Goal: Transaction & Acquisition: Purchase product/service

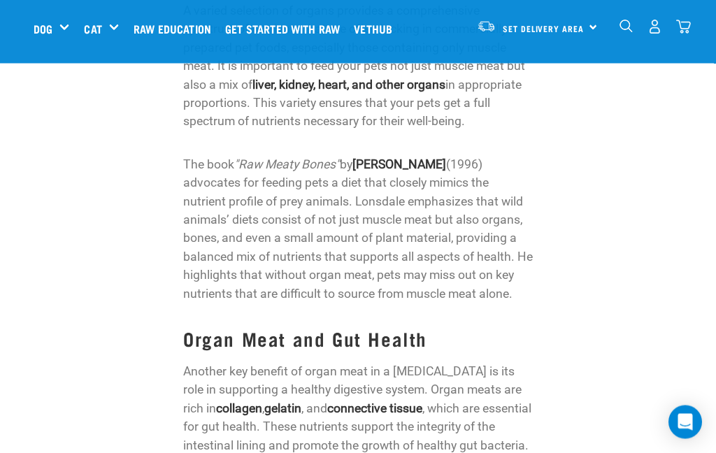
scroll to position [1322, 0]
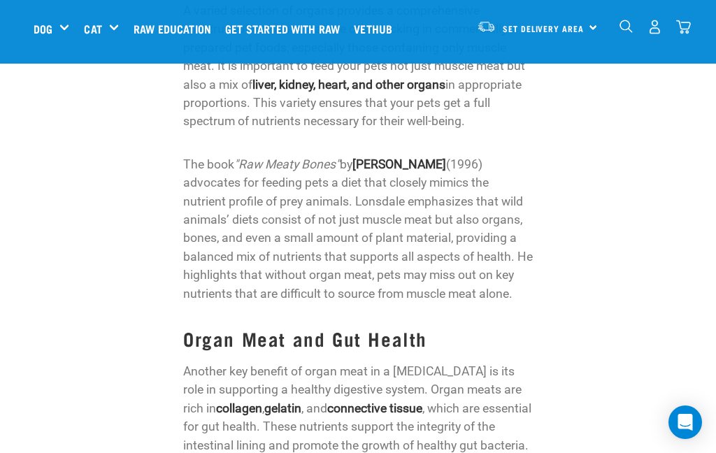
click at [0, 0] on div "Mixes & Minces" at bounding box center [0, 0] width 0 height 0
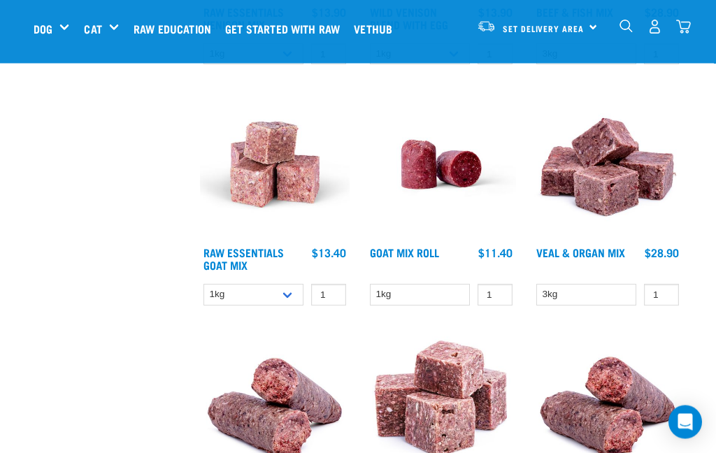
scroll to position [851, 0]
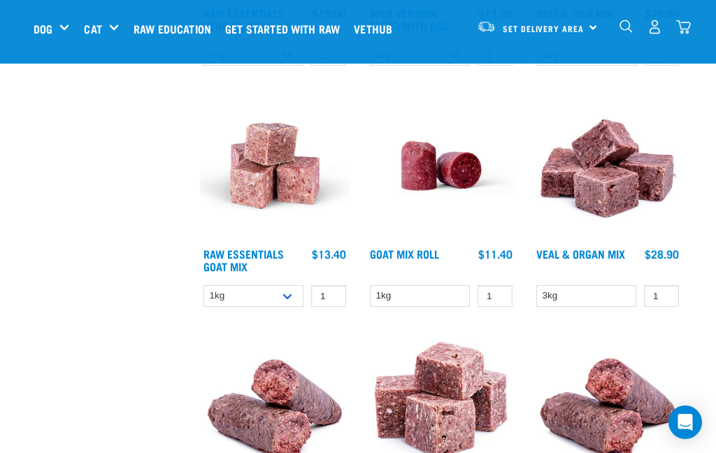
click at [560, 257] on link "Veal & Organ Mix" at bounding box center [581, 253] width 89 height 6
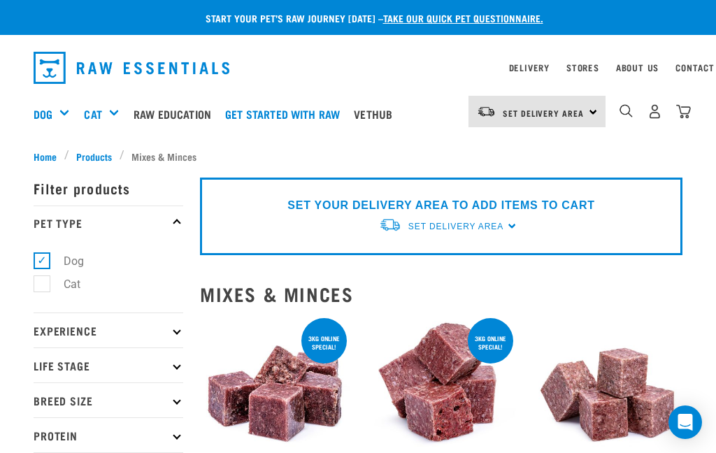
click at [627, 112] on img "dropdown navigation" at bounding box center [626, 110] width 13 height 13
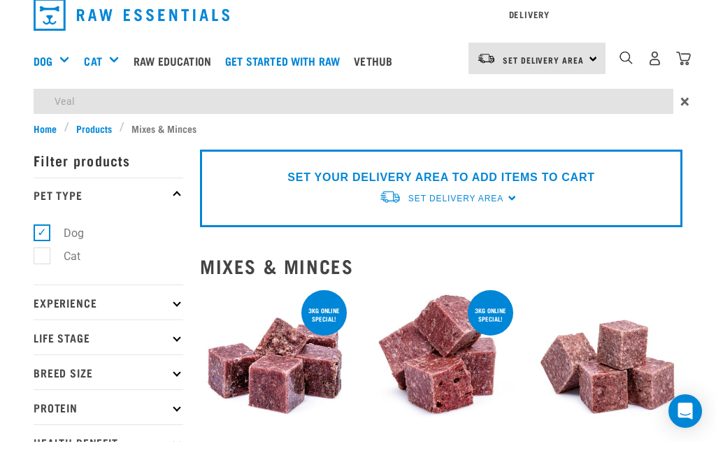
type input "Veal"
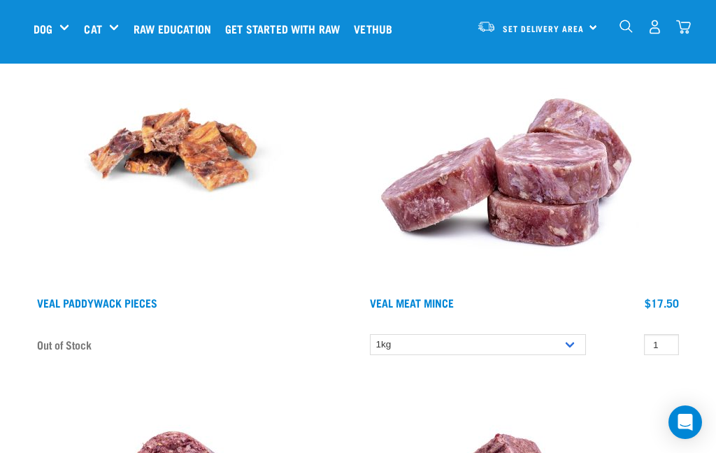
scroll to position [1365, 0]
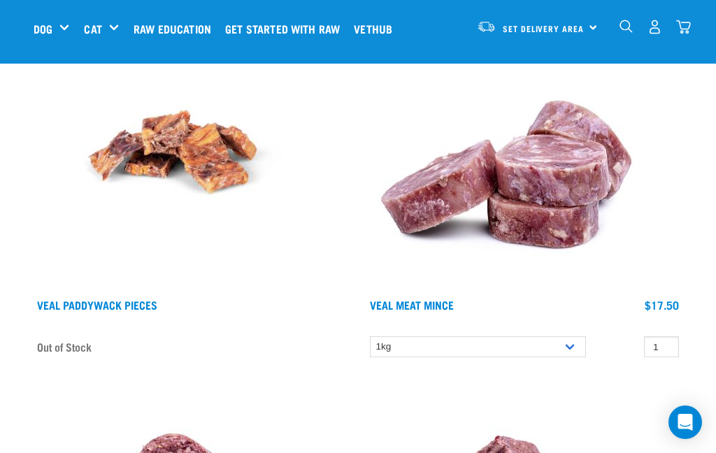
click at [571, 215] on img at bounding box center [507, 152] width 280 height 280
click at [444, 303] on link "Veal Meat Mince" at bounding box center [412, 305] width 84 height 6
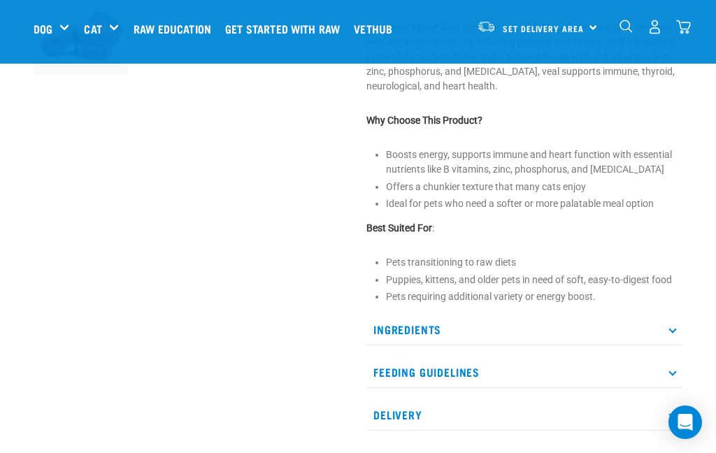
scroll to position [445, 0]
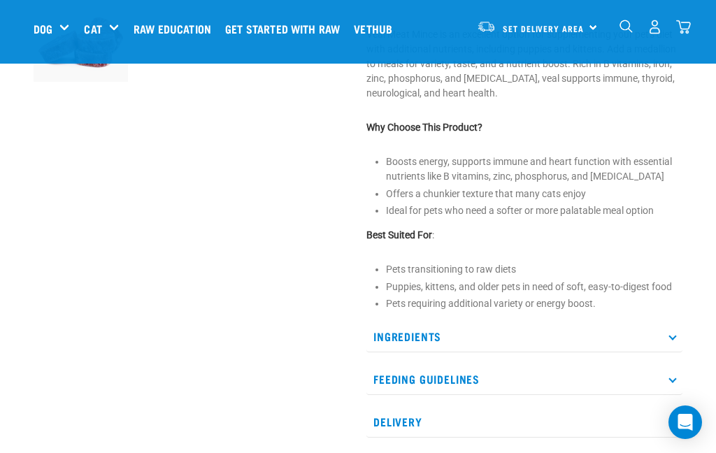
click at [670, 337] on p "Ingredients" at bounding box center [525, 336] width 316 height 31
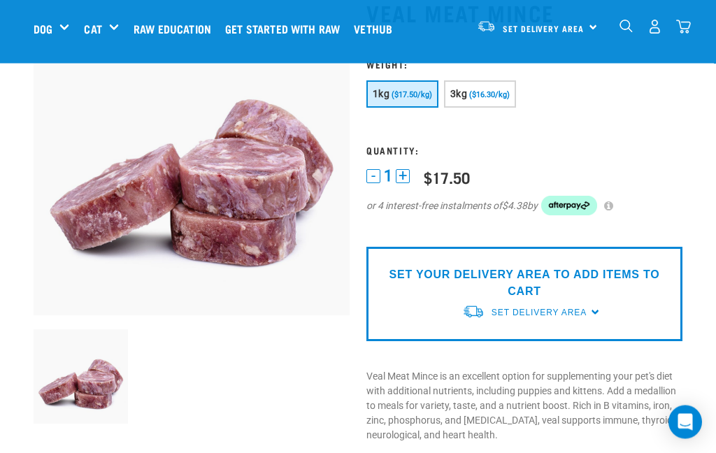
scroll to position [86, 0]
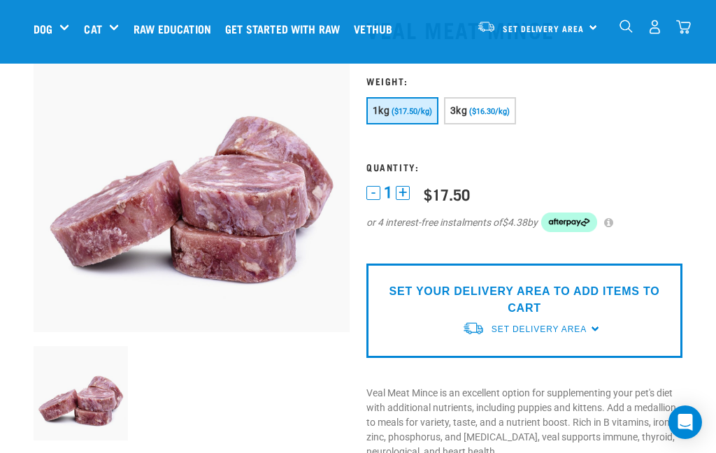
click at [500, 110] on span "($16.30/kg)" at bounding box center [489, 111] width 41 height 9
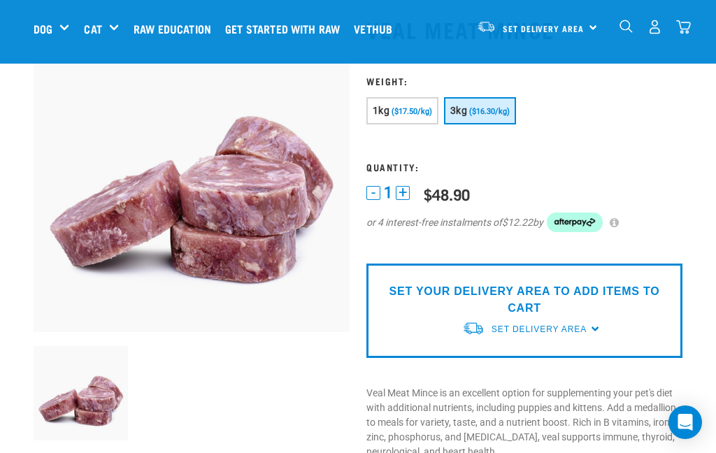
click at [409, 107] on span "($17.50/kg)" at bounding box center [412, 111] width 41 height 9
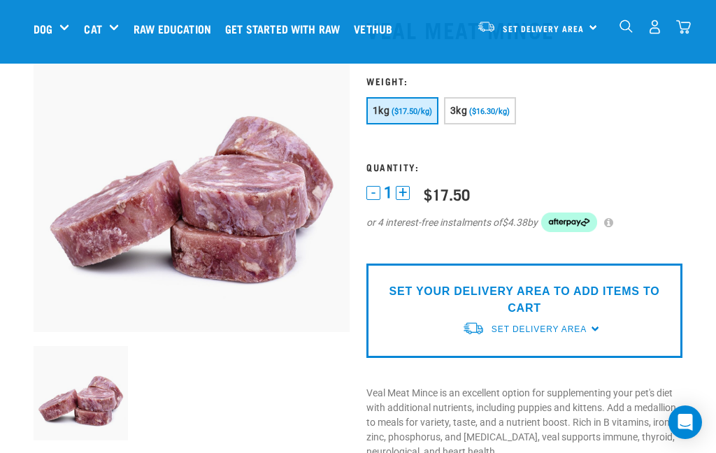
click at [410, 190] on button "+" at bounding box center [403, 193] width 14 height 14
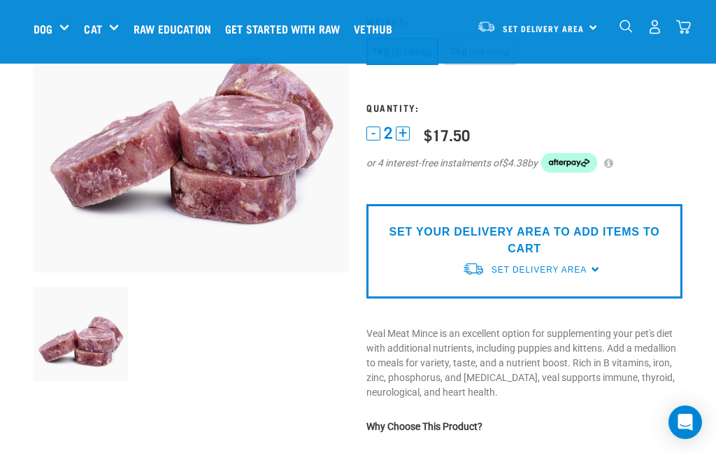
scroll to position [160, 0]
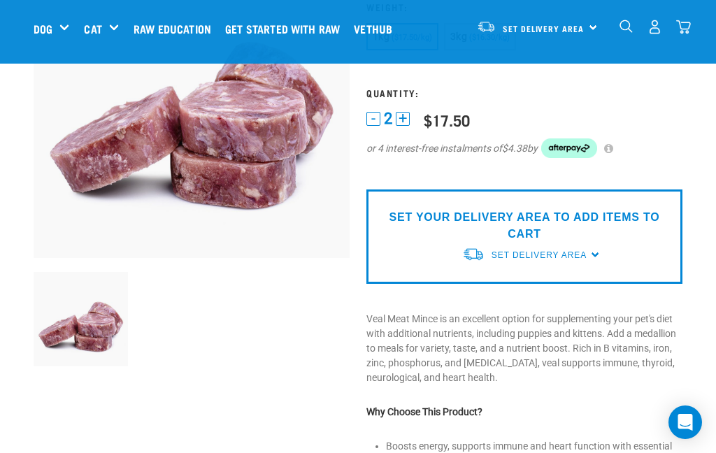
click at [535, 225] on p "SET YOUR DELIVERY AREA TO ADD ITEMS TO CART" at bounding box center [524, 226] width 295 height 34
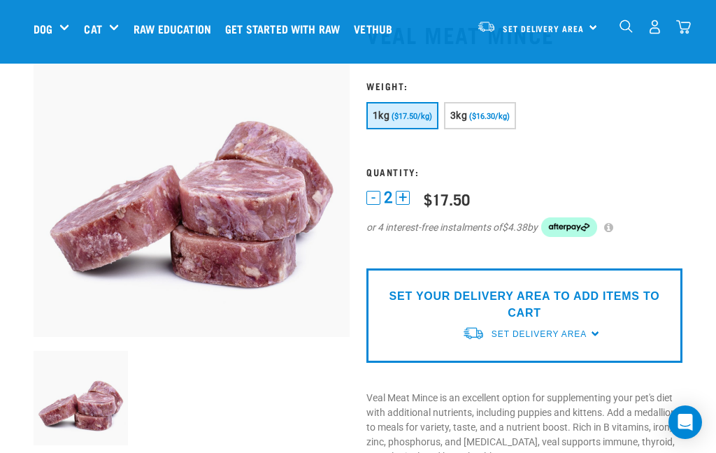
scroll to position [71, 0]
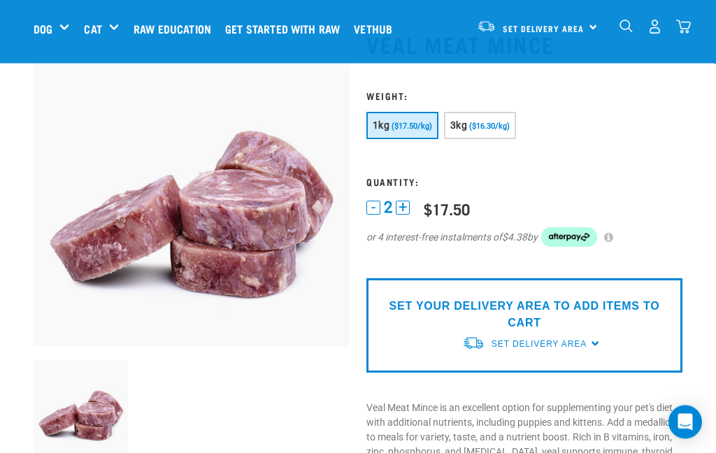
click at [656, 24] on img "dropdown navigation" at bounding box center [655, 27] width 15 height 15
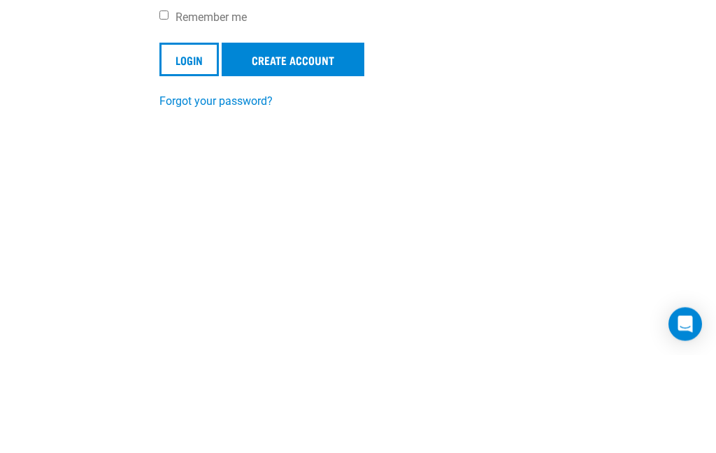
scroll to position [225, 0]
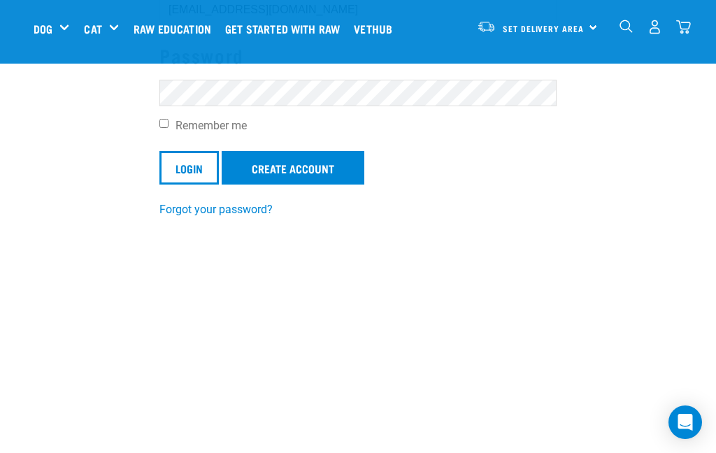
click at [160, 125] on input "Remember me" at bounding box center [164, 123] width 9 height 9
checkbox input "true"
click at [194, 167] on input "Login" at bounding box center [189, 168] width 59 height 34
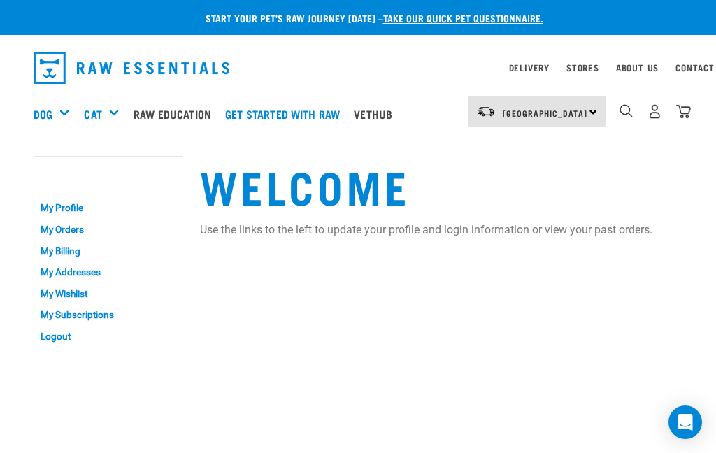
click at [74, 226] on link "My Orders" at bounding box center [109, 230] width 150 height 22
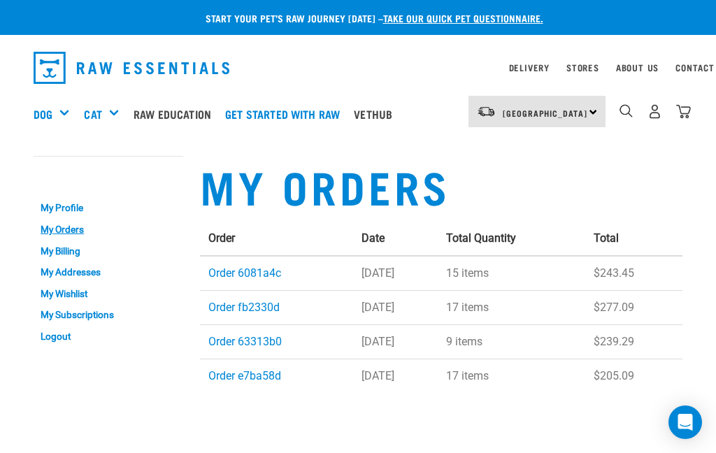
click at [253, 271] on link "Order 6081a4c" at bounding box center [244, 273] width 73 height 13
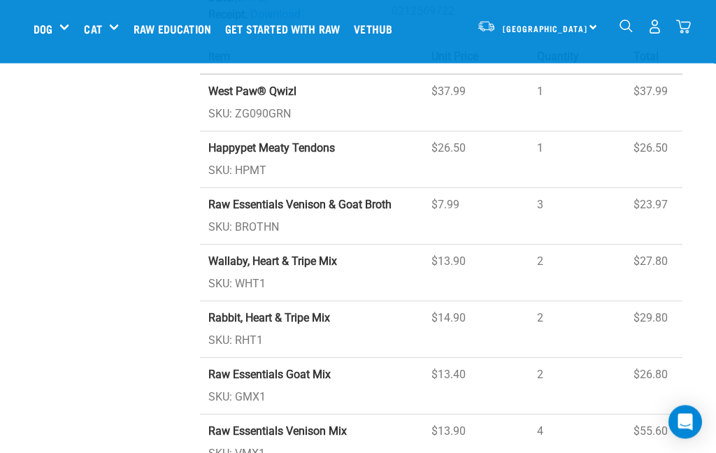
scroll to position [311, 0]
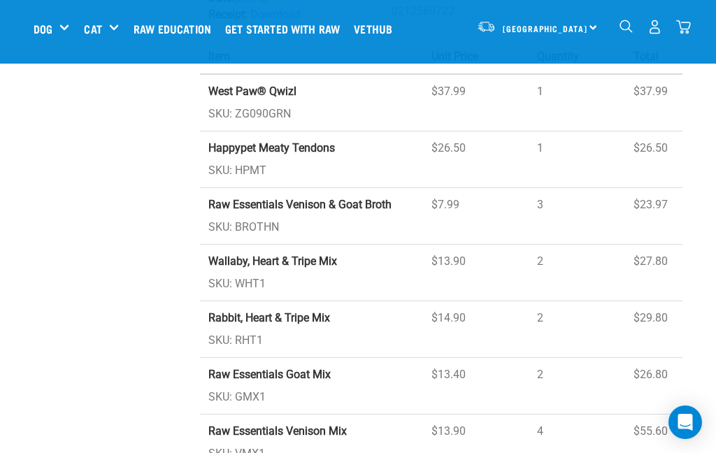
click at [342, 198] on strong "Raw Essentials Venison & Goat Broth" at bounding box center [299, 204] width 183 height 13
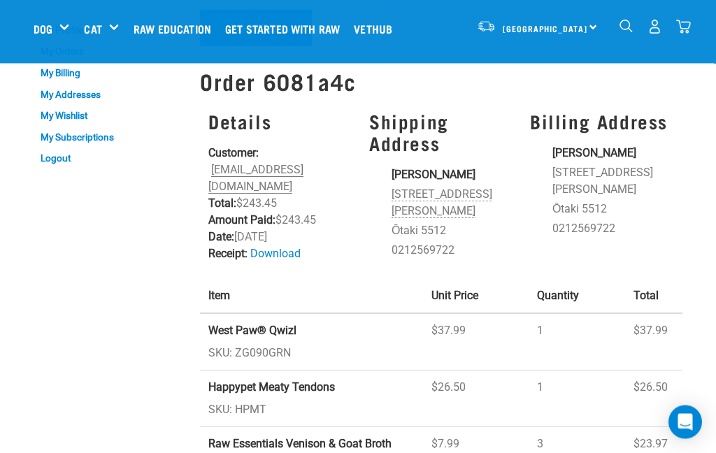
scroll to position [0, 0]
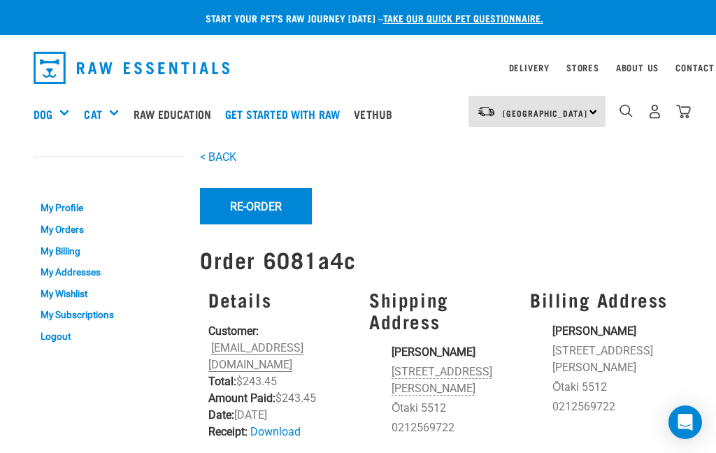
click at [261, 205] on button "Re-Order" at bounding box center [256, 206] width 112 height 36
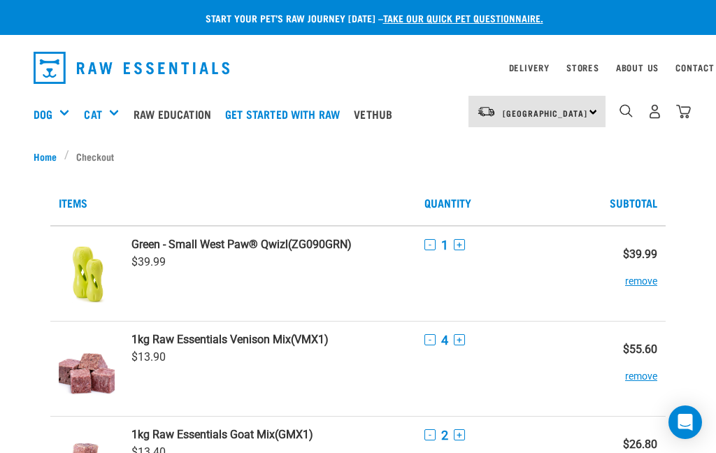
click at [427, 248] on button "-" at bounding box center [430, 244] width 11 height 11
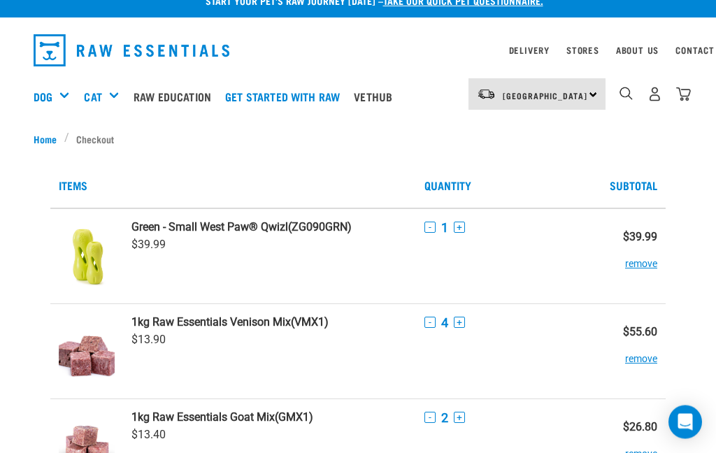
scroll to position [31, 0]
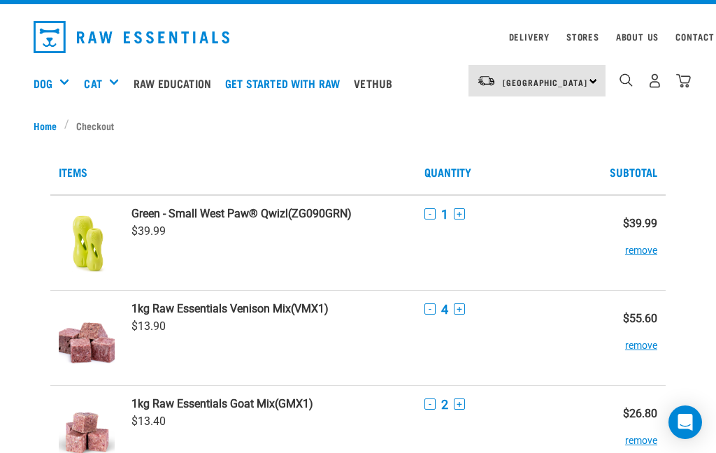
click at [651, 253] on button "remove" at bounding box center [641, 243] width 32 height 27
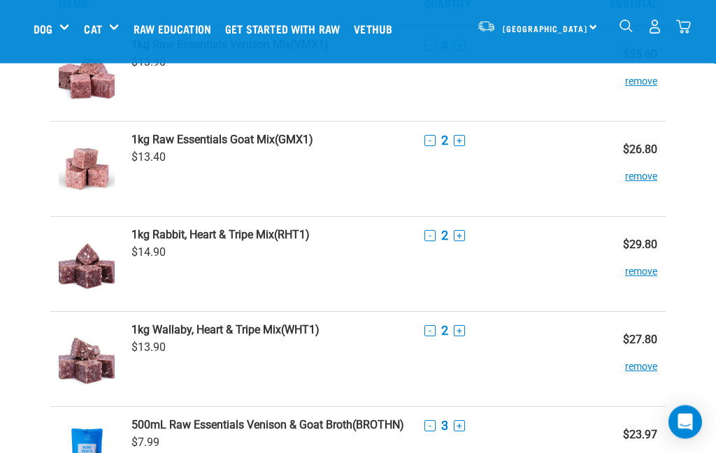
scroll to position [0, 0]
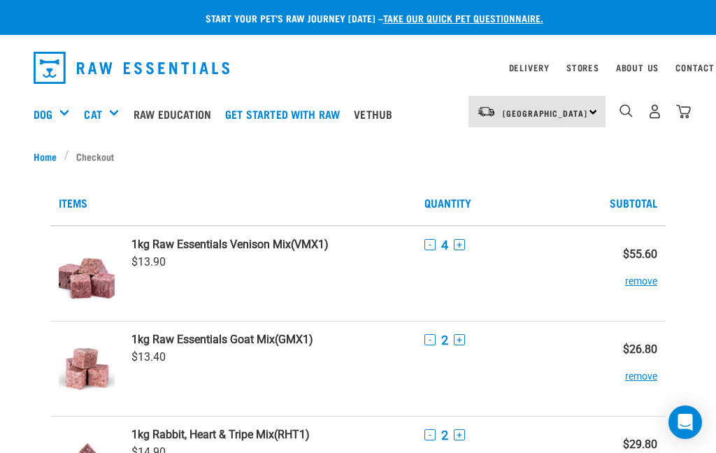
click at [659, 106] on img "dropdown navigation" at bounding box center [655, 111] width 15 height 15
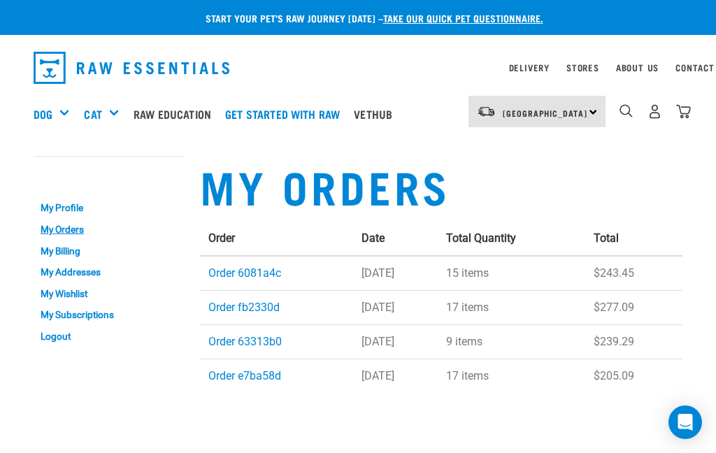
click at [260, 307] on link "Order fb2330d" at bounding box center [243, 307] width 71 height 13
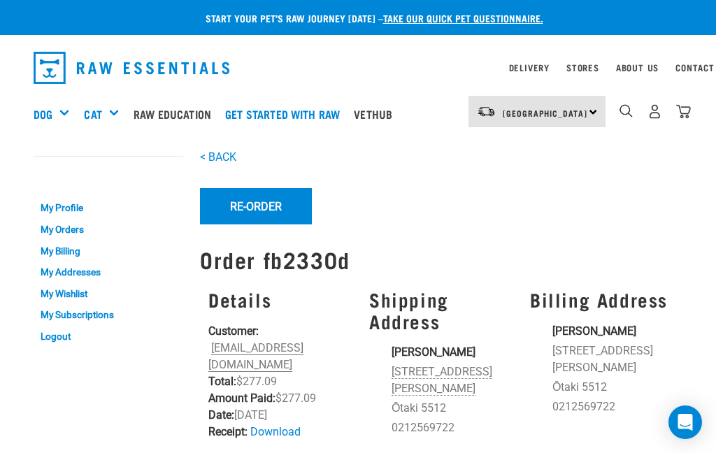
click at [275, 204] on button "Re-Order" at bounding box center [256, 206] width 112 height 36
click at [274, 204] on button "Re-Order" at bounding box center [256, 206] width 112 height 36
click at [270, 206] on button "Re-Order" at bounding box center [256, 206] width 112 height 36
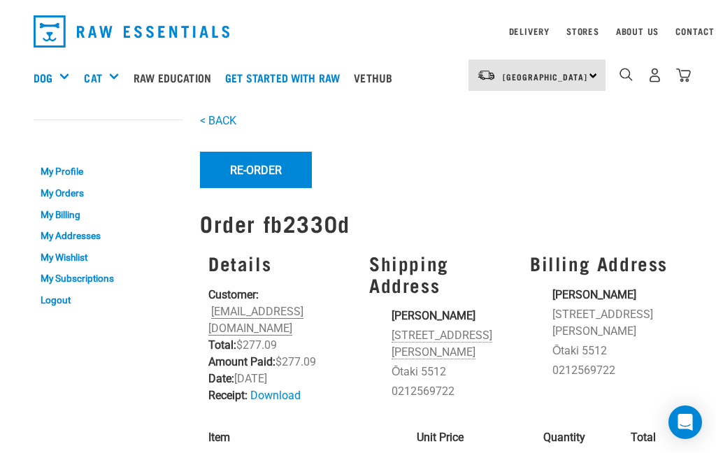
scroll to position [17, 0]
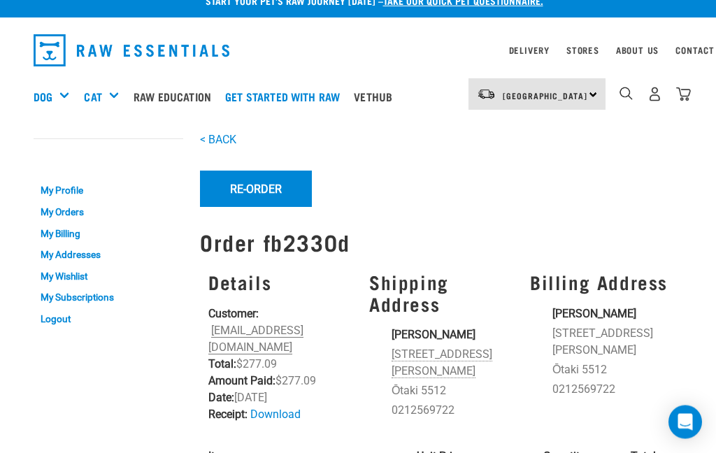
click at [278, 188] on button "Re-Order" at bounding box center [256, 189] width 112 height 36
click at [0, 0] on div "Shop All Dog" at bounding box center [0, 0] width 0 height 0
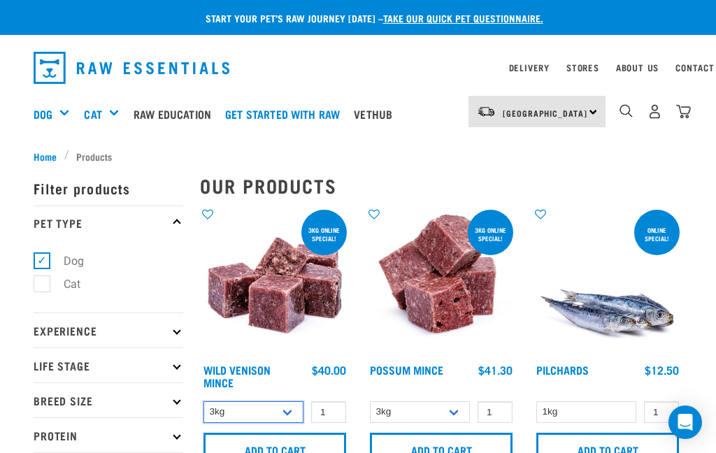
click at [288, 412] on select "3kg 1kg" at bounding box center [254, 413] width 100 height 22
select select "926"
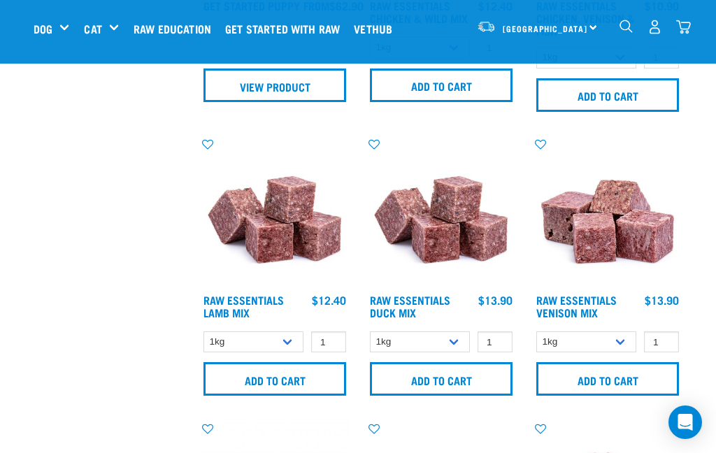
scroll to position [1114, 0]
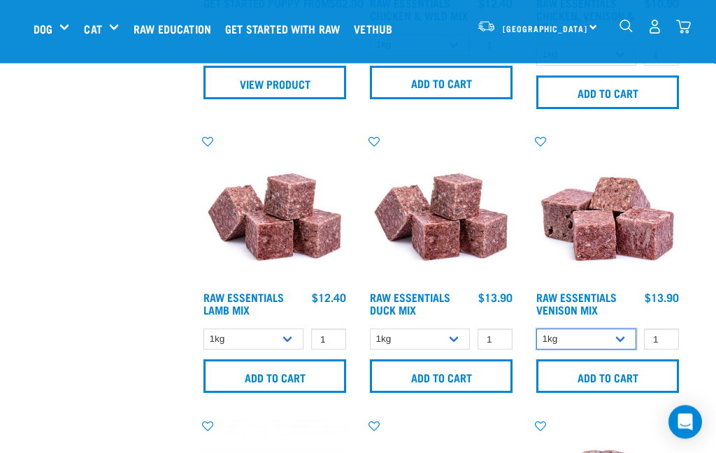
click at [623, 337] on select "1kg 3kg" at bounding box center [587, 341] width 100 height 22
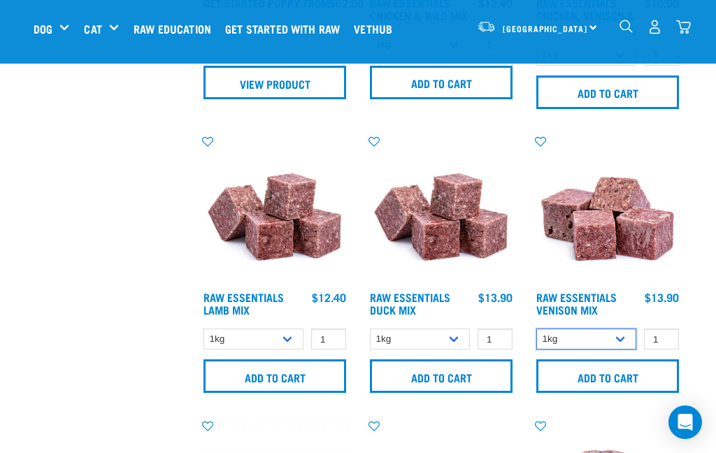
select select "712"
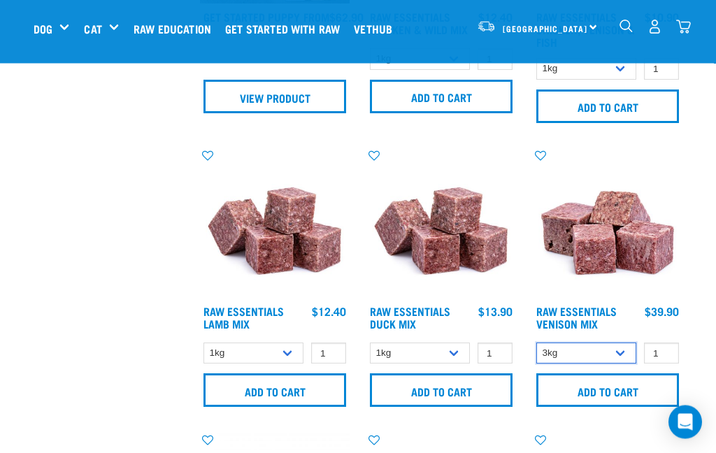
scroll to position [1101, 0]
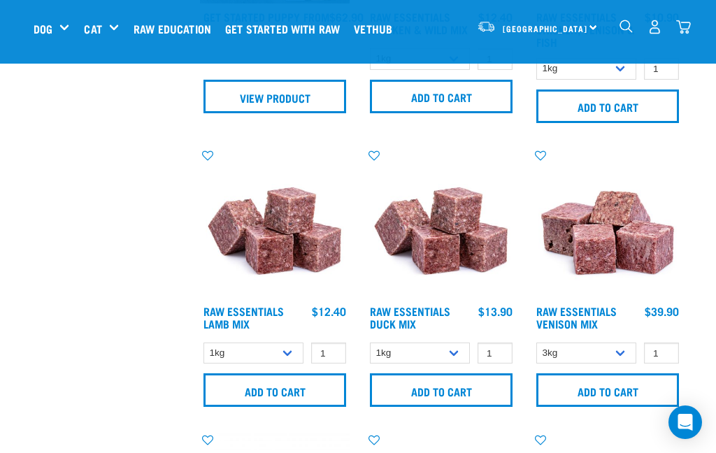
click at [638, 393] on input "Add to cart" at bounding box center [608, 391] width 143 height 34
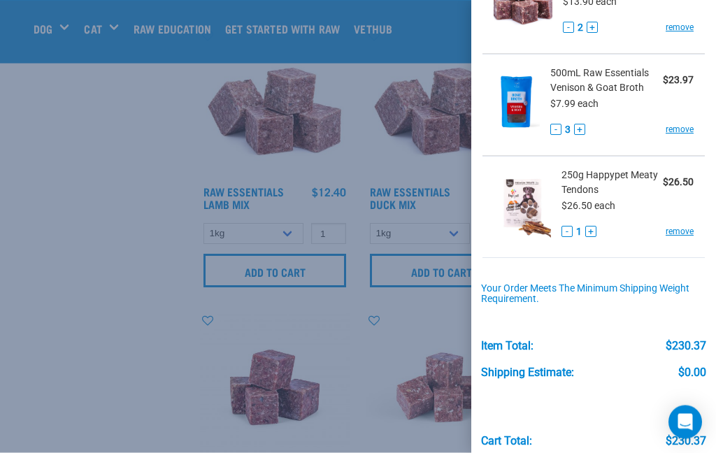
scroll to position [548, 0]
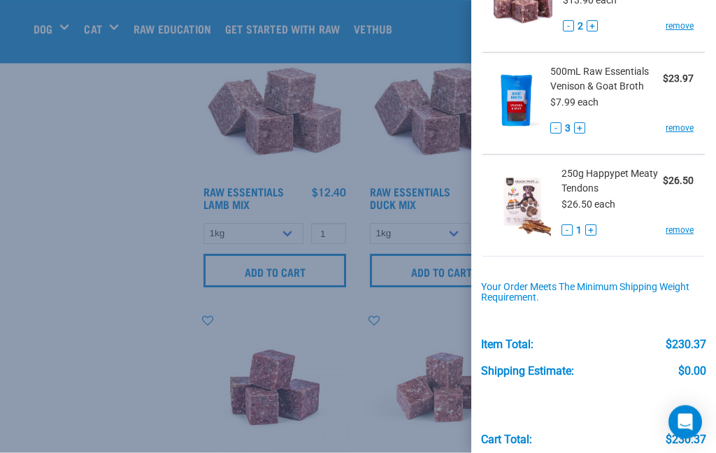
click at [687, 230] on link "remove" at bounding box center [680, 231] width 28 height 13
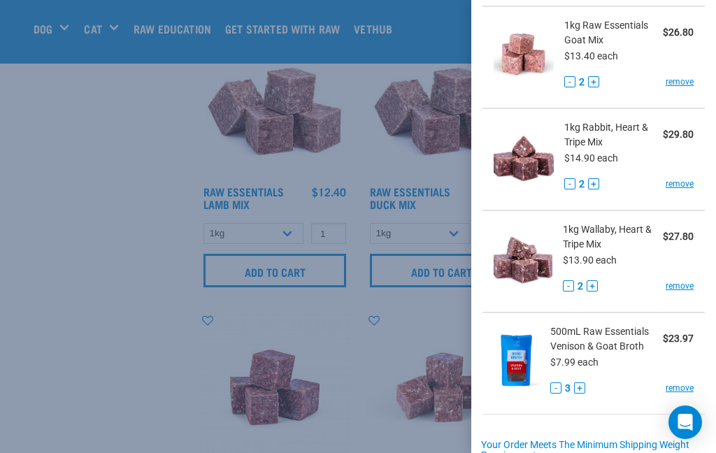
scroll to position [283, 0]
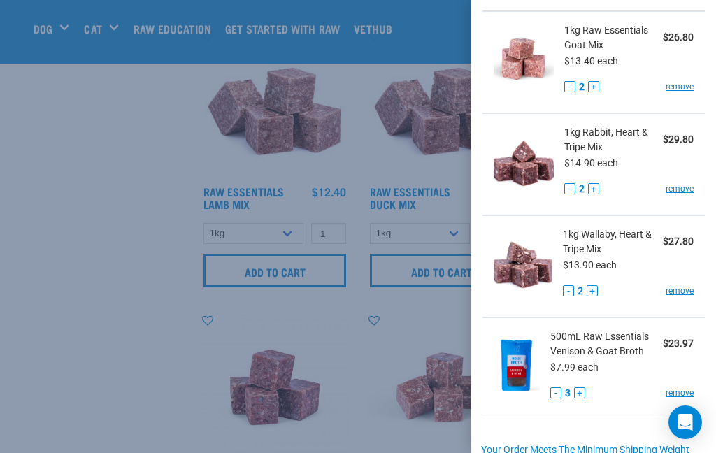
click at [686, 288] on link "remove" at bounding box center [680, 291] width 28 height 13
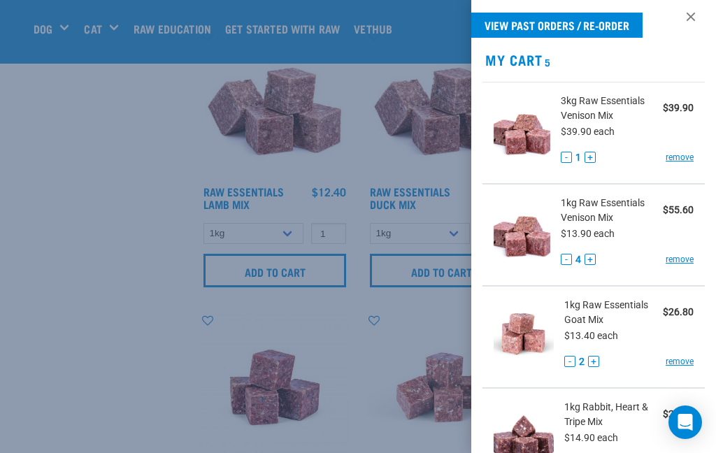
scroll to position [7, 0]
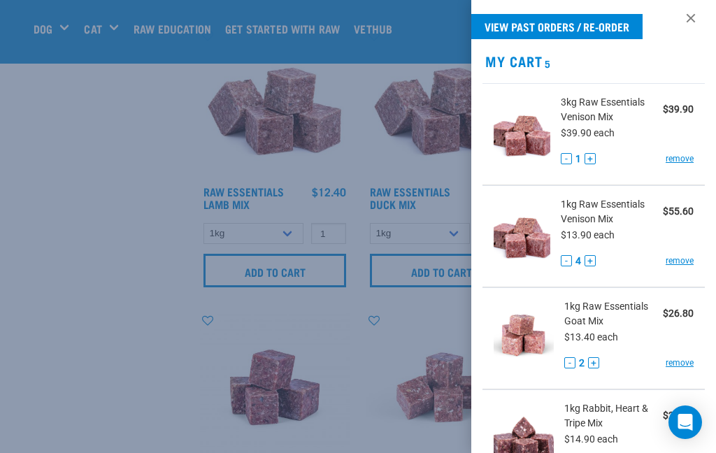
click at [686, 263] on link "remove" at bounding box center [680, 261] width 28 height 13
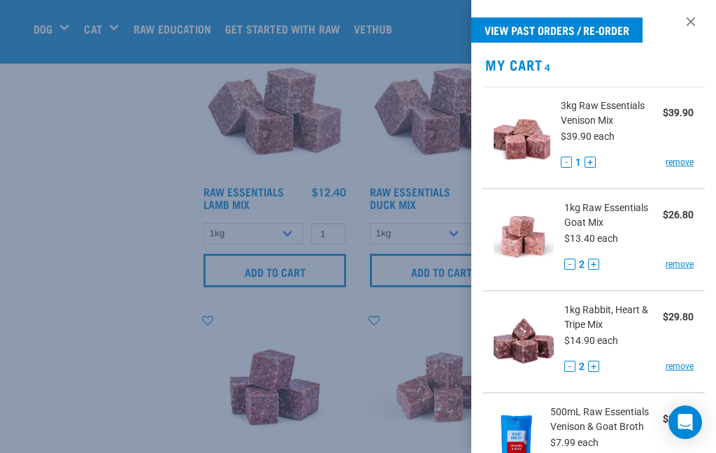
scroll to position [2, 0]
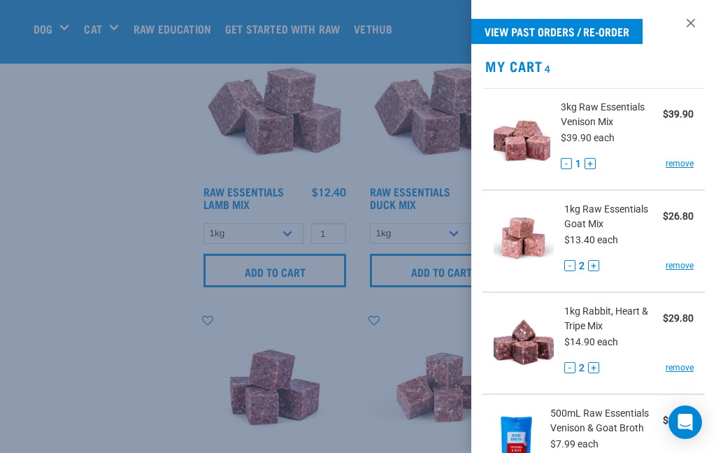
click at [127, 376] on div at bounding box center [358, 226] width 716 height 453
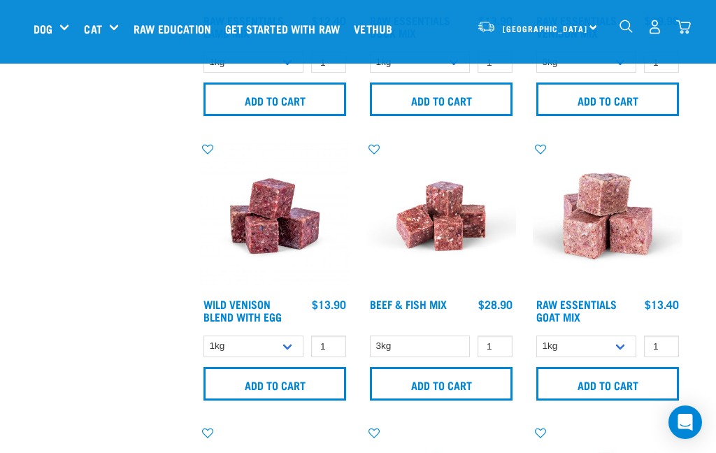
scroll to position [1377, 0]
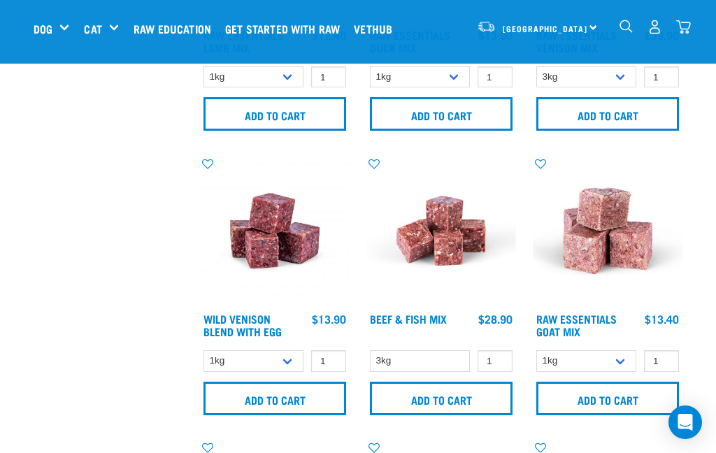
click at [586, 317] on link "Raw Essentials Goat Mix" at bounding box center [577, 325] width 80 height 19
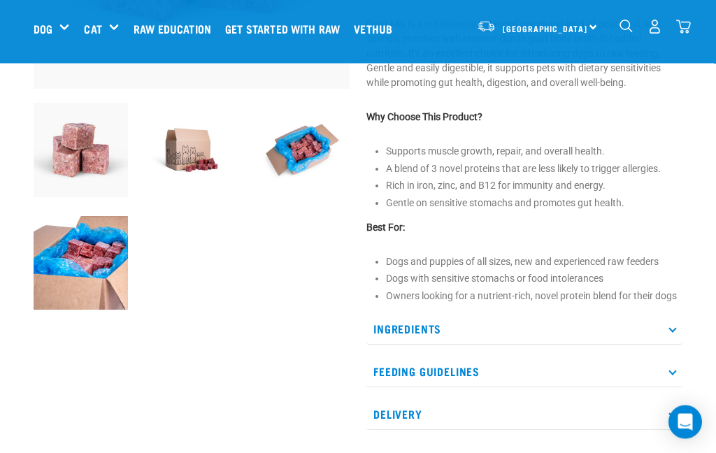
scroll to position [330, 0]
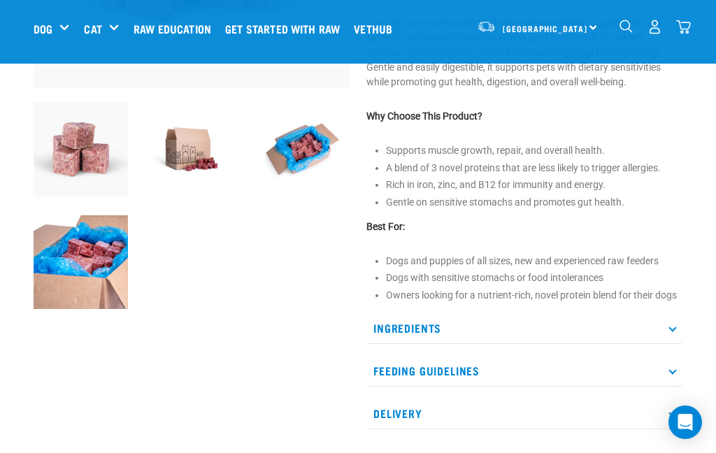
click at [672, 335] on p "Ingredients" at bounding box center [525, 328] width 316 height 31
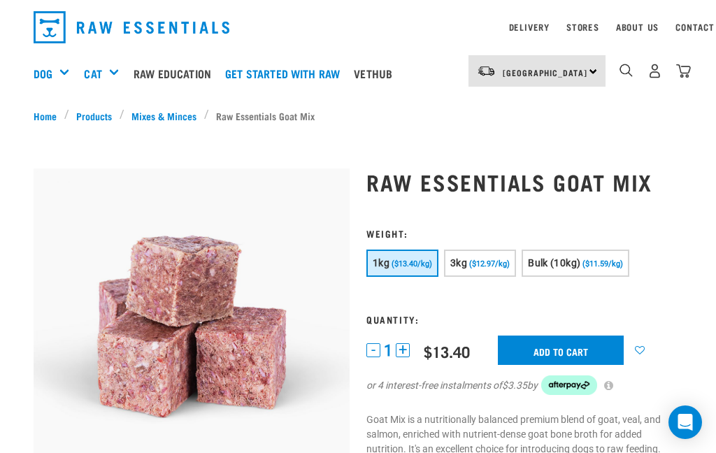
scroll to position [40, 0]
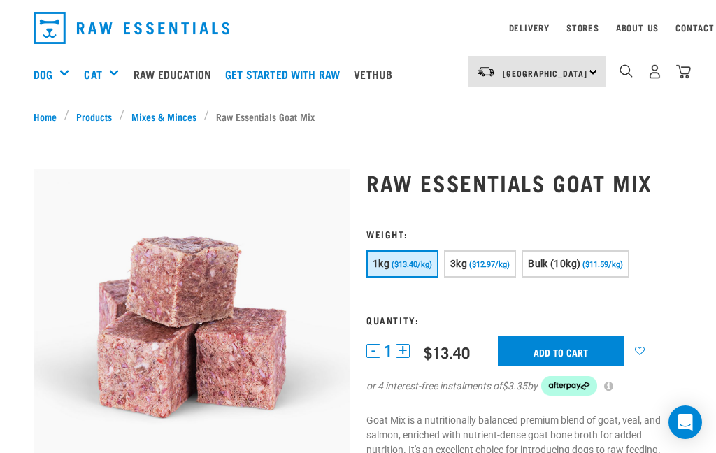
click at [504, 260] on span "($12.97/kg)" at bounding box center [489, 264] width 41 height 9
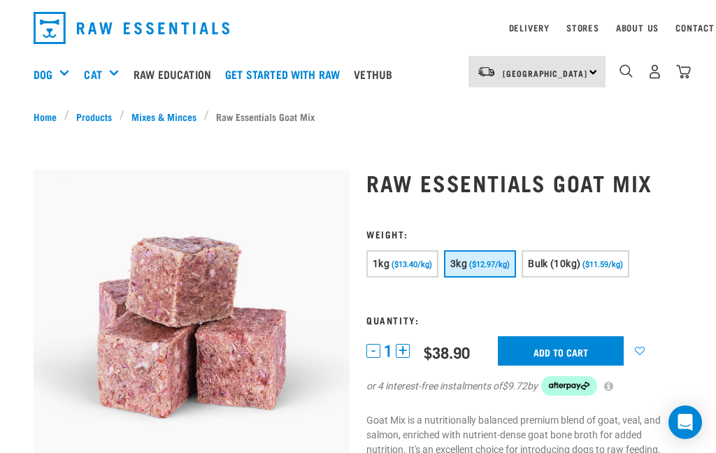
click at [542, 351] on input "Add to cart" at bounding box center [561, 351] width 126 height 29
click at [691, 69] on img "dropdown navigation" at bounding box center [684, 71] width 15 height 15
click at [695, 67] on nav "North Island North Island South Island Dog Shop All Dog Rolls Cat" at bounding box center [358, 74] width 716 height 56
click at [688, 67] on img "dropdown navigation" at bounding box center [684, 71] width 15 height 15
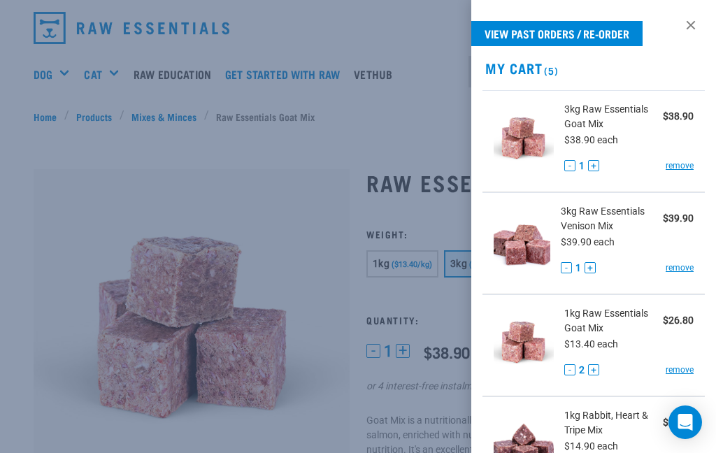
click at [691, 369] on link "remove" at bounding box center [680, 370] width 28 height 13
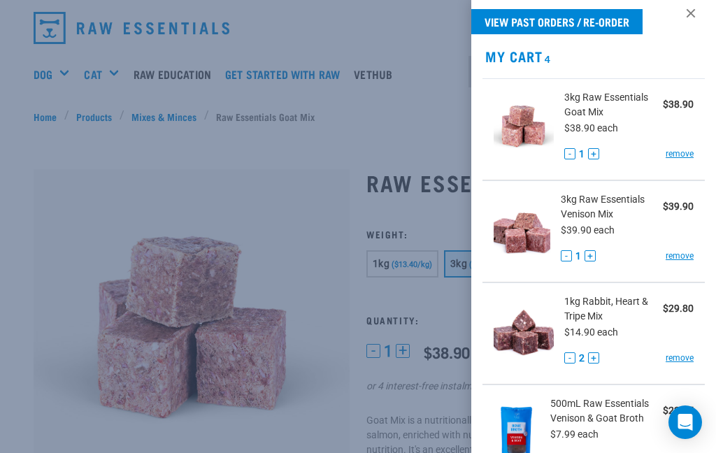
scroll to position [9, 0]
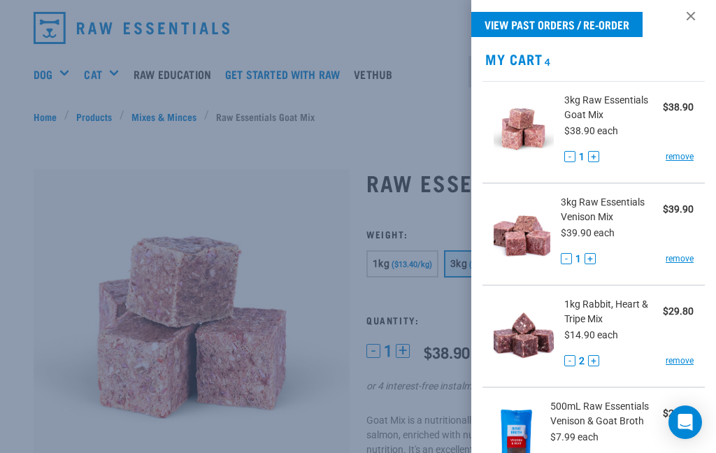
click at [102, 142] on div at bounding box center [358, 226] width 716 height 453
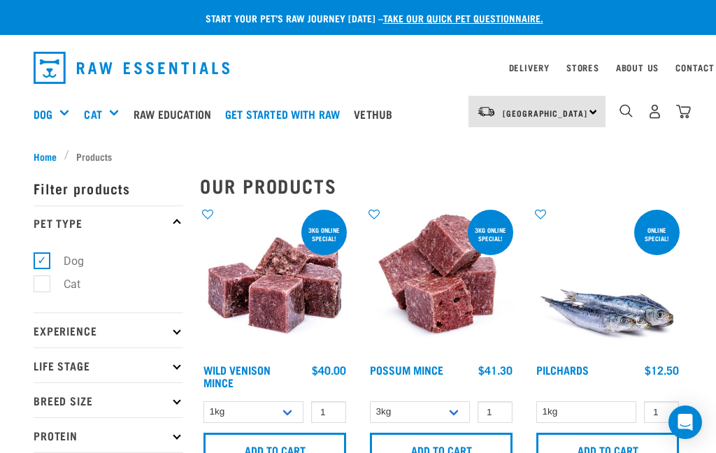
select select "926"
select select "712"
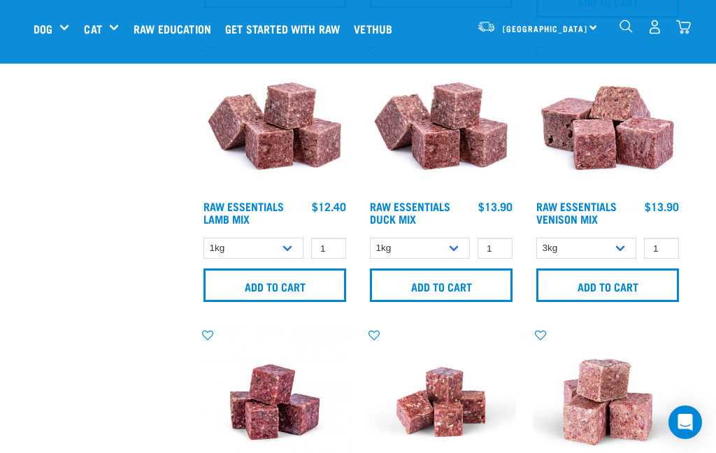
scroll to position [1205, 0]
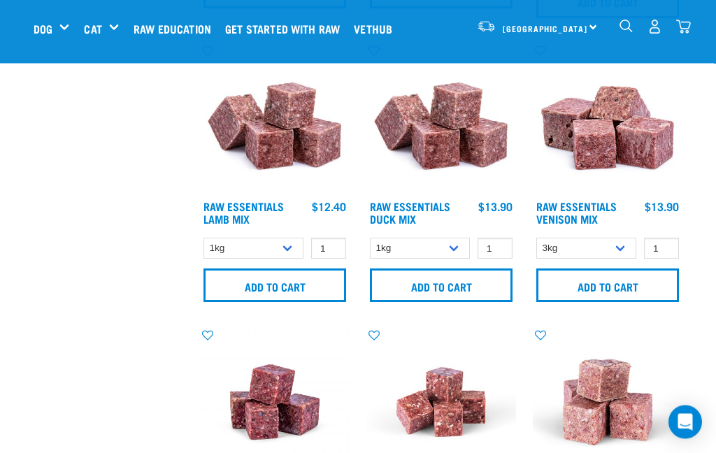
click at [591, 204] on link "Raw Essentials Venison Mix" at bounding box center [577, 213] width 80 height 19
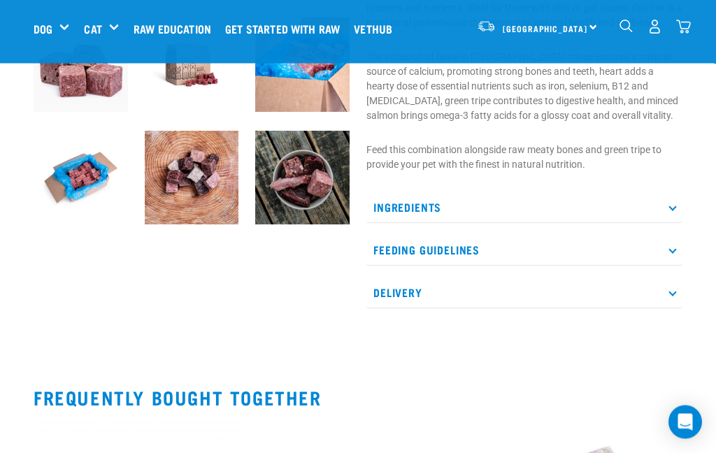
click at [667, 224] on p "Ingredients" at bounding box center [525, 207] width 316 height 31
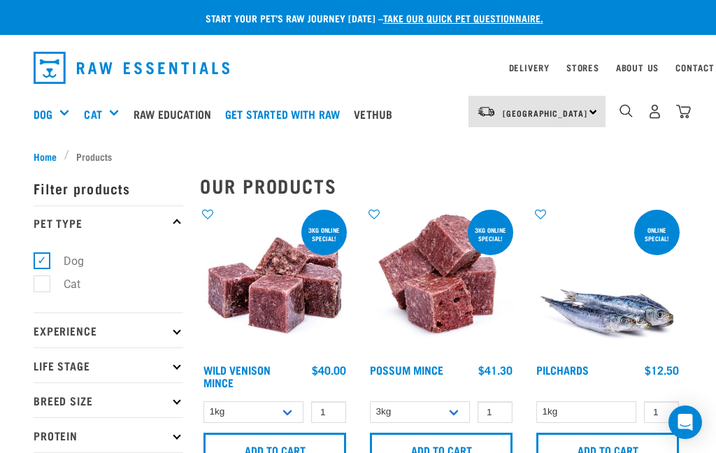
select select "926"
select select "712"
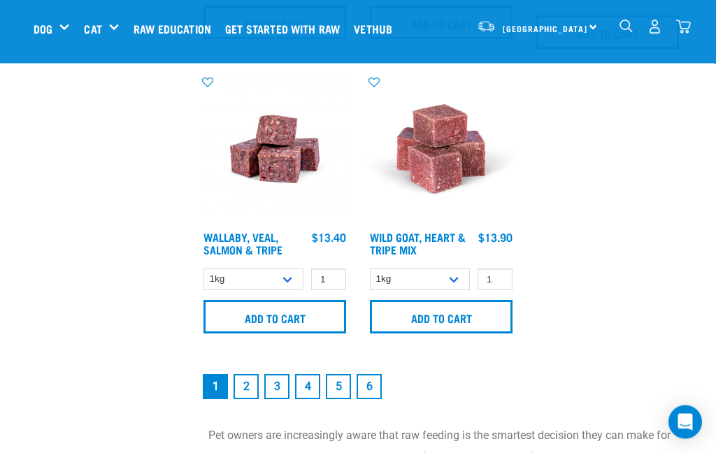
scroll to position [2892, 0]
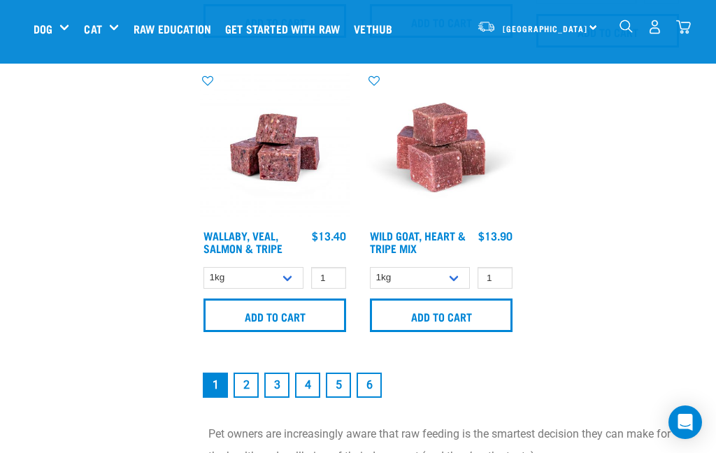
click at [251, 395] on link "2" at bounding box center [246, 385] width 25 height 25
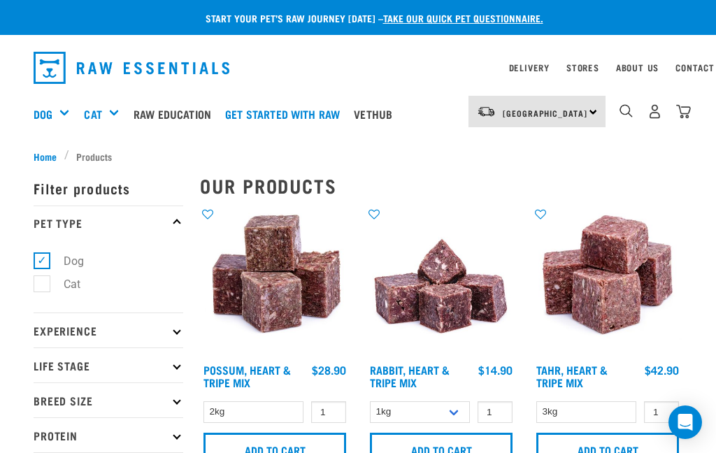
click at [633, 106] on div "dropdown navigation" at bounding box center [626, 111] width 15 height 15
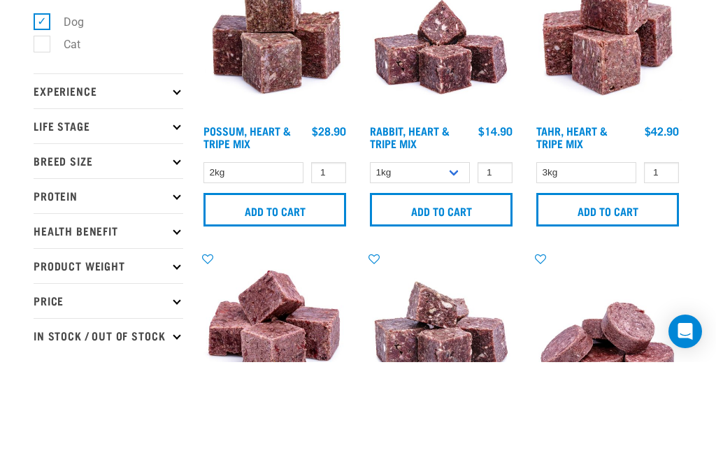
type input "Possum"
click at [179, 173] on form "Filter products Pet Type Dog Cat Experience New Raw Feeder Experienced Raw Feed…" at bounding box center [109, 245] width 150 height 446
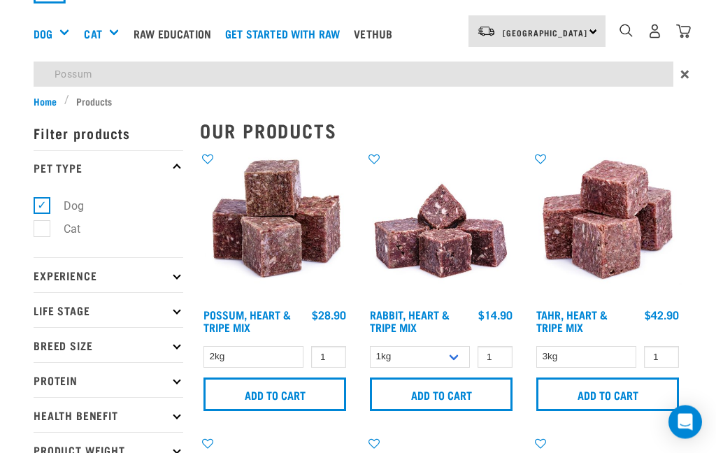
click at [176, 279] on p "Experience" at bounding box center [109, 275] width 150 height 35
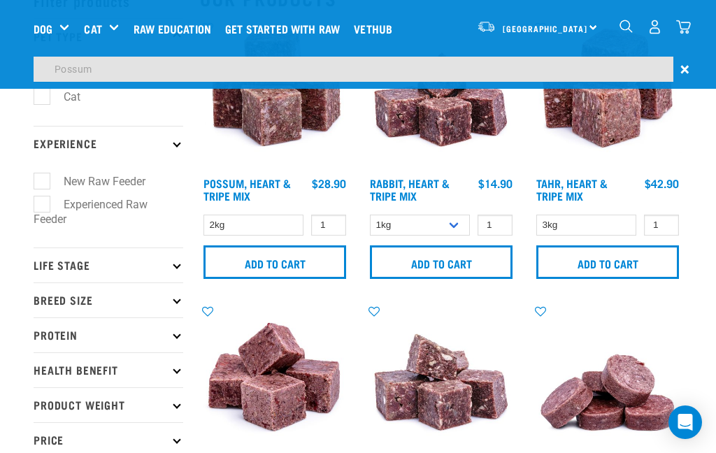
click at [42, 211] on label "Experienced Raw Feeder" at bounding box center [91, 212] width 114 height 32
click at [42, 206] on input "Experienced Raw Feeder" at bounding box center [38, 201] width 9 height 9
checkbox input "true"
click at [173, 248] on p "Life Stage" at bounding box center [109, 265] width 150 height 35
click at [176, 262] on icon at bounding box center [177, 266] width 8 height 8
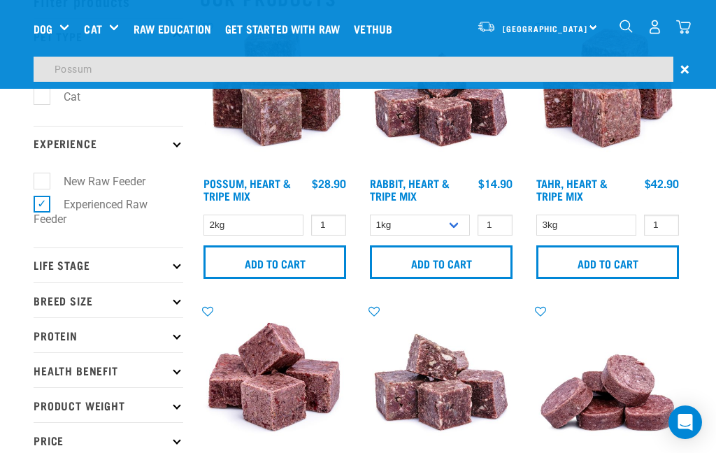
scroll to position [136, 0]
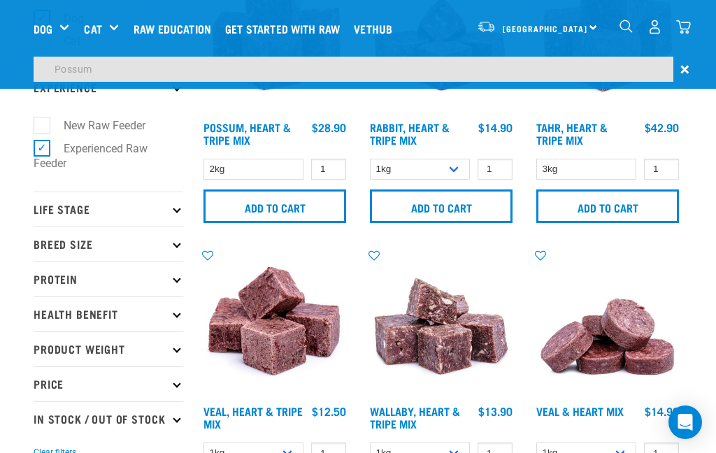
click at [149, 204] on p "Life Stage" at bounding box center [109, 209] width 150 height 35
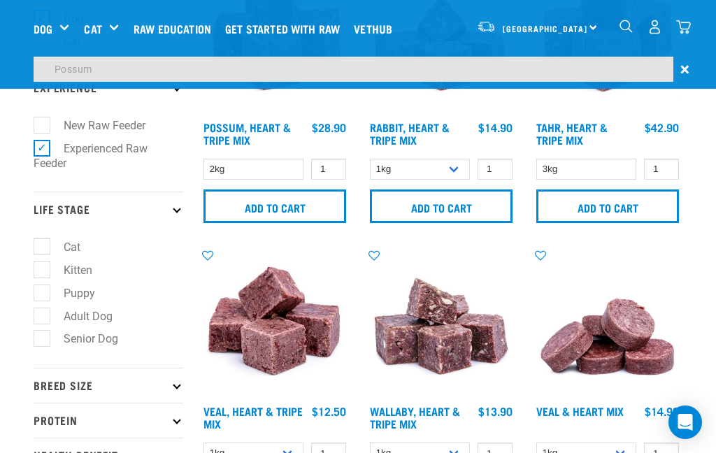
click at [43, 310] on label "Adult Dog" at bounding box center [79, 316] width 77 height 17
click at [43, 310] on input "Adult Dog" at bounding box center [38, 313] width 9 height 9
click at [174, 211] on p "Life Stage" at bounding box center [109, 209] width 150 height 35
click at [131, 368] on p "Breed Size" at bounding box center [109, 385] width 150 height 35
click at [172, 368] on p "Breed Size" at bounding box center [109, 385] width 150 height 35
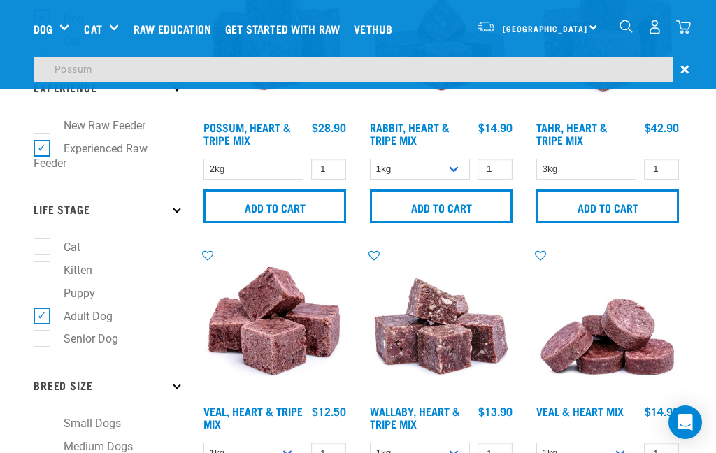
click at [85, 368] on p "Breed Size" at bounding box center [109, 385] width 150 height 35
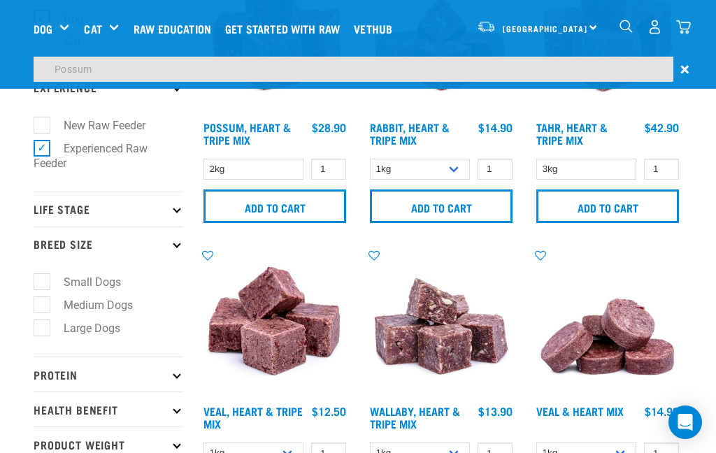
scroll to position [61, 0]
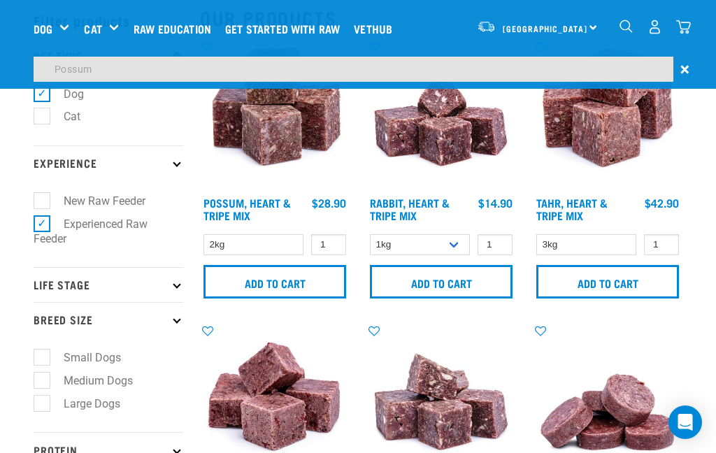
click at [42, 353] on label "Small Dogs" at bounding box center [83, 357] width 85 height 17
click at [42, 353] on input "Small Dogs" at bounding box center [38, 355] width 9 height 9
checkbox input "true"
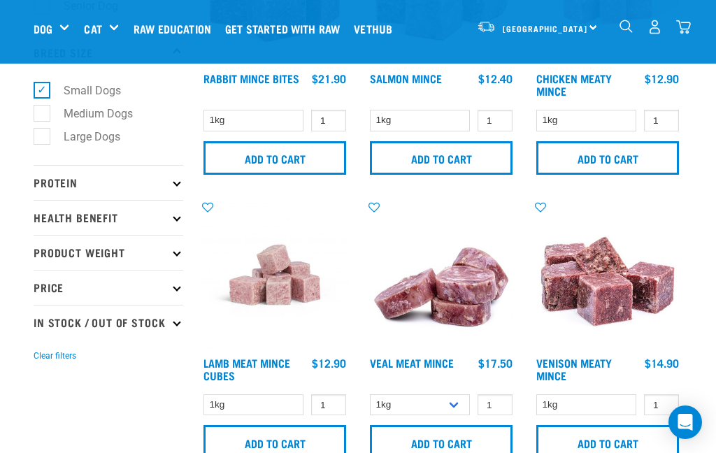
scroll to position [444, 0]
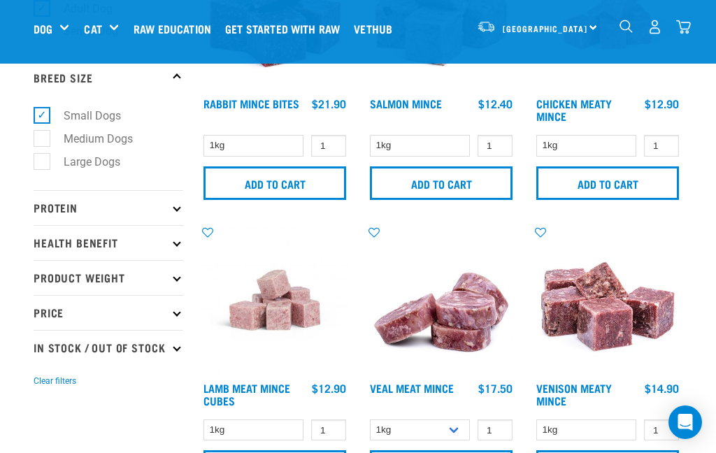
click at [171, 205] on p "Protein" at bounding box center [109, 207] width 150 height 35
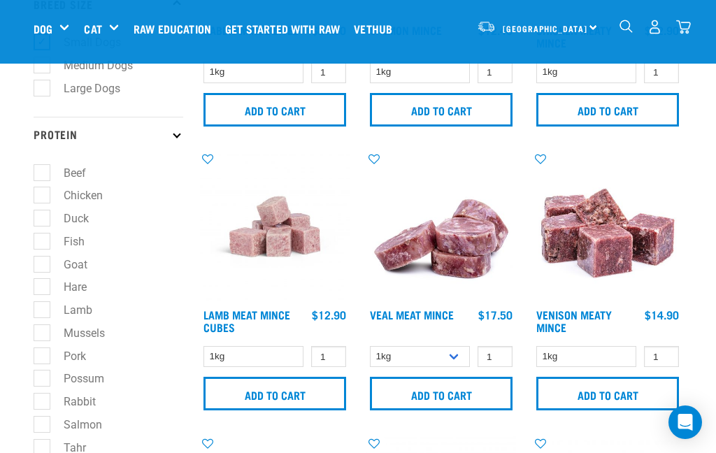
scroll to position [504, 0]
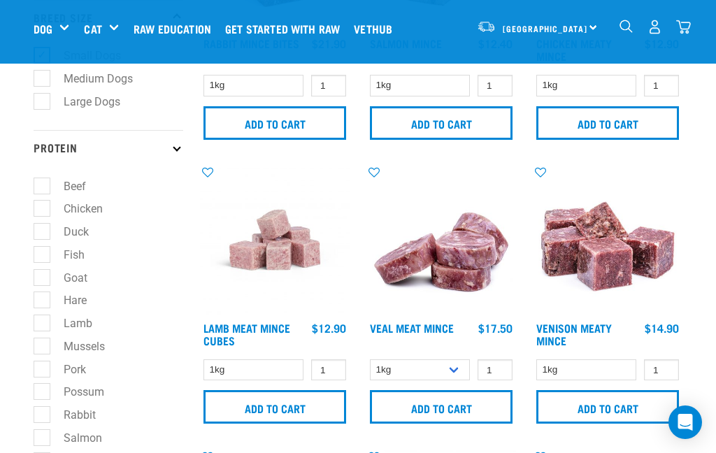
click at [43, 252] on label "Fish" at bounding box center [65, 254] width 49 height 17
click at [43, 252] on input "Fish" at bounding box center [38, 252] width 9 height 9
checkbox input "true"
click at [46, 269] on label "Goat" at bounding box center [67, 277] width 52 height 17
click at [43, 271] on input "Goat" at bounding box center [38, 275] width 9 height 9
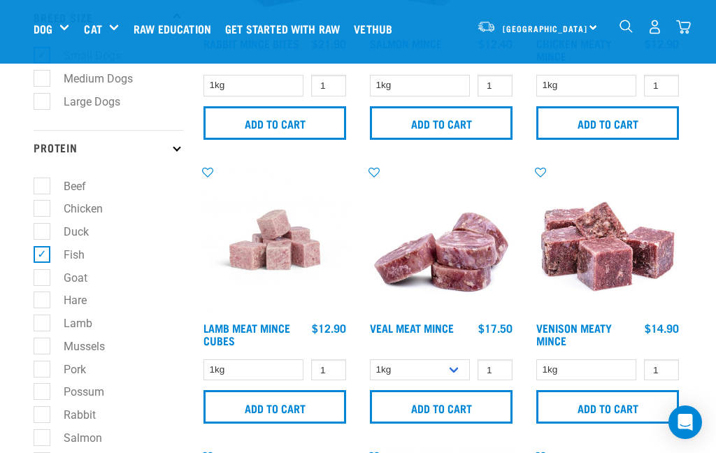
checkbox input "true"
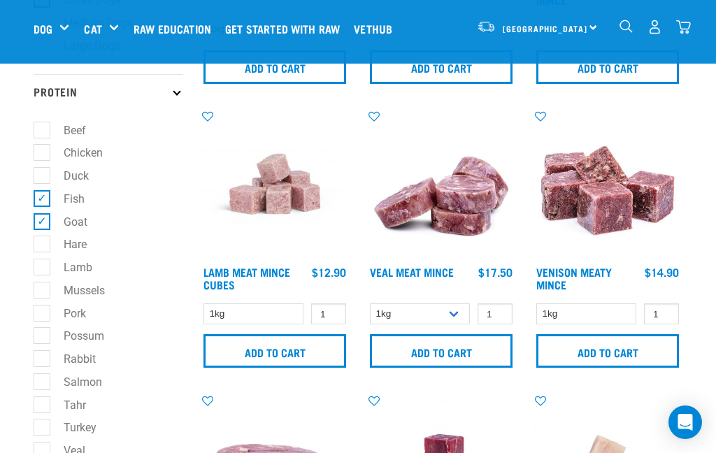
click at [41, 327] on label "Possum" at bounding box center [75, 335] width 69 height 17
click at [41, 330] on input "Possum" at bounding box center [38, 334] width 9 height 9
checkbox input "true"
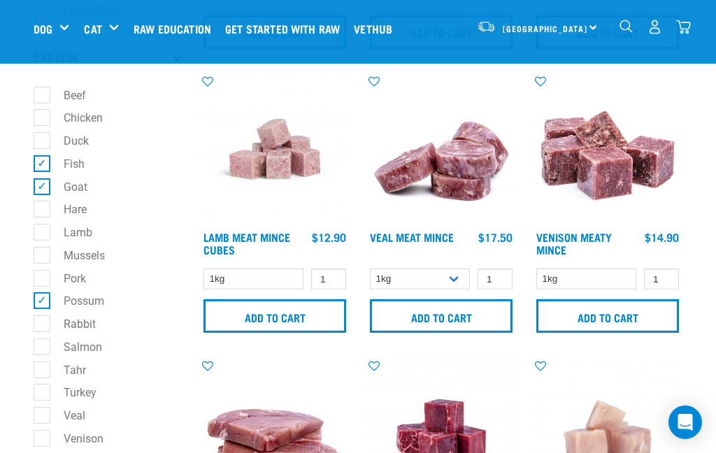
click at [41, 316] on label "Rabbit" at bounding box center [71, 324] width 60 height 17
click at [41, 318] on input "Rabbit" at bounding box center [38, 322] width 9 height 9
checkbox input "true"
click at [45, 339] on label "Salmon" at bounding box center [74, 347] width 66 height 17
click at [43, 340] on input "Salmon" at bounding box center [38, 344] width 9 height 9
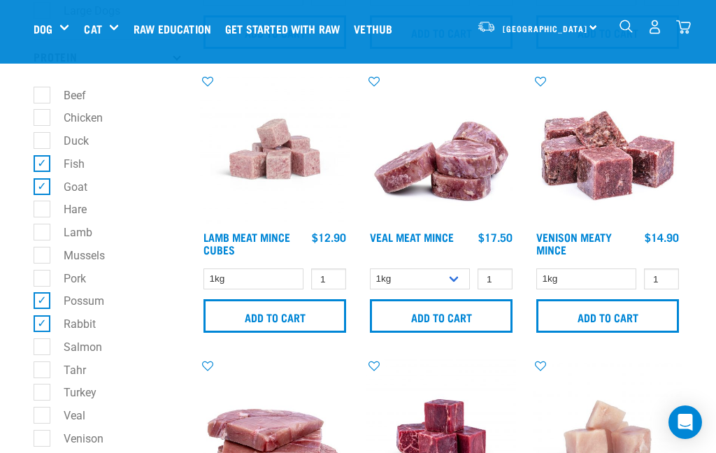
checkbox input "true"
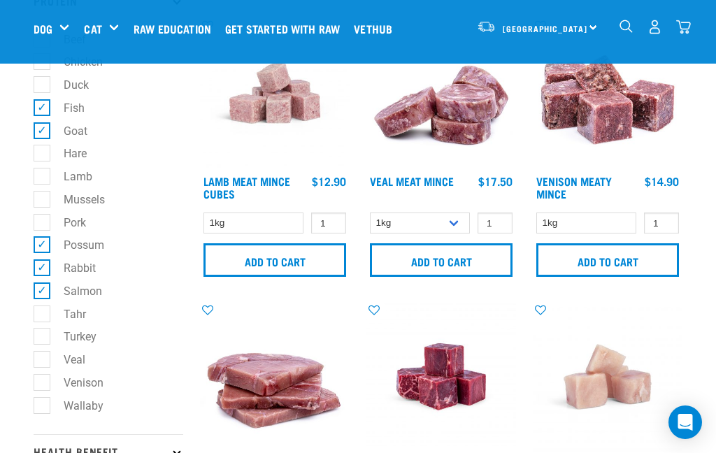
click at [41, 332] on label "Turkey" at bounding box center [71, 336] width 61 height 17
click at [40, 332] on input "Turkey" at bounding box center [38, 334] width 9 height 9
checkbox input "true"
click at [42, 358] on label "Veal" at bounding box center [66, 359] width 50 height 17
click at [42, 358] on input "Veal" at bounding box center [38, 357] width 9 height 9
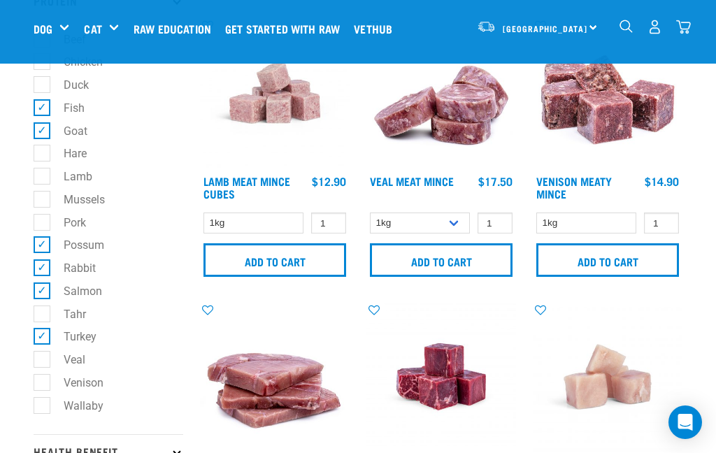
checkbox input "true"
click at [41, 380] on label "Venison" at bounding box center [75, 382] width 68 height 17
click at [41, 380] on input "Venison" at bounding box center [38, 380] width 9 height 9
checkbox input "true"
click at [42, 404] on label "Wallaby" at bounding box center [75, 405] width 68 height 17
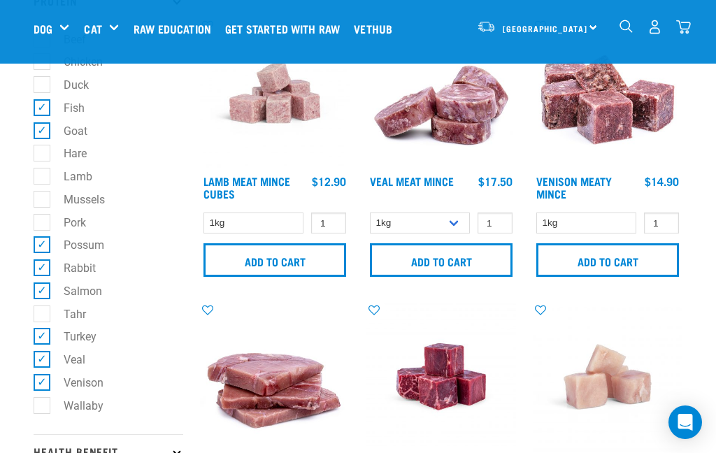
click at [42, 404] on input "Wallaby" at bounding box center [38, 403] width 9 height 9
checkbox input "true"
click at [162, 434] on p "Health Benefit" at bounding box center [109, 451] width 150 height 35
click at [113, 434] on p "Health Benefit" at bounding box center [109, 451] width 150 height 35
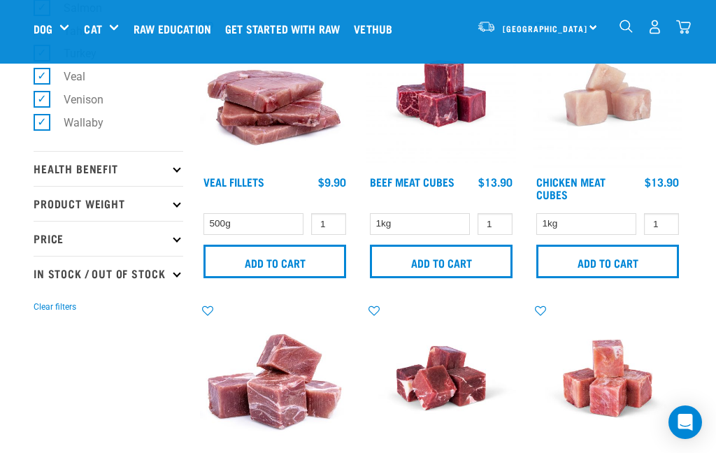
scroll to position [928, 0]
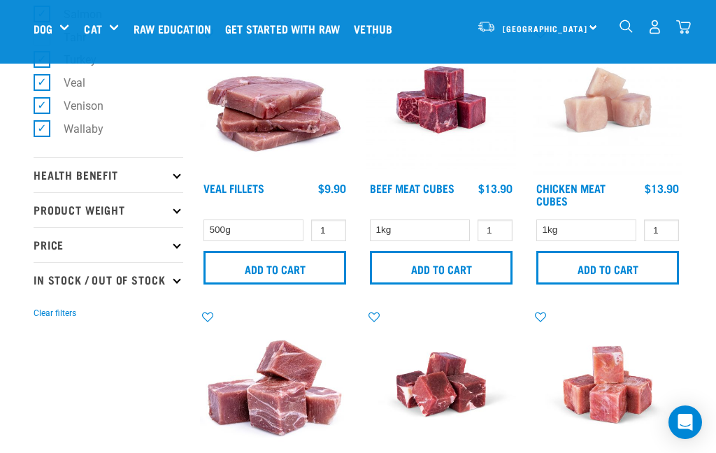
click at [141, 171] on p "Health Benefit" at bounding box center [109, 174] width 150 height 35
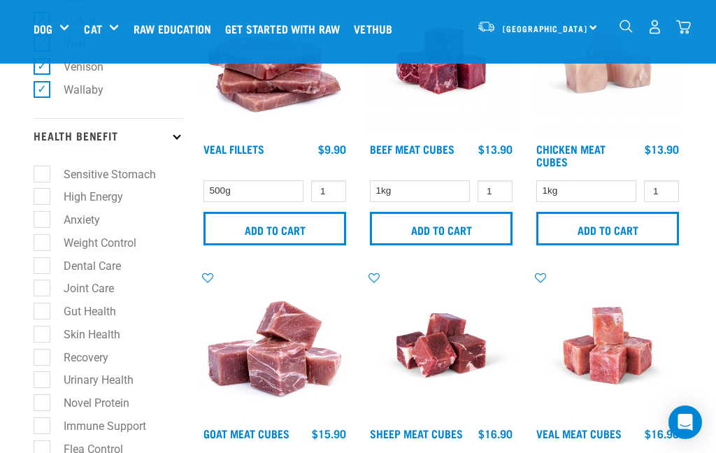
scroll to position [966, 0]
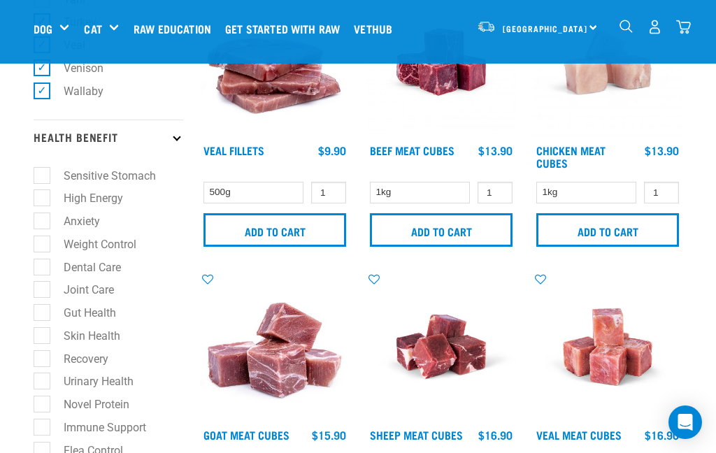
click at [177, 135] on icon at bounding box center [177, 138] width 8 height 8
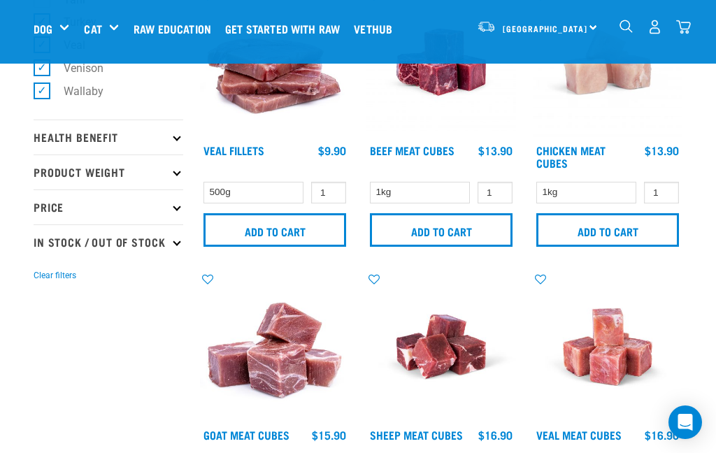
click at [169, 166] on p "Product Weight" at bounding box center [109, 172] width 150 height 35
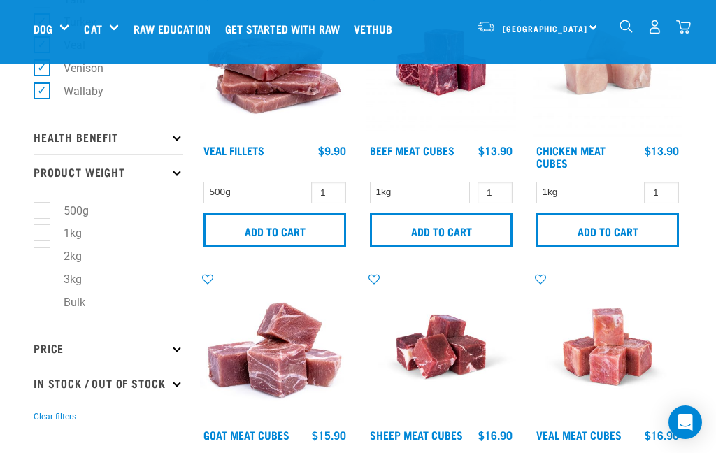
click at [42, 232] on label "1kg" at bounding box center [64, 233] width 46 height 17
click at [42, 232] on input "1kg" at bounding box center [38, 231] width 9 height 9
checkbox input "true"
click at [43, 258] on label "2kg" at bounding box center [64, 256] width 46 height 17
click at [43, 258] on input "2kg" at bounding box center [38, 254] width 9 height 9
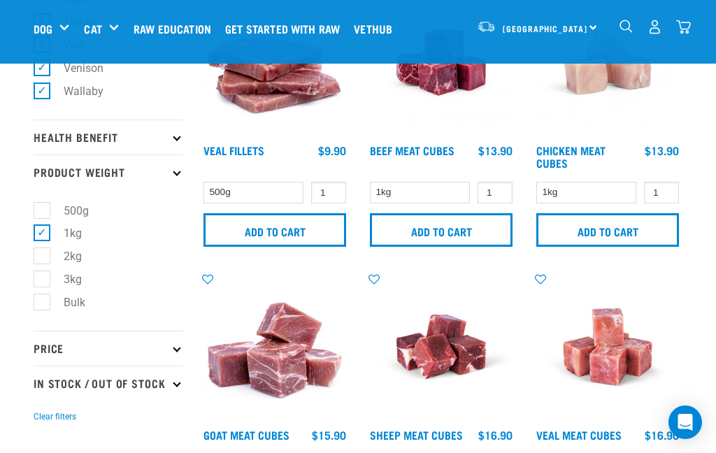
checkbox input "true"
click at [43, 282] on label "3kg" at bounding box center [64, 279] width 46 height 17
click at [43, 281] on input "3kg" at bounding box center [38, 276] width 9 height 9
checkbox input "true"
click at [118, 348] on p "Price" at bounding box center [109, 348] width 150 height 35
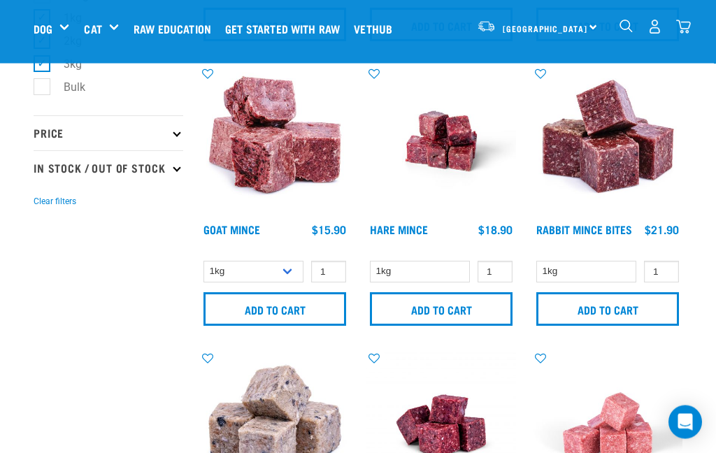
click at [173, 132] on p "Price" at bounding box center [109, 133] width 150 height 35
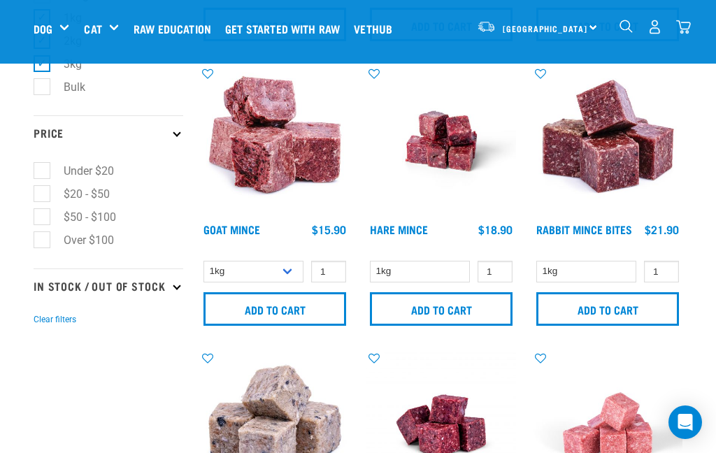
click at [121, 289] on p "In Stock / Out Of Stock" at bounding box center [109, 286] width 150 height 35
click at [49, 333] on label "In Stock" at bounding box center [75, 324] width 68 height 17
click at [43, 327] on input "In Stock" at bounding box center [38, 322] width 9 height 9
checkbox input "true"
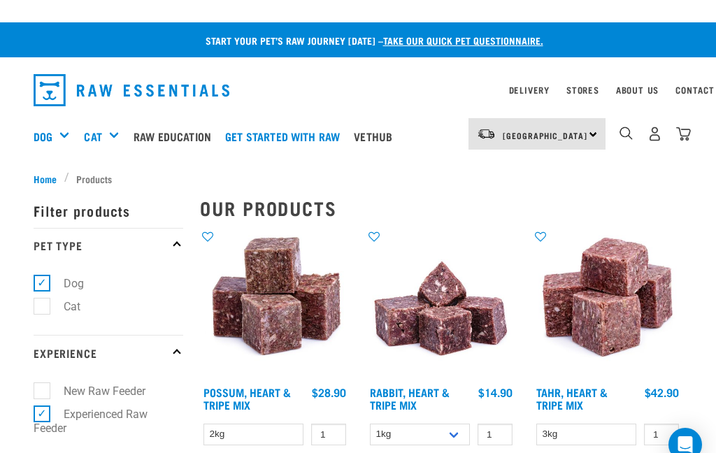
scroll to position [0, 1]
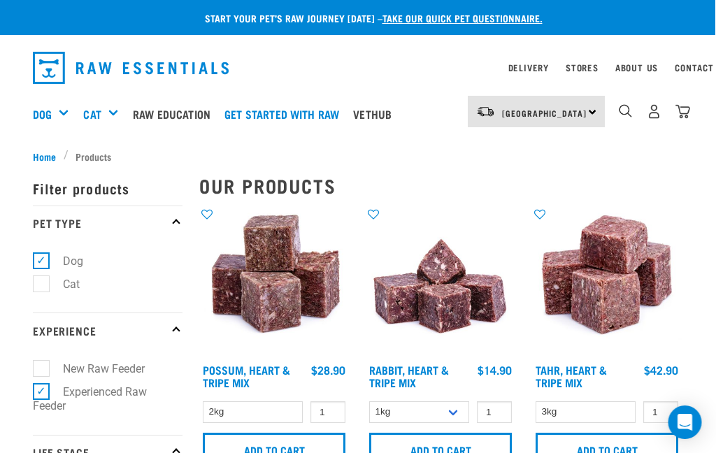
click at [115, 188] on p "Filter products" at bounding box center [109, 188] width 150 height 35
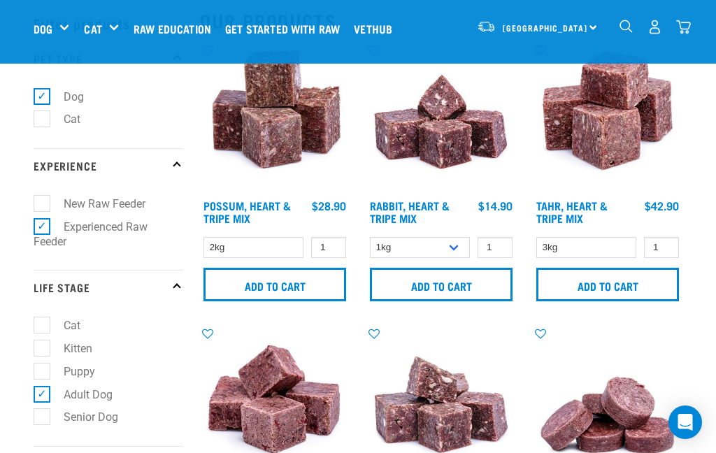
scroll to position [60, 0]
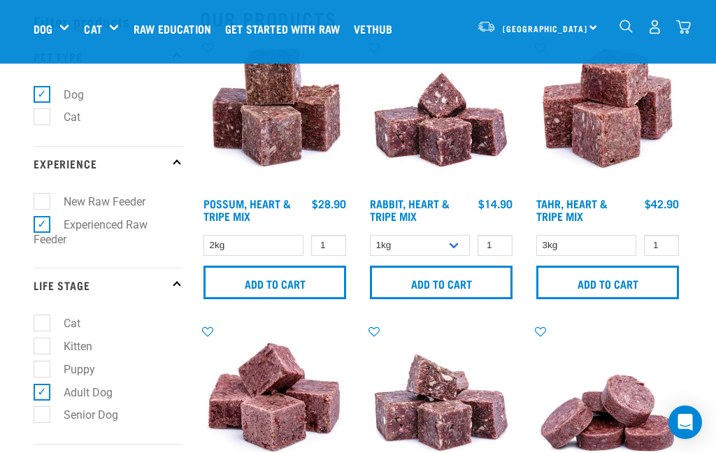
click at [670, 343] on img at bounding box center [608, 400] width 150 height 150
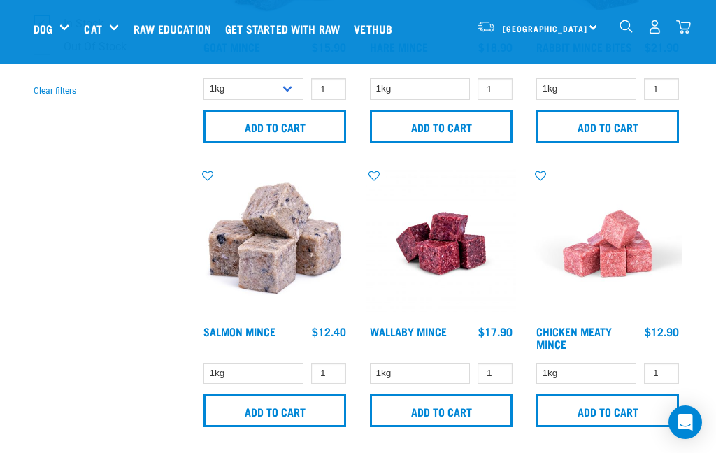
scroll to position [1357, 0]
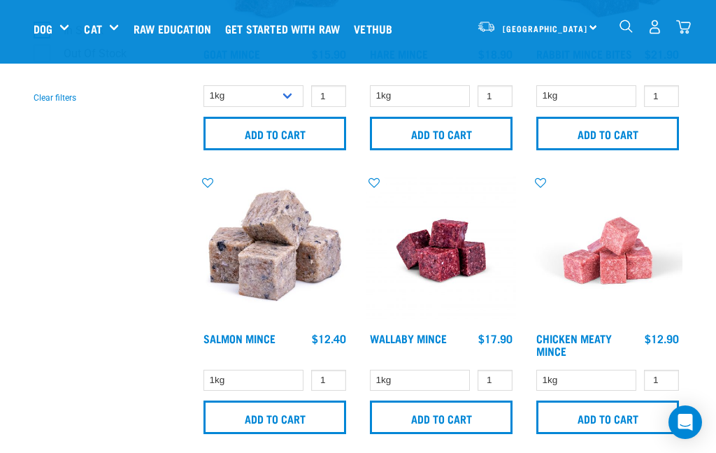
click at [257, 339] on link "Salmon Mince" at bounding box center [240, 338] width 72 height 6
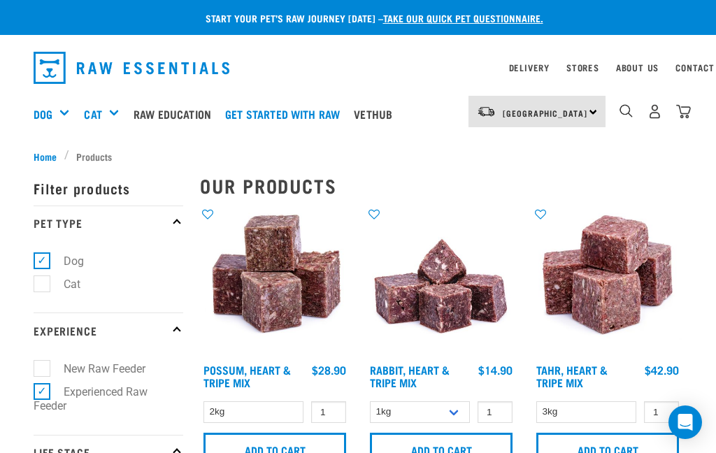
click at [625, 112] on img "dropdown navigation" at bounding box center [626, 110] width 13 height 13
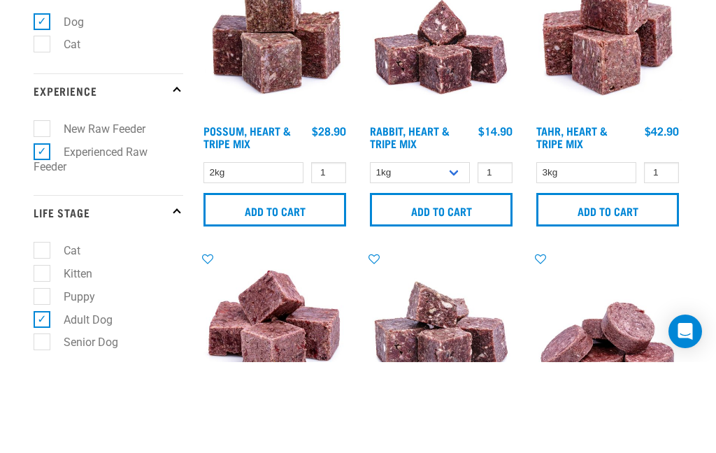
type input "Possum"
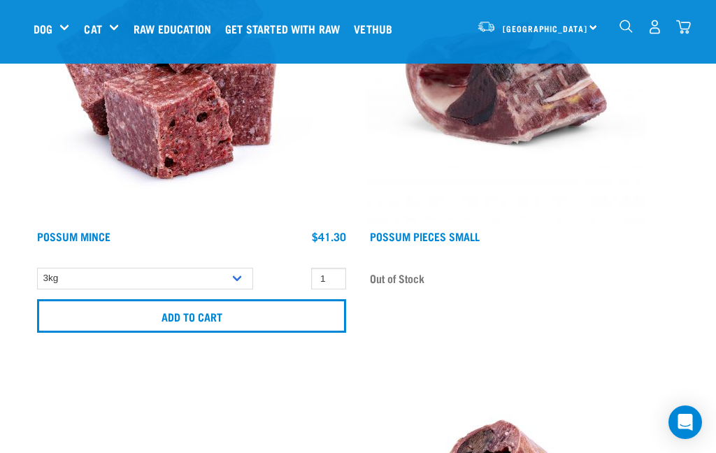
scroll to position [322, 0]
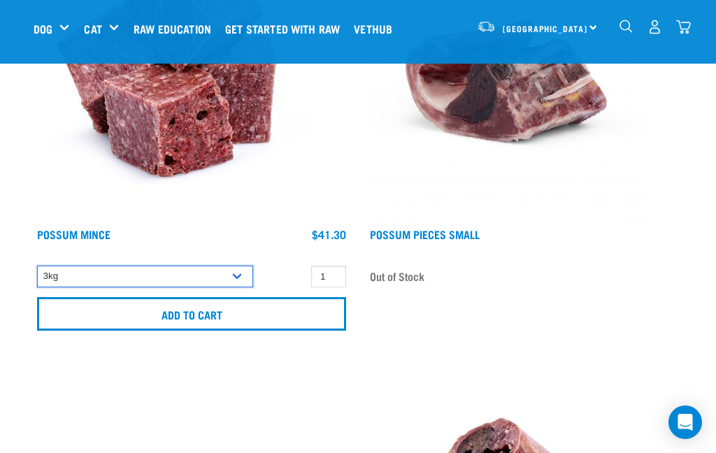
click at [237, 277] on select "3kg 1kg" at bounding box center [145, 277] width 216 height 22
select select "456"
click at [92, 232] on link "Possum Mince" at bounding box center [73, 234] width 73 height 6
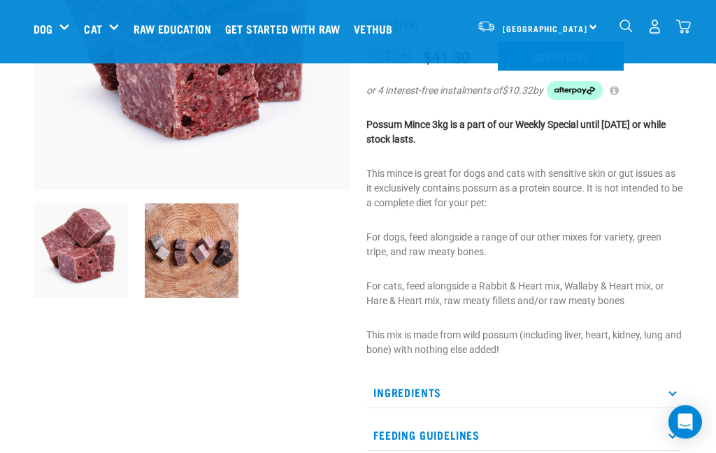
scroll to position [229, 0]
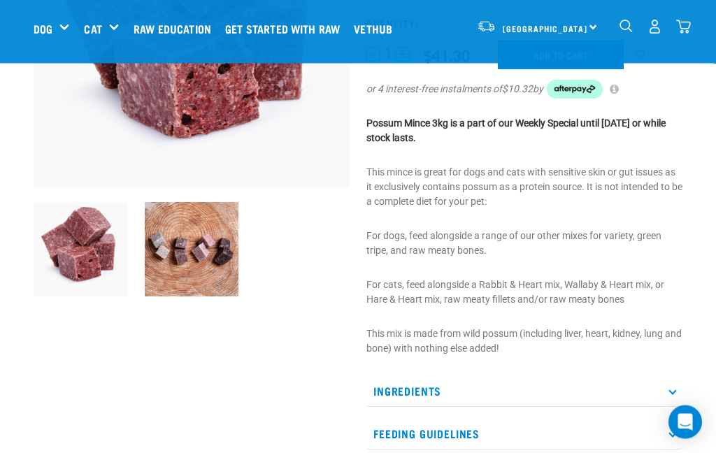
click at [673, 388] on icon at bounding box center [673, 392] width 8 height 8
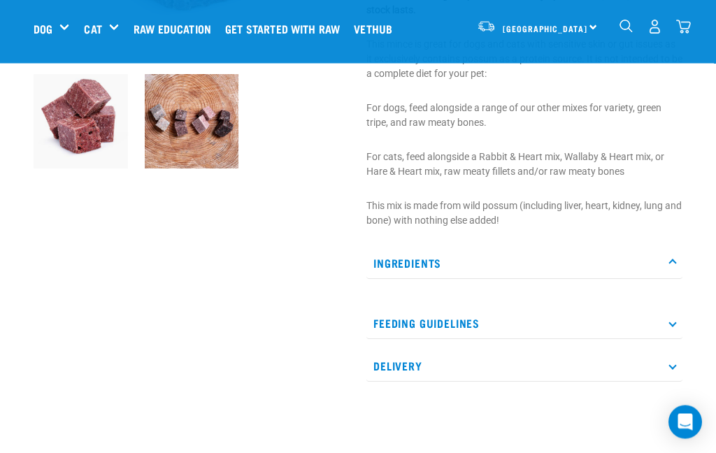
scroll to position [359, 0]
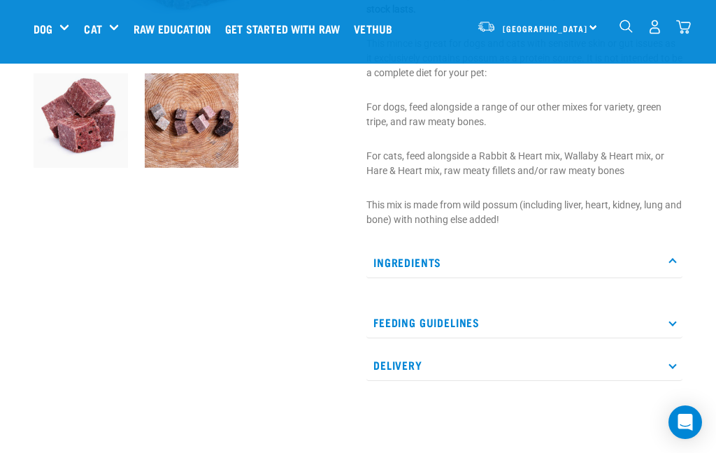
click at [522, 260] on p "Ingredients" at bounding box center [525, 262] width 316 height 31
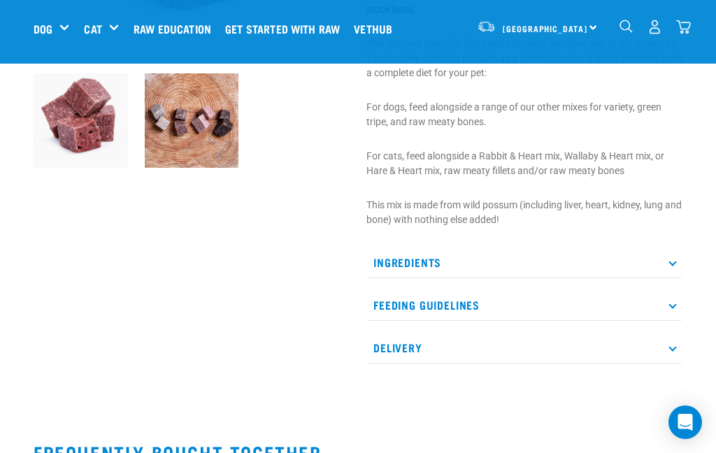
click at [582, 256] on p "Ingredients" at bounding box center [525, 262] width 316 height 31
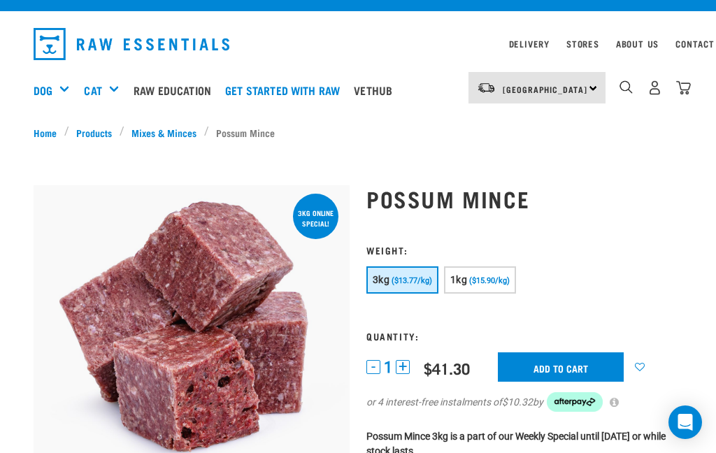
scroll to position [23, 0]
click at [422, 283] on span "($13.77/kg)" at bounding box center [412, 281] width 41 height 9
click at [567, 368] on input "Add to cart" at bounding box center [561, 367] width 126 height 29
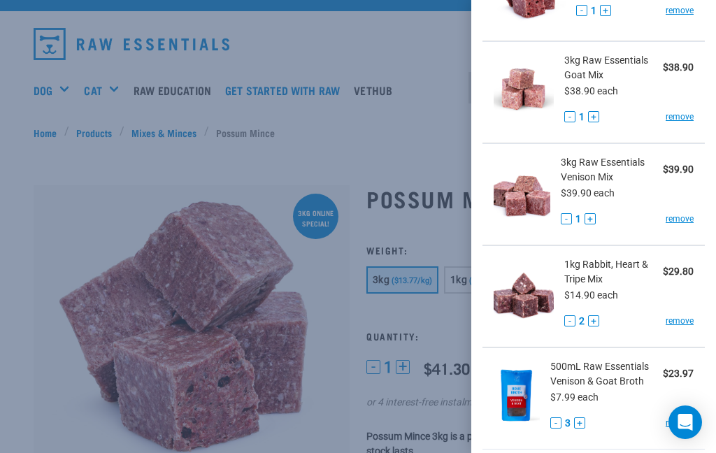
scroll to position [146, 0]
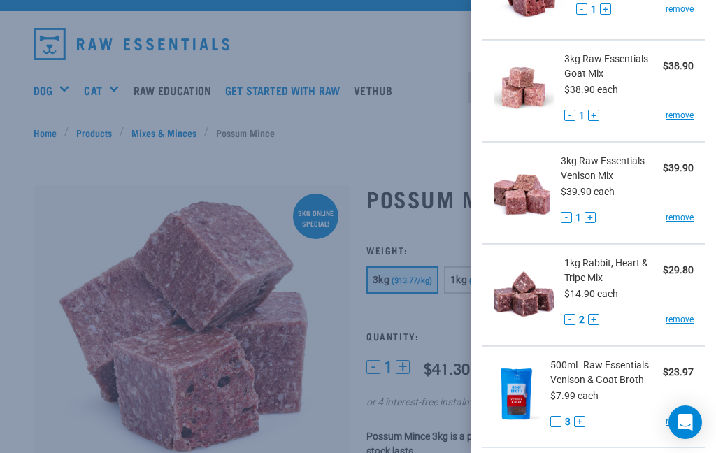
click at [683, 320] on link "remove" at bounding box center [680, 319] width 28 height 13
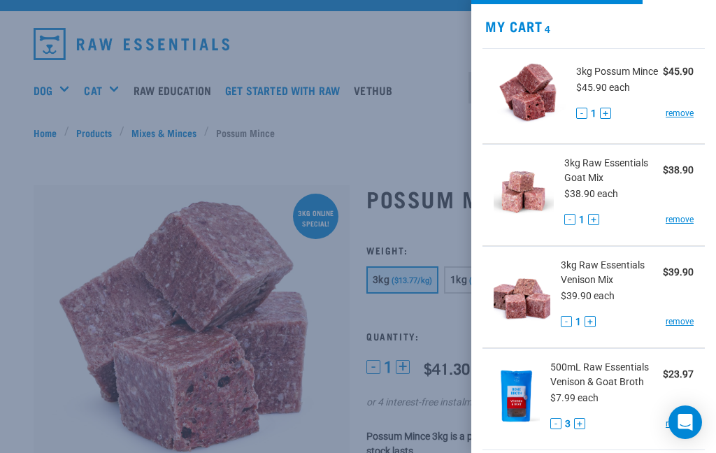
scroll to position [34, 0]
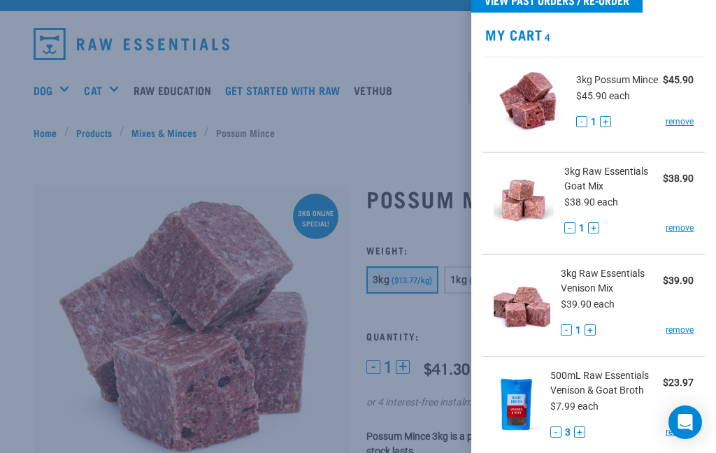
click at [393, 117] on div at bounding box center [358, 226] width 716 height 453
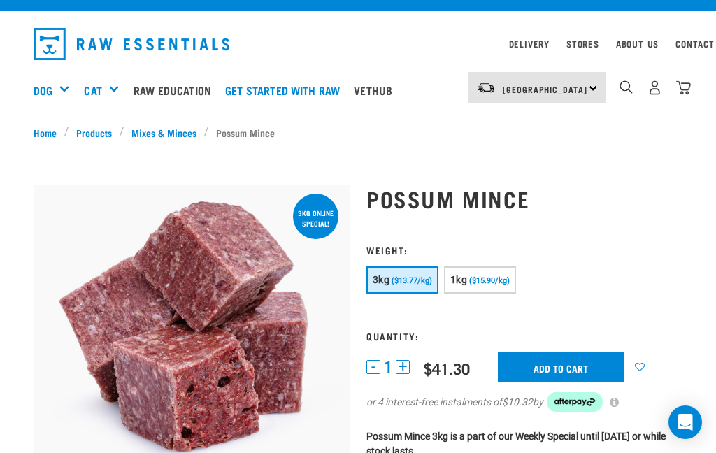
click at [655, 87] on img "dropdown navigation" at bounding box center [655, 87] width 15 height 15
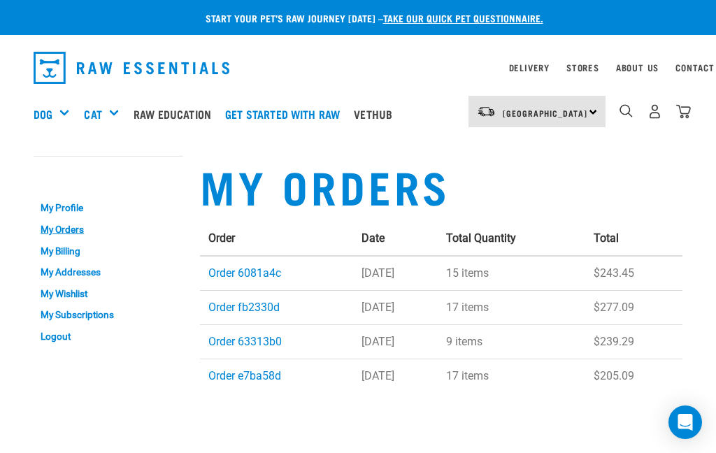
click at [243, 274] on link "Order 6081a4c" at bounding box center [244, 273] width 73 height 13
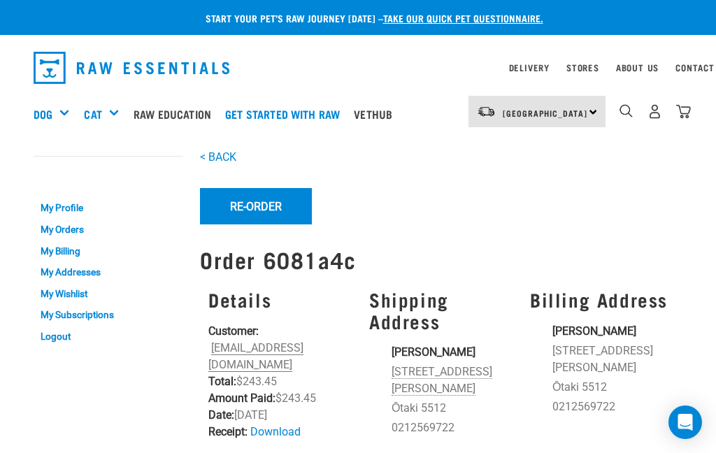
click at [229, 152] on link "< BACK" at bounding box center [218, 156] width 36 height 13
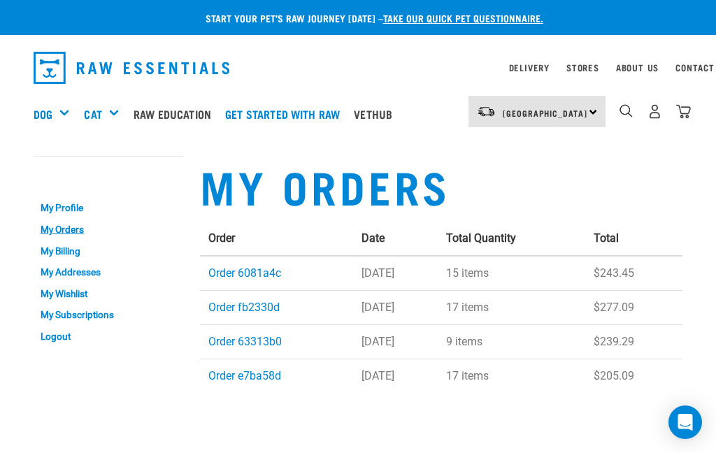
click at [246, 302] on link "Order fb2330d" at bounding box center [243, 307] width 71 height 13
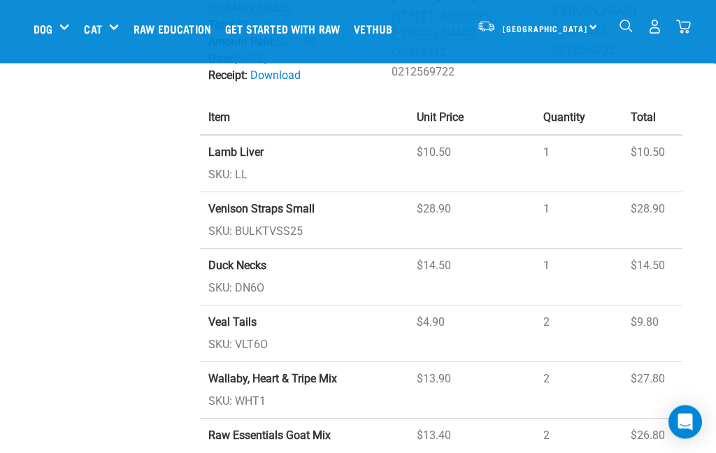
scroll to position [252, 0]
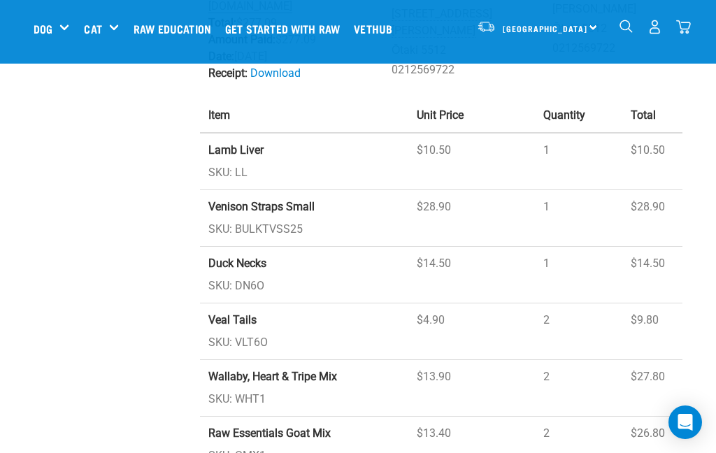
click at [276, 200] on strong "Venison Straps Small" at bounding box center [261, 206] width 106 height 13
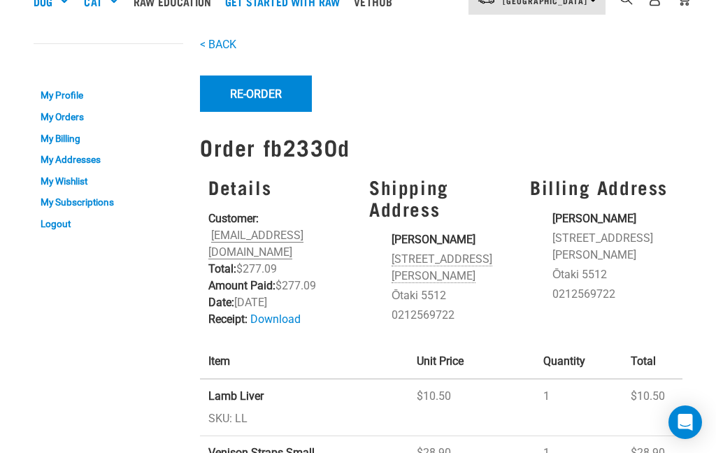
scroll to position [0, 0]
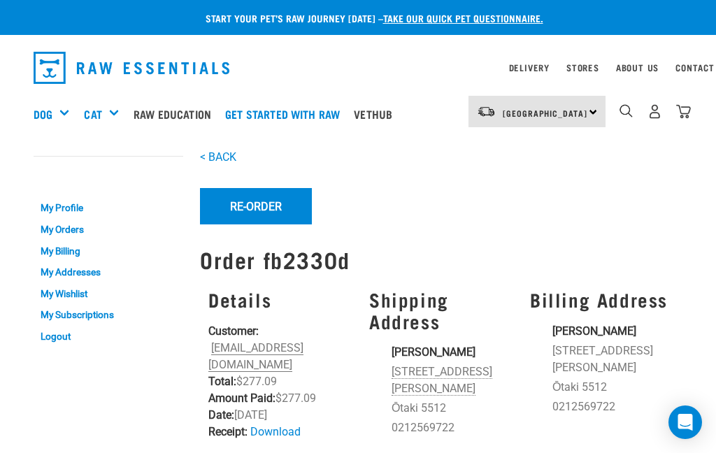
click at [621, 111] on img "dropdown navigation" at bounding box center [626, 110] width 13 height 13
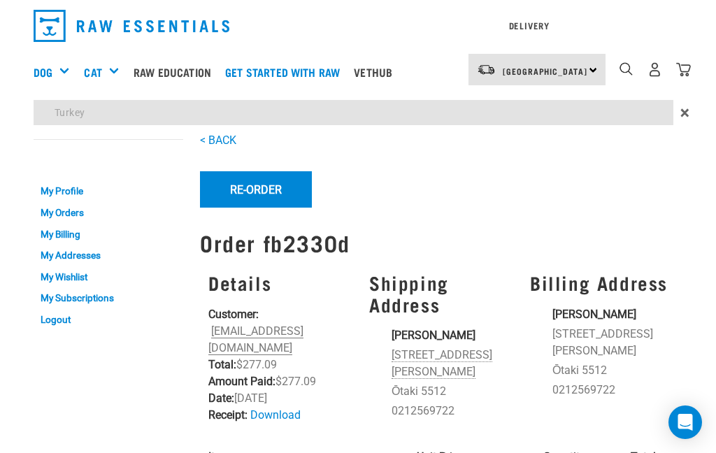
type input "Turkey"
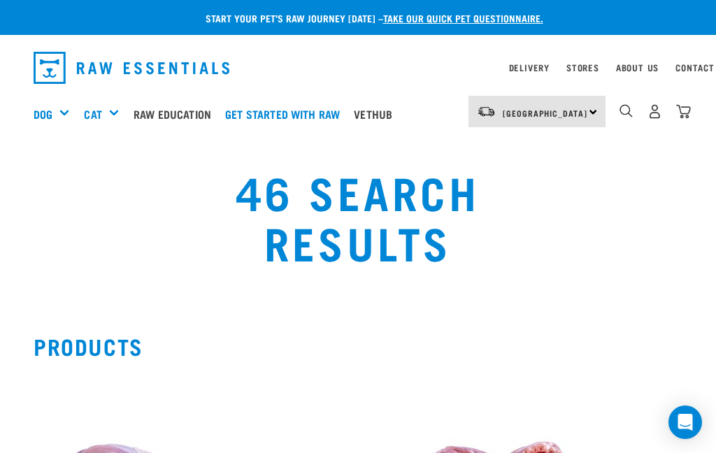
click at [625, 114] on img "dropdown navigation" at bounding box center [626, 110] width 13 height 13
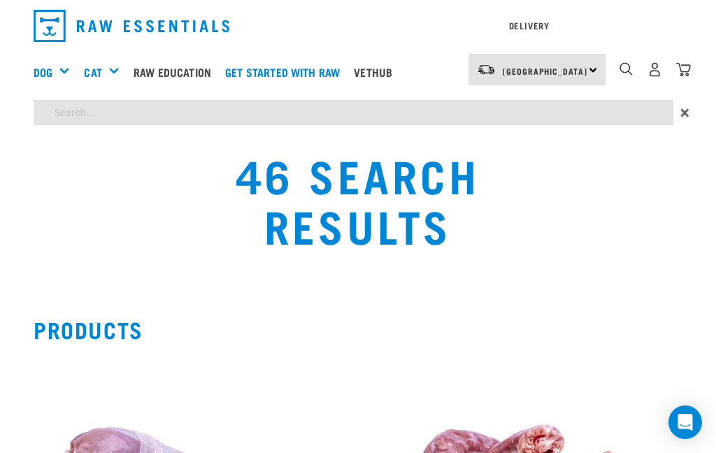
click at [171, 107] on input "search" at bounding box center [354, 112] width 640 height 25
type input "Veal"
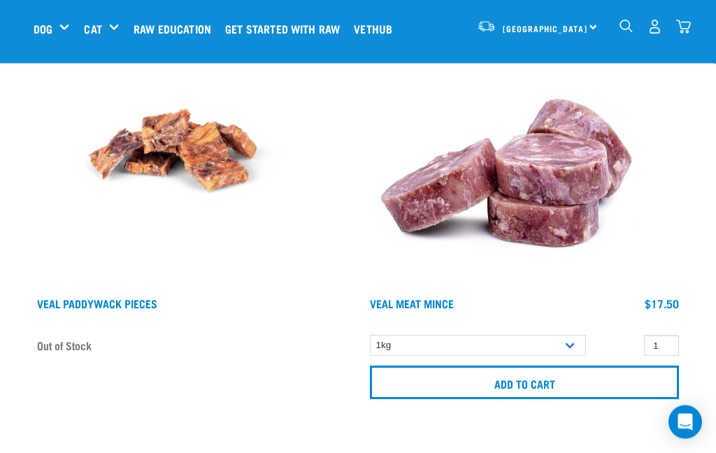
scroll to position [1497, 0]
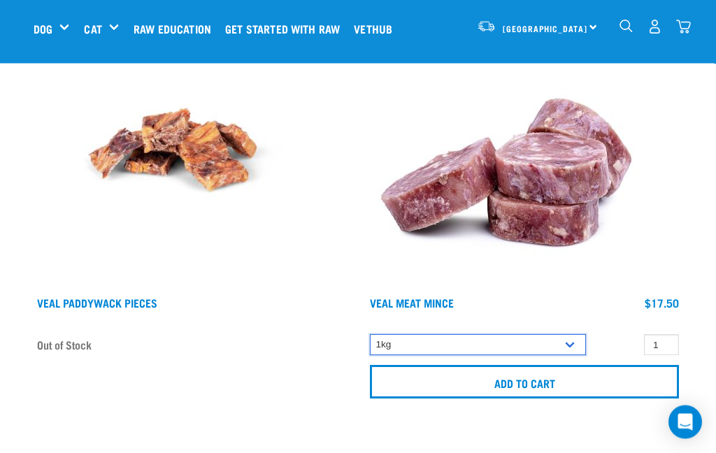
click at [571, 349] on select "1kg 3kg" at bounding box center [478, 346] width 216 height 22
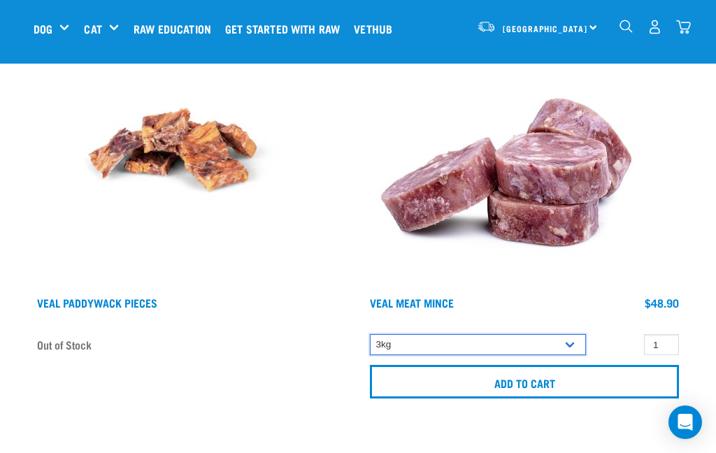
click at [569, 343] on select "1kg 3kg" at bounding box center [478, 345] width 216 height 22
select select "702"
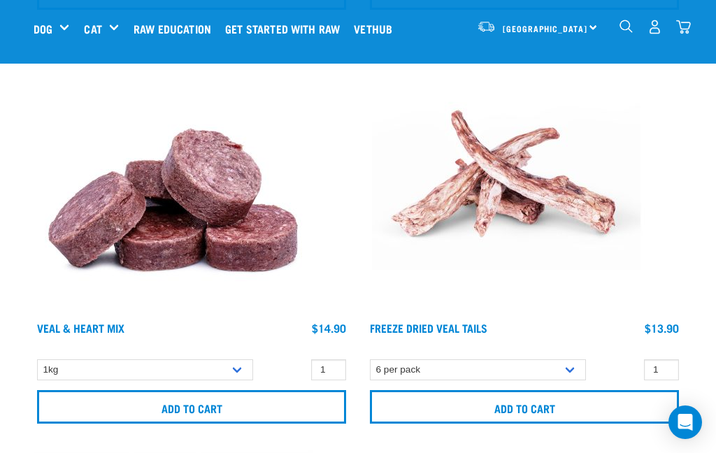
scroll to position [2722, 0]
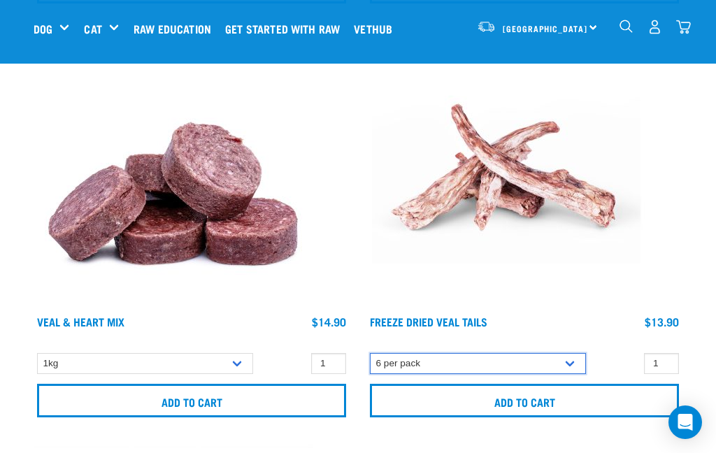
click at [569, 362] on select "6 per pack" at bounding box center [478, 364] width 216 height 22
click at [673, 361] on input "1" at bounding box center [661, 364] width 35 height 22
type input "2"
click at [542, 404] on input "Add to cart" at bounding box center [524, 401] width 309 height 34
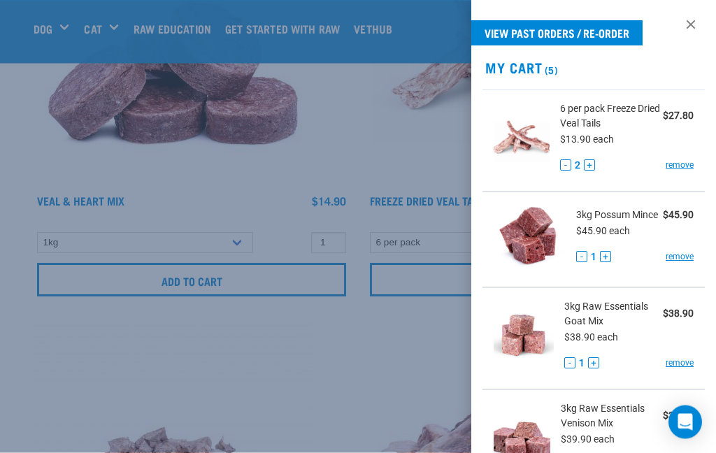
scroll to position [2843, 0]
click at [270, 339] on div at bounding box center [358, 226] width 716 height 453
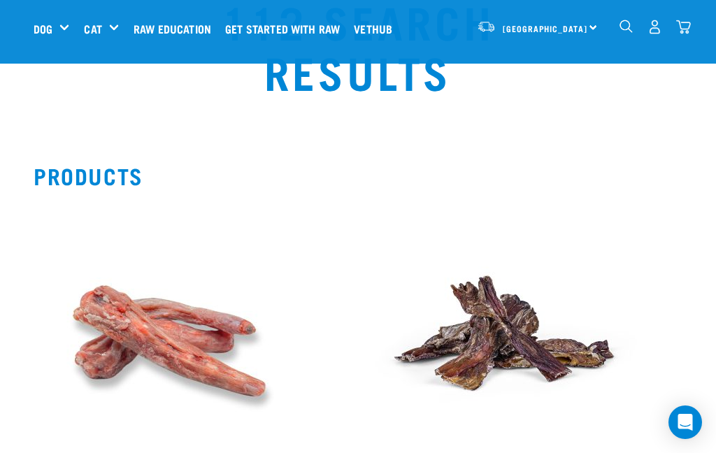
scroll to position [0, 0]
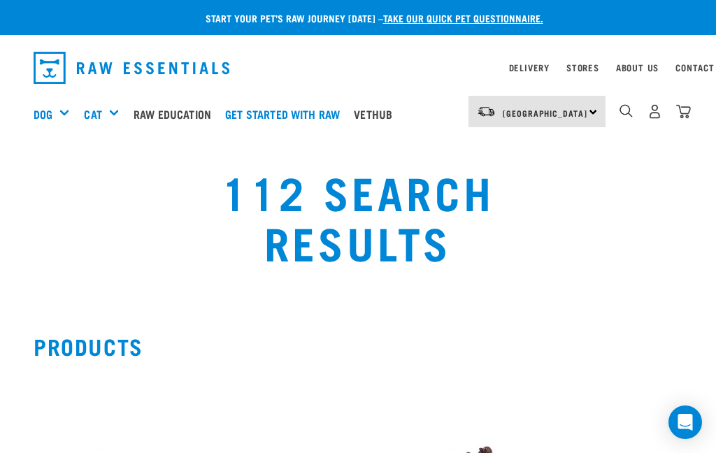
click at [688, 115] on img "dropdown navigation" at bounding box center [684, 111] width 15 height 15
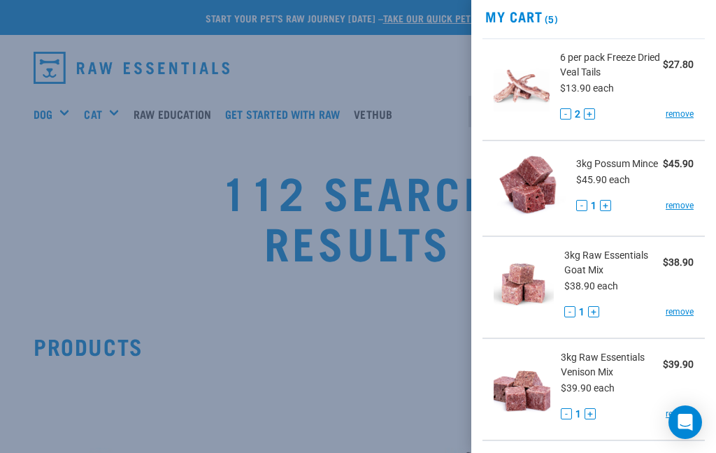
scroll to position [45, 0]
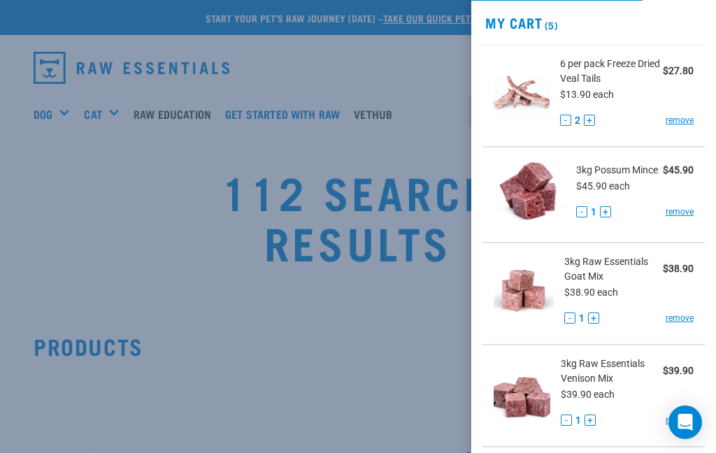
click at [363, 326] on div at bounding box center [358, 226] width 716 height 453
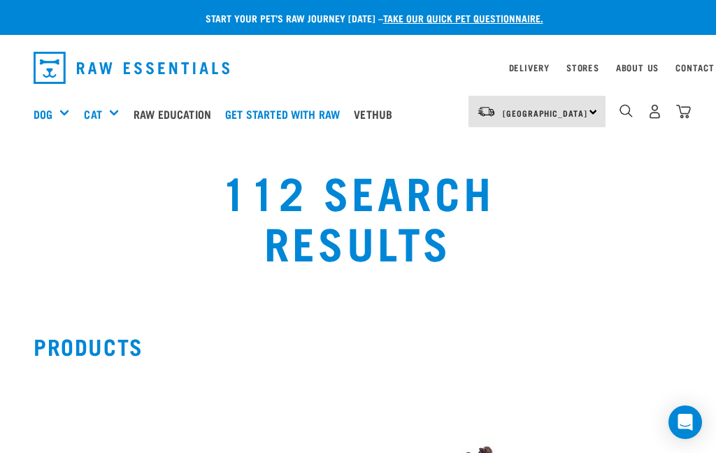
click at [0, 0] on div "Mixes & Minces" at bounding box center [0, 0] width 0 height 0
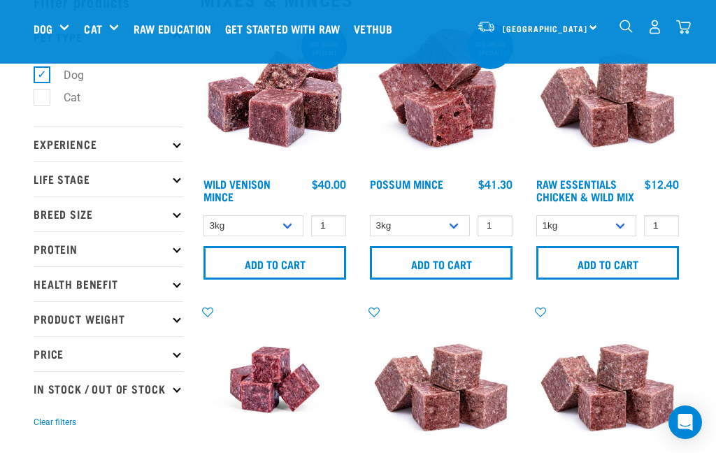
scroll to position [79, 0]
click at [174, 406] on p "In Stock / Out Of Stock" at bounding box center [109, 389] width 150 height 35
click at [47, 436] on label "In Stock" at bounding box center [75, 426] width 68 height 17
click at [43, 430] on input "In Stock" at bounding box center [38, 424] width 9 height 9
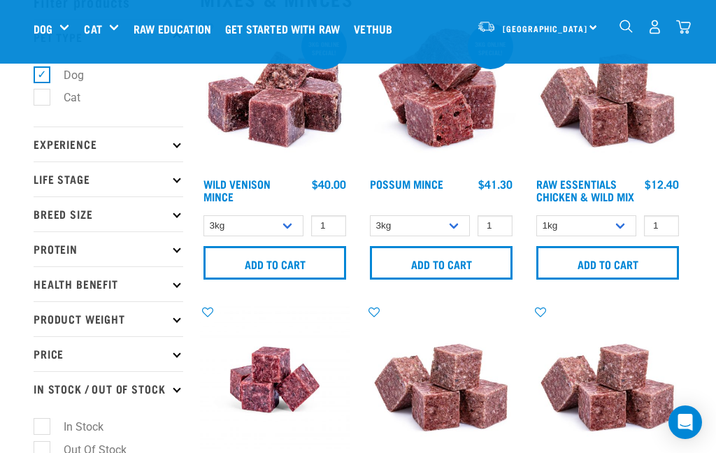
checkbox input "true"
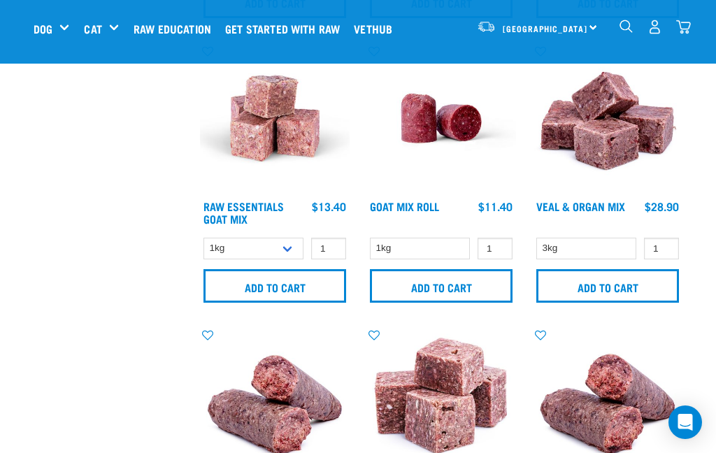
scroll to position [919, 0]
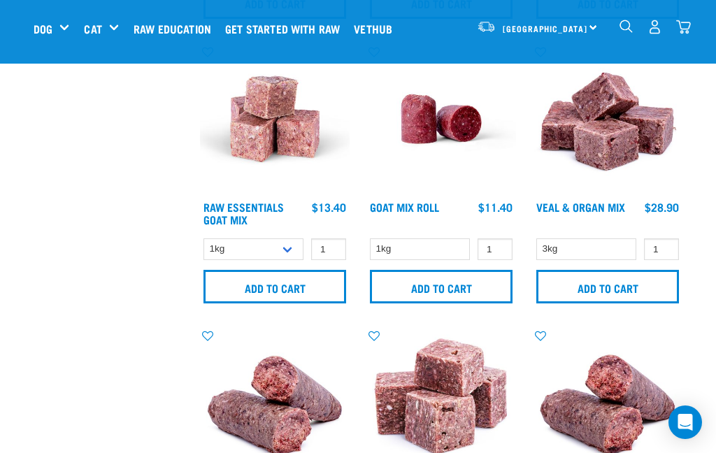
click at [589, 210] on link "Veal & Organ Mix" at bounding box center [581, 207] width 89 height 6
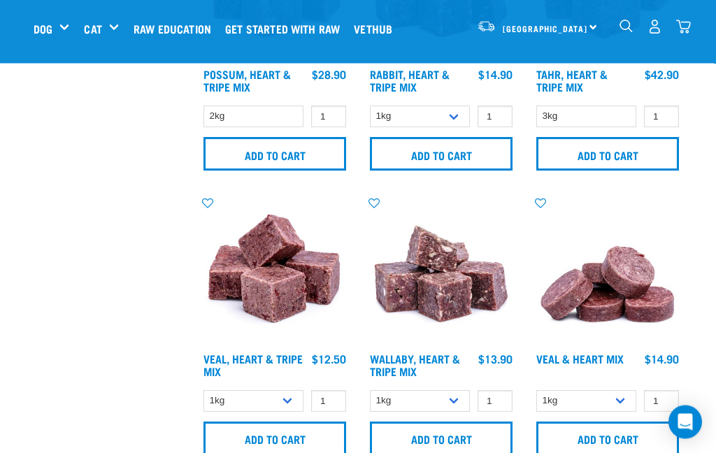
scroll to position [2484, 0]
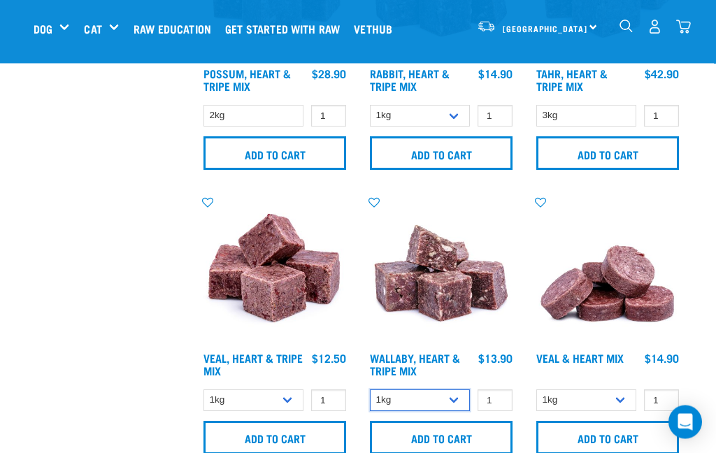
click at [451, 412] on select "1kg 3kg" at bounding box center [420, 401] width 100 height 22
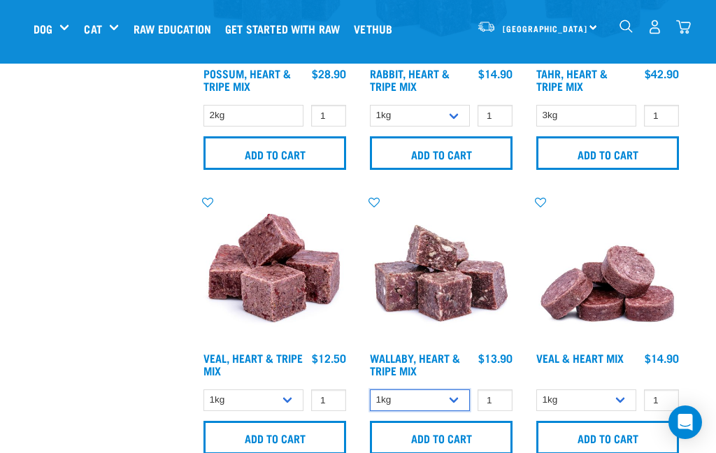
select select "776"
click at [409, 374] on link "Wallaby, Heart & Tripe Mix" at bounding box center [415, 364] width 90 height 19
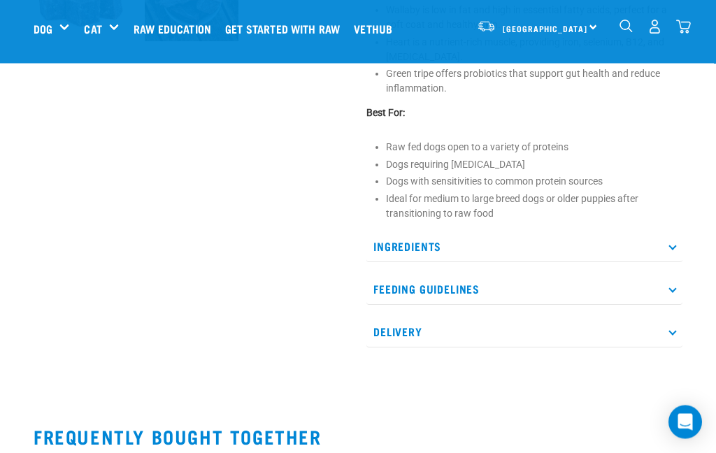
scroll to position [486, 0]
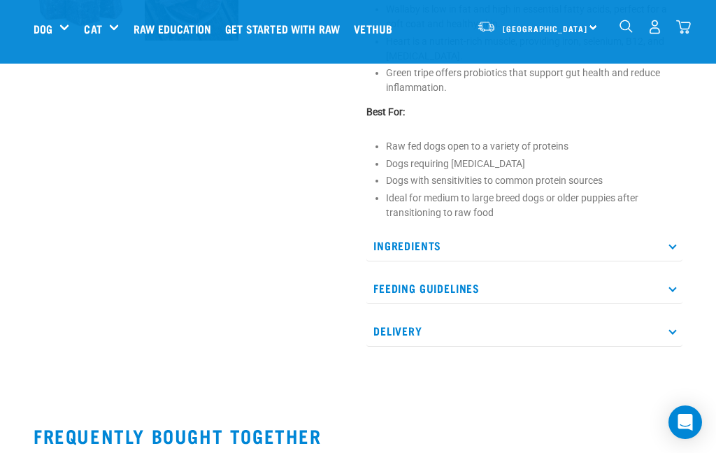
click at [677, 262] on p "Ingredients" at bounding box center [525, 245] width 316 height 31
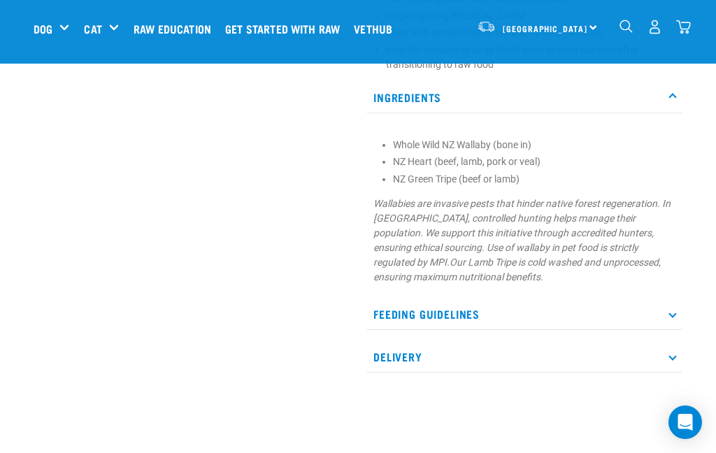
scroll to position [627, 0]
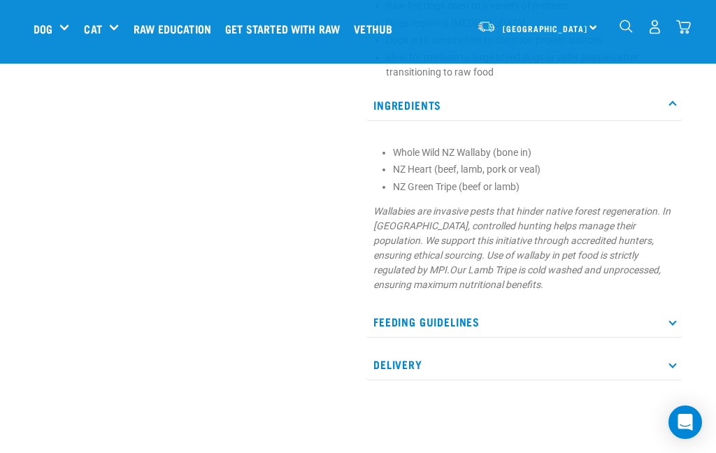
click at [635, 338] on p "Feeding Guidelines" at bounding box center [525, 321] width 316 height 31
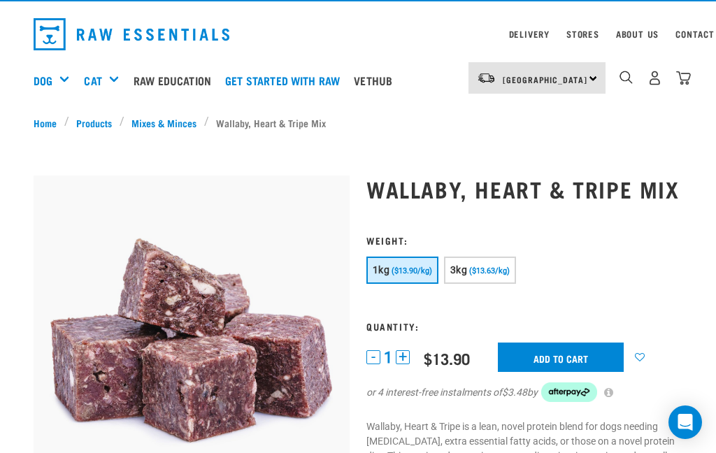
scroll to position [34, 0]
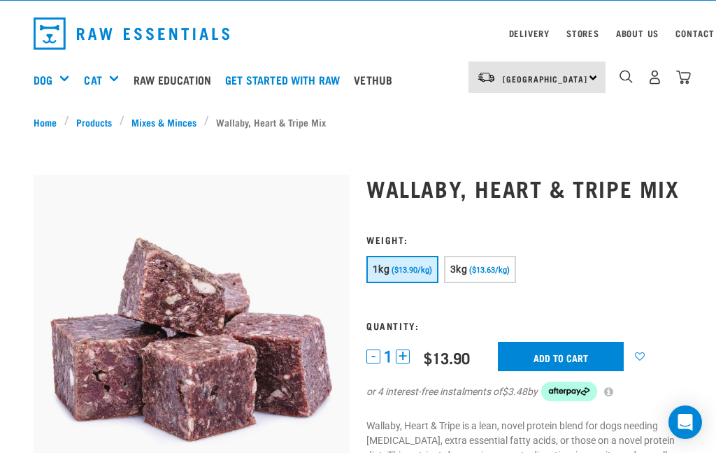
click at [510, 275] on span "($13.63/kg)" at bounding box center [489, 270] width 41 height 9
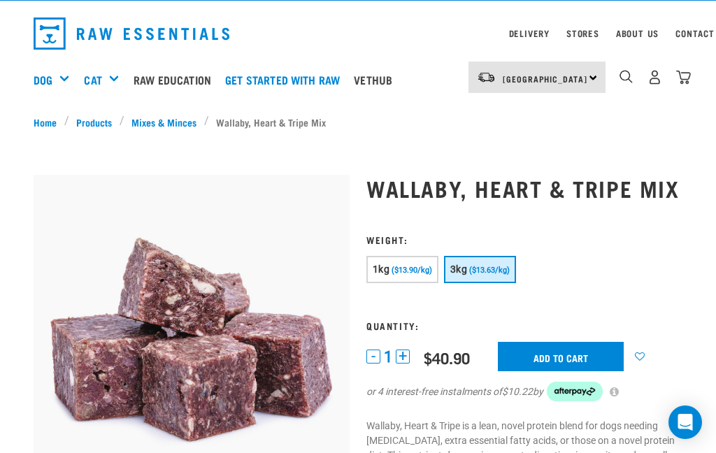
click at [550, 372] on input "Add to cart" at bounding box center [561, 356] width 126 height 29
click at [691, 81] on img "dropdown navigation" at bounding box center [684, 77] width 15 height 15
click at [695, 74] on nav "North Island North Island South Island Dog Shop All Dog Rolls Cat" at bounding box center [358, 80] width 716 height 56
click at [689, 79] on img "dropdown navigation" at bounding box center [684, 77] width 15 height 15
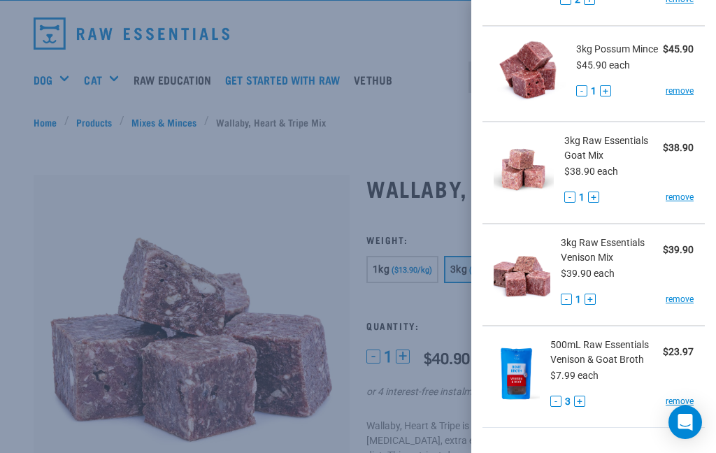
scroll to position [270, 0]
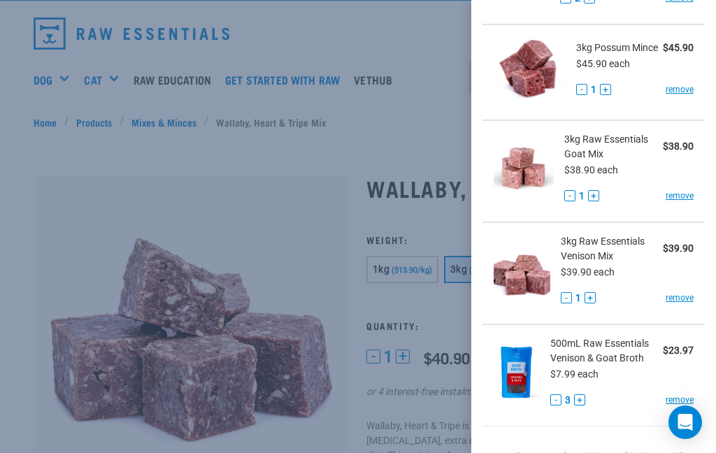
click at [584, 399] on button "+" at bounding box center [579, 400] width 11 height 11
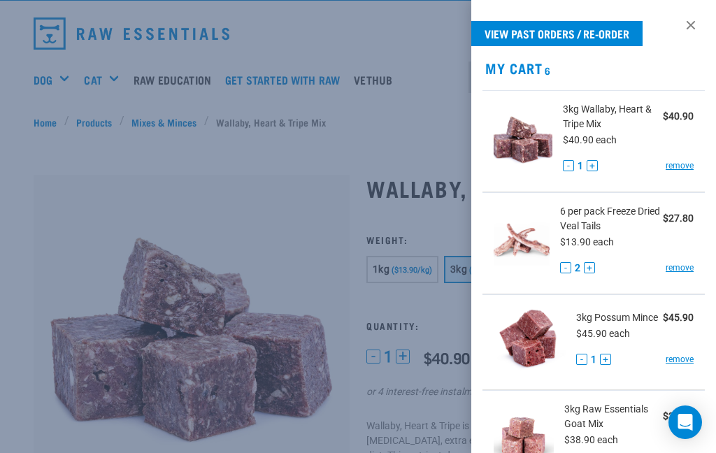
scroll to position [0, 0]
click at [202, 146] on div at bounding box center [358, 226] width 716 height 453
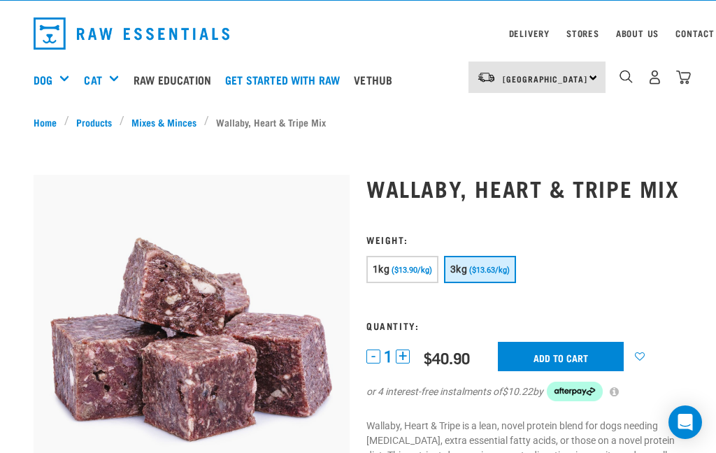
click at [97, 115] on link "Products" at bounding box center [94, 122] width 50 height 15
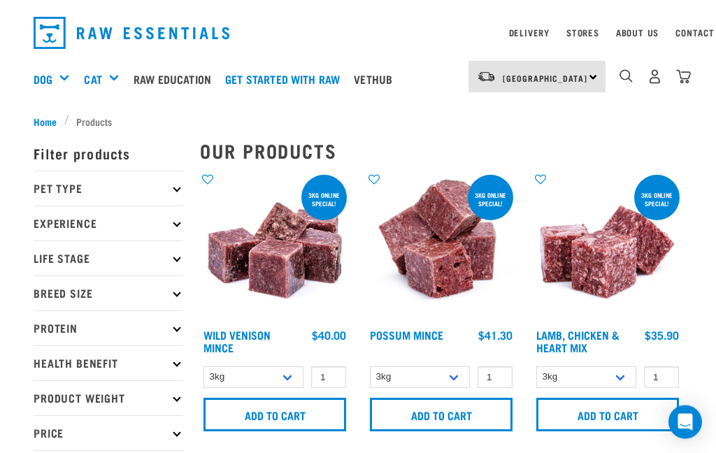
scroll to position [35, 0]
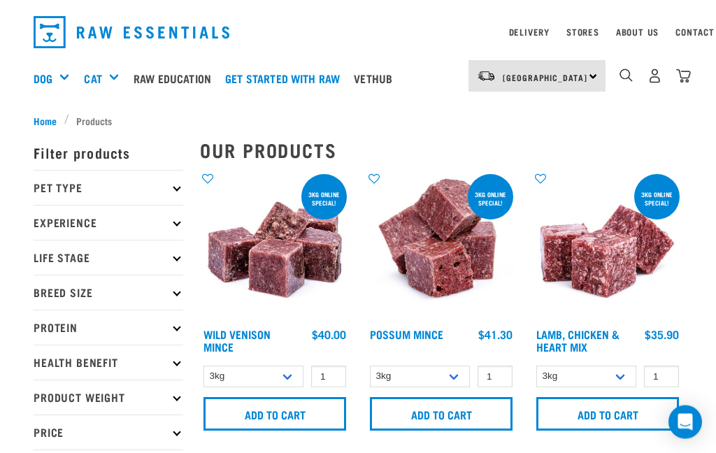
click at [0, 0] on div "Bones" at bounding box center [0, 0] width 0 height 0
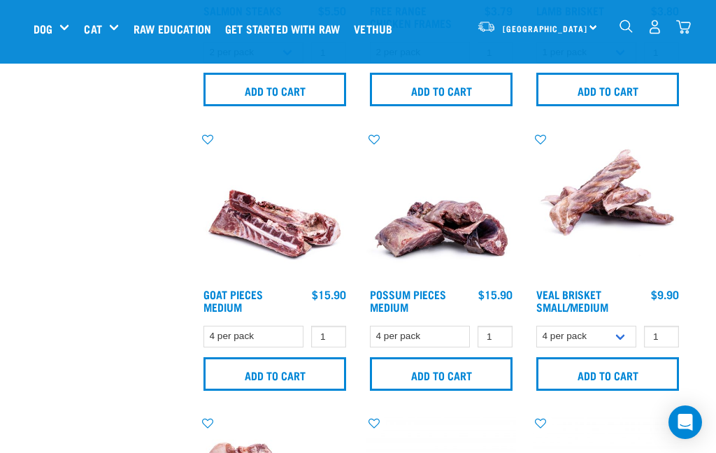
scroll to position [821, 0]
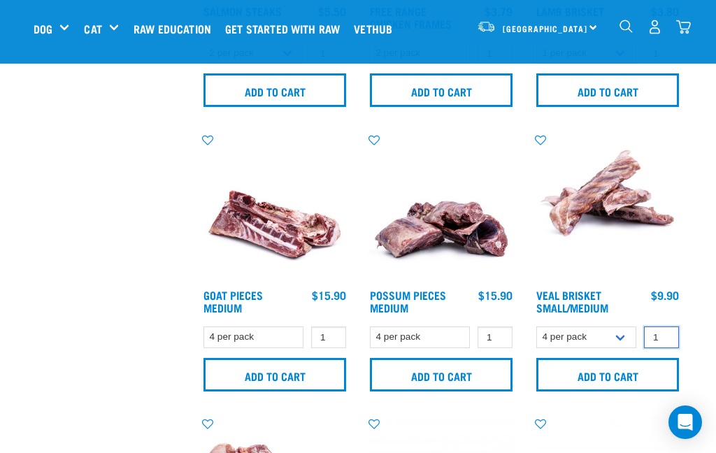
click at [667, 333] on input "1" at bounding box center [661, 338] width 35 height 22
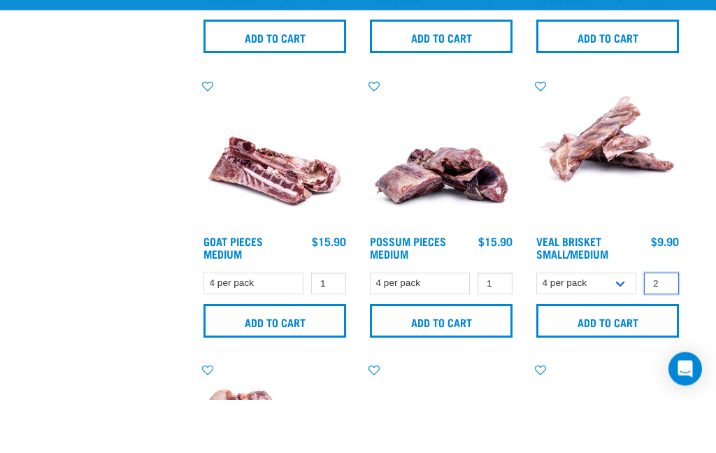
type input "2"
click at [607, 358] on input "Add to cart" at bounding box center [608, 375] width 143 height 34
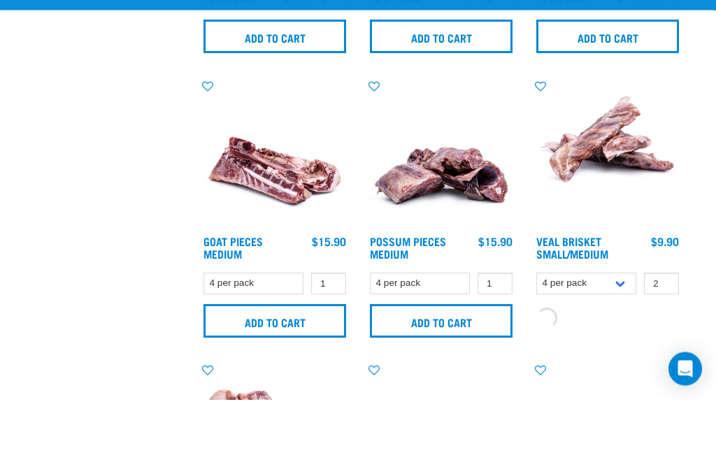
scroll to position [875, 0]
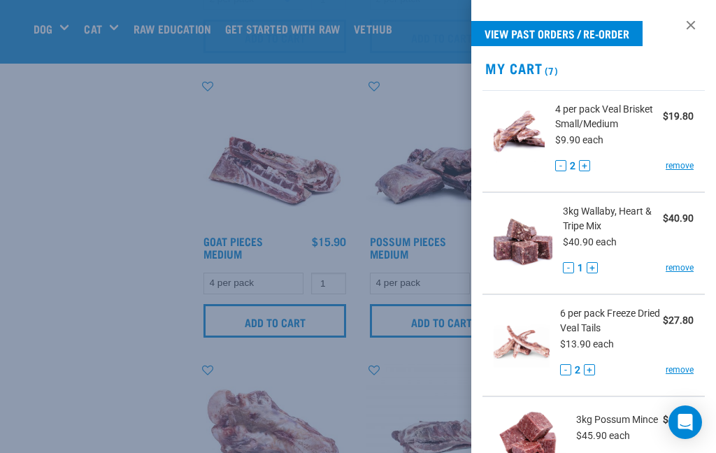
click at [91, 295] on div at bounding box center [358, 226] width 716 height 453
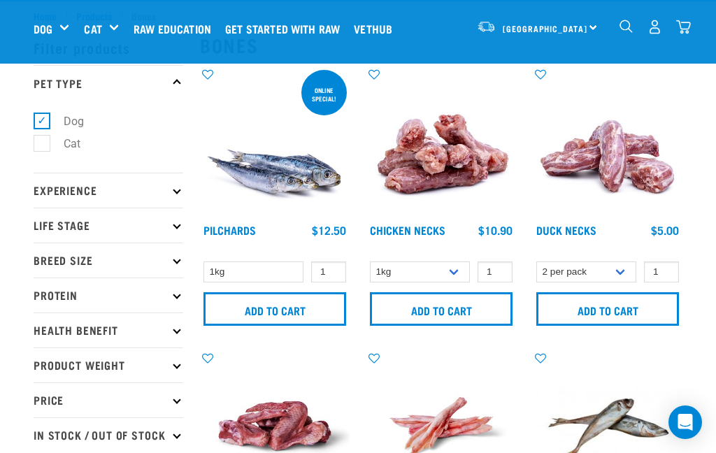
scroll to position [50, 0]
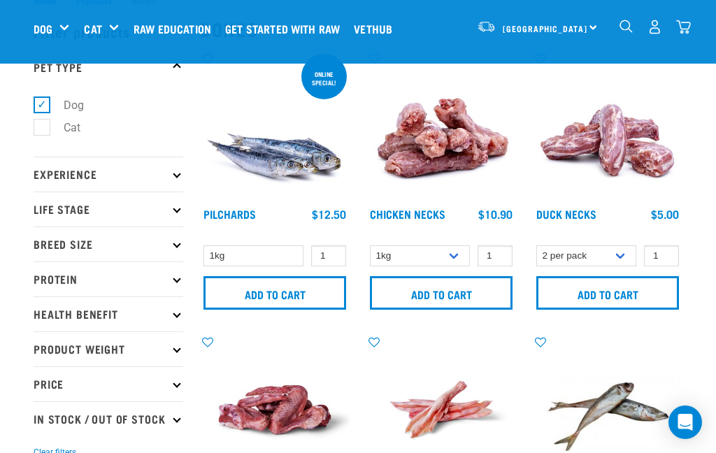
click at [0, 0] on div "Treats" at bounding box center [0, 0] width 0 height 0
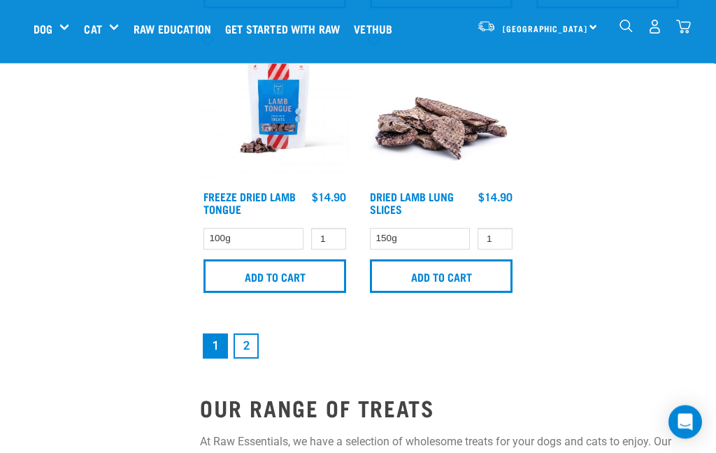
scroll to position [2922, 0]
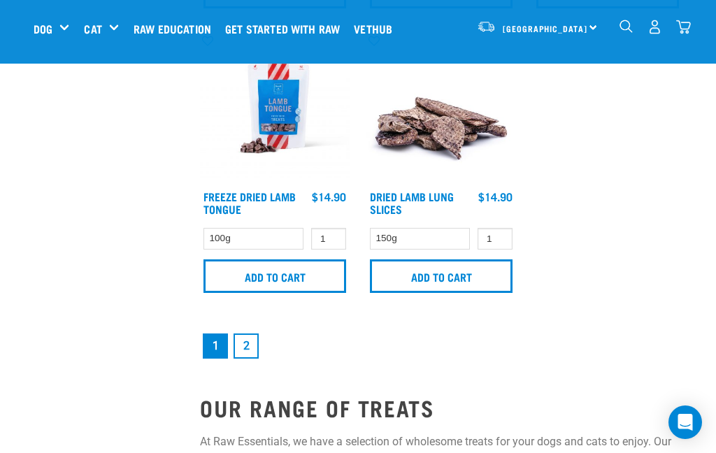
click at [253, 359] on link "2" at bounding box center [246, 346] width 25 height 25
click at [253, 334] on link "2" at bounding box center [246, 346] width 25 height 25
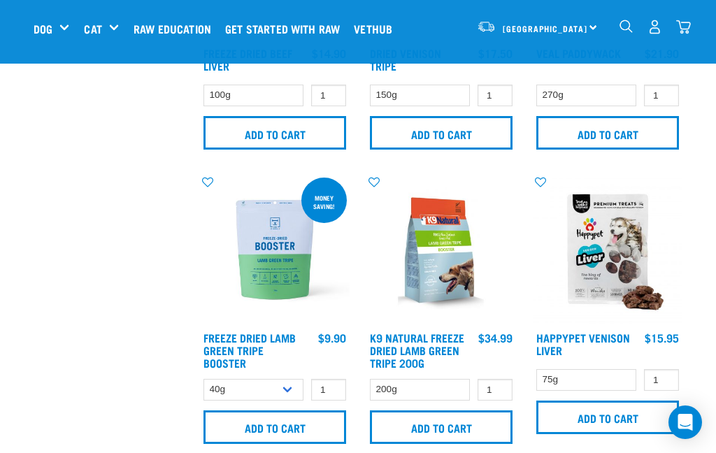
scroll to position [1384, 0]
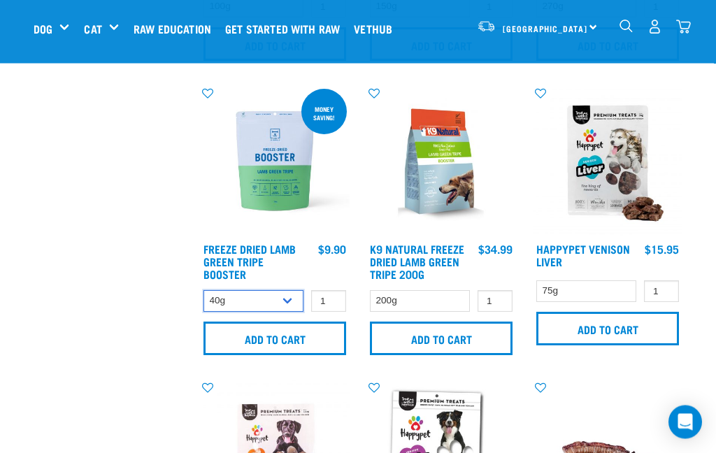
click at [280, 304] on select "40g 200g" at bounding box center [254, 302] width 100 height 22
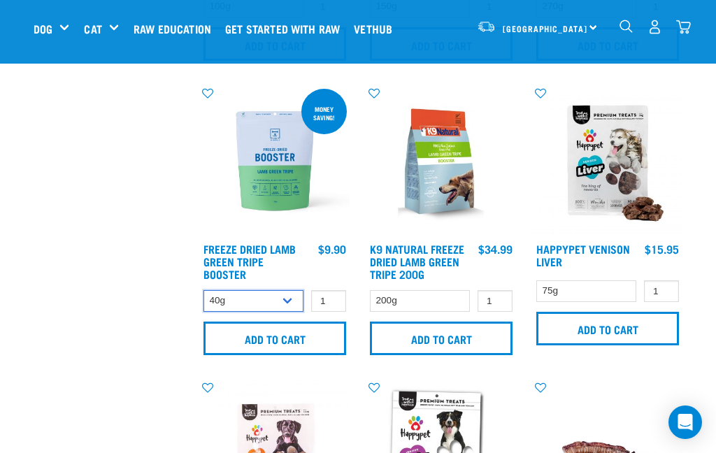
select select "348055"
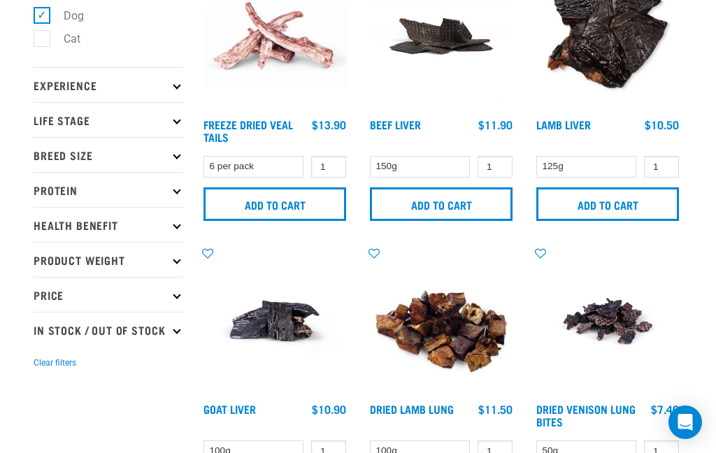
scroll to position [0, 0]
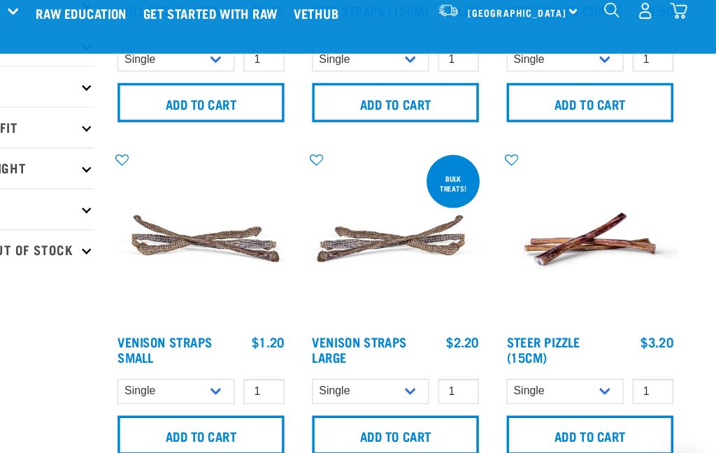
scroll to position [257, 0]
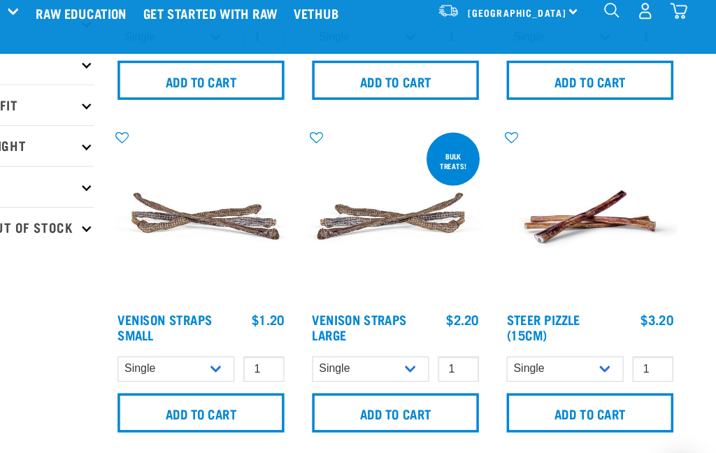
click at [204, 288] on link "Venison Straps Small" at bounding box center [244, 297] width 81 height 19
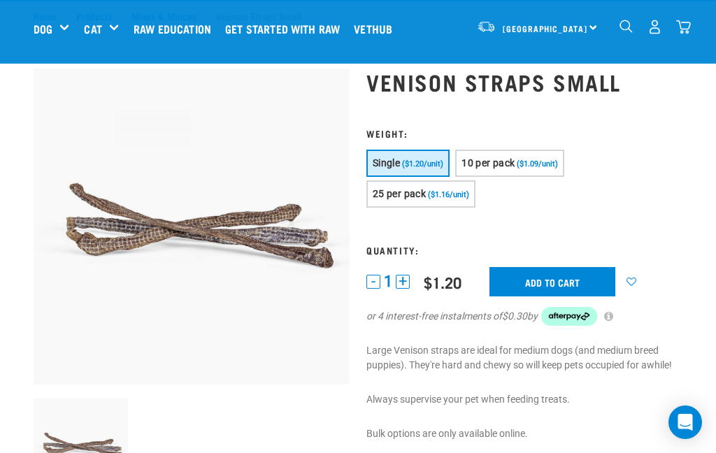
scroll to position [107, 0]
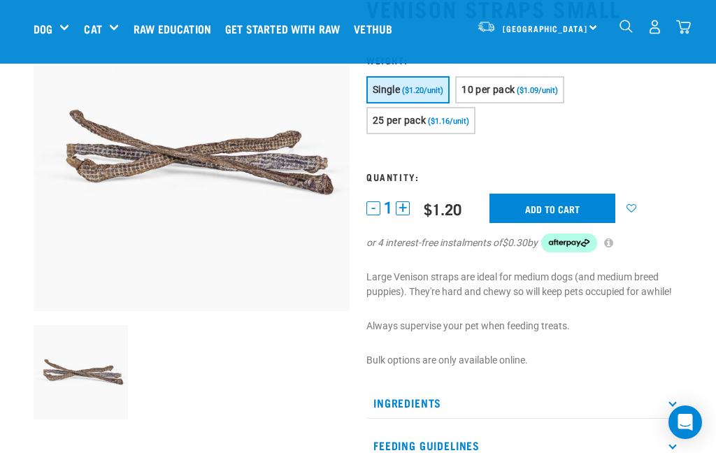
click at [414, 400] on p "Ingredients" at bounding box center [525, 403] width 316 height 31
click at [290, 388] on div at bounding box center [191, 373] width 333 height 113
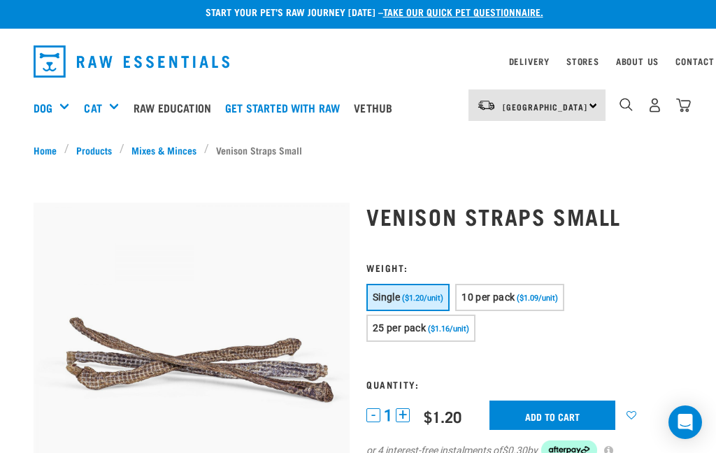
scroll to position [0, 0]
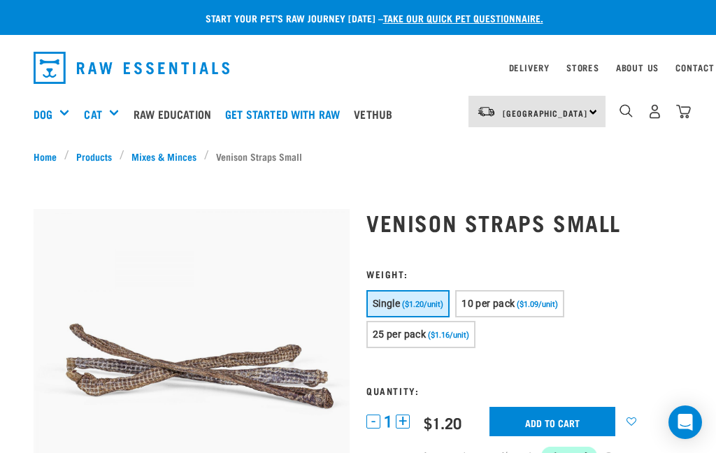
click at [425, 334] on span "25 per pack" at bounding box center [399, 334] width 53 height 11
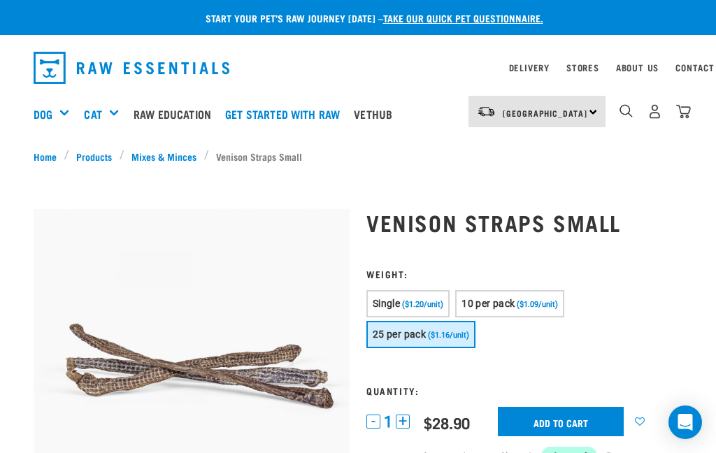
click at [544, 301] on span "($1.09/unit)" at bounding box center [537, 304] width 41 height 9
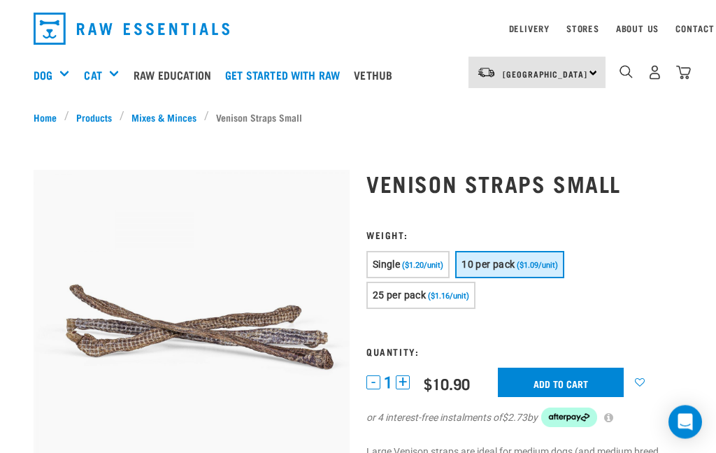
scroll to position [39, 0]
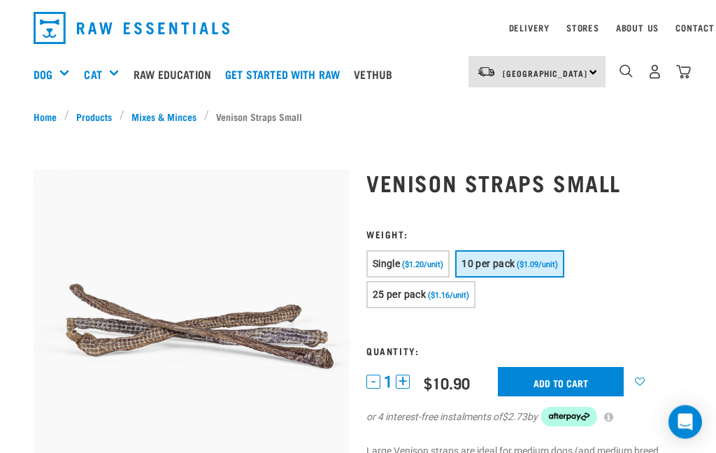
click at [548, 385] on input "Add to cart" at bounding box center [561, 382] width 126 height 29
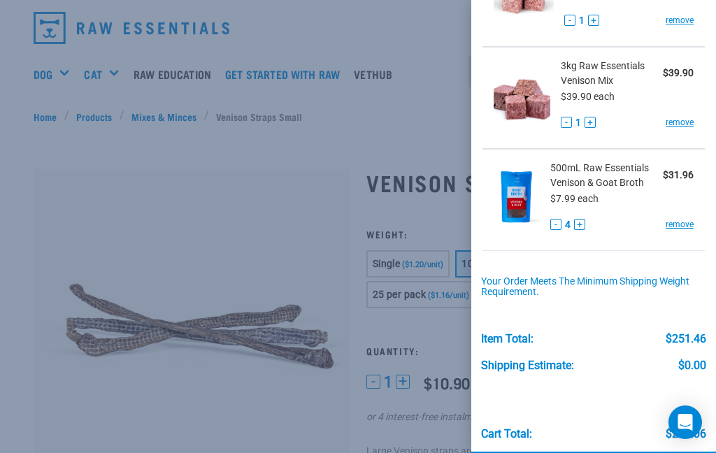
scroll to position [0, 0]
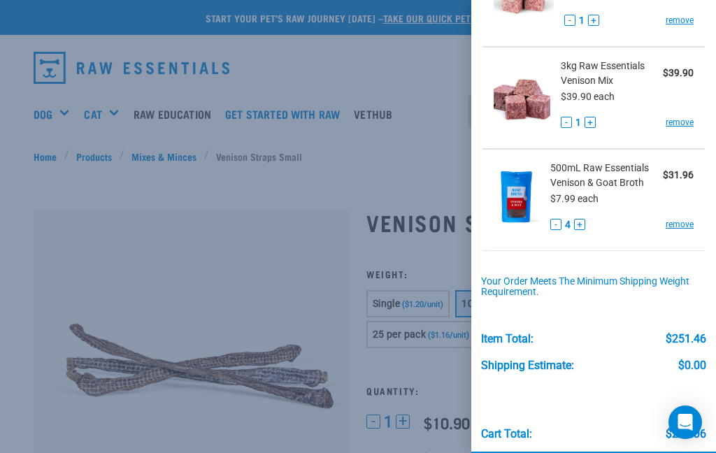
click at [354, 66] on div at bounding box center [358, 226] width 716 height 453
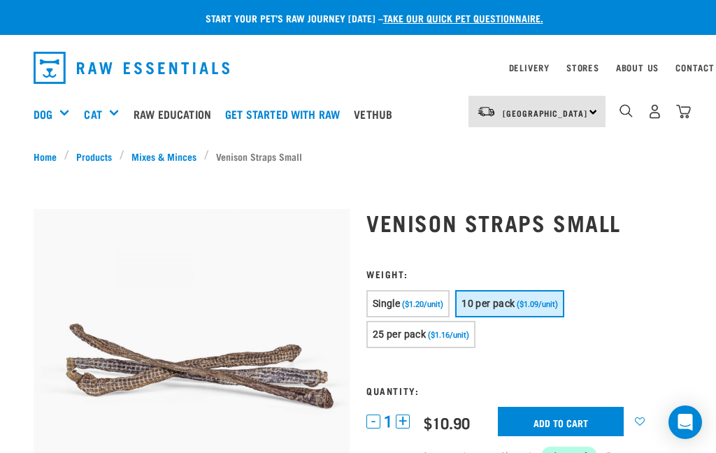
click at [623, 110] on img "dropdown navigation" at bounding box center [626, 110] width 13 height 13
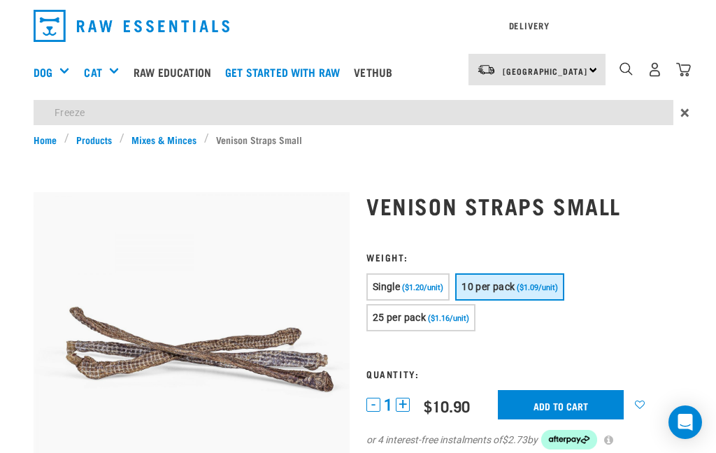
type input "Freeze"
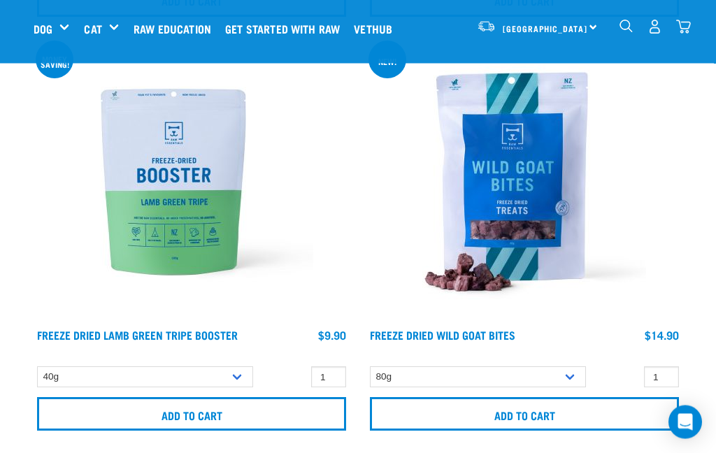
scroll to position [3538, 0]
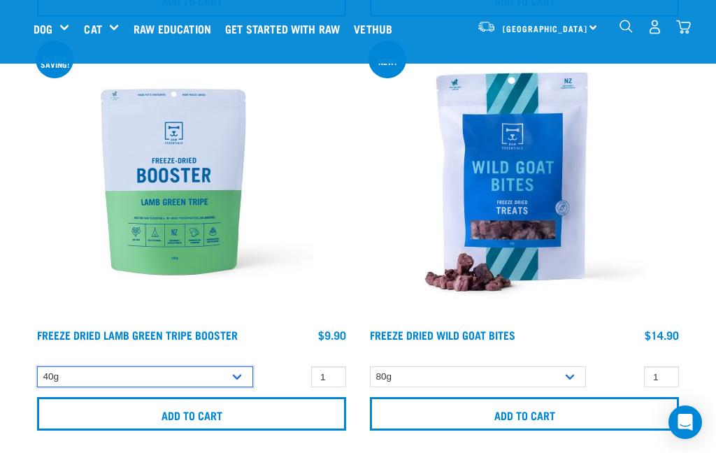
click at [244, 374] on select "40g 200g" at bounding box center [145, 378] width 216 height 22
select select "348055"
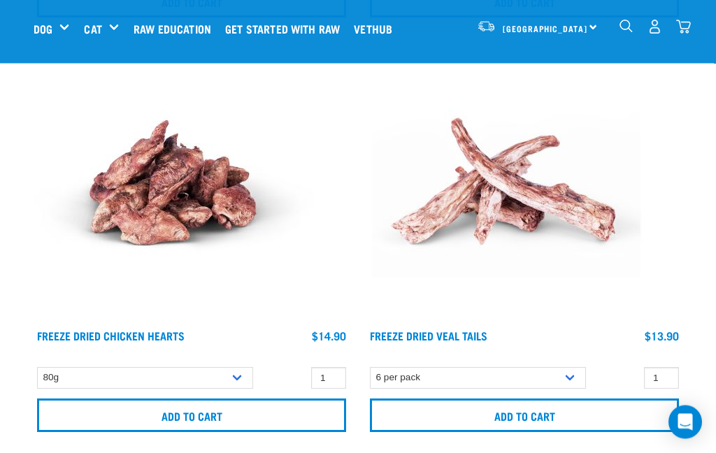
scroll to position [2289, 0]
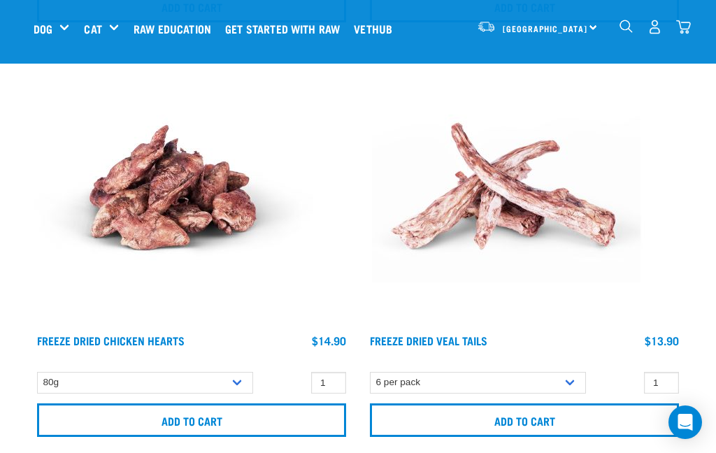
click at [693, 18] on div "North Island North Island South Island Dog Shop All Dog Get Started Packs" at bounding box center [358, 29] width 672 height 56
click at [690, 27] on img "dropdown navigation" at bounding box center [684, 27] width 15 height 15
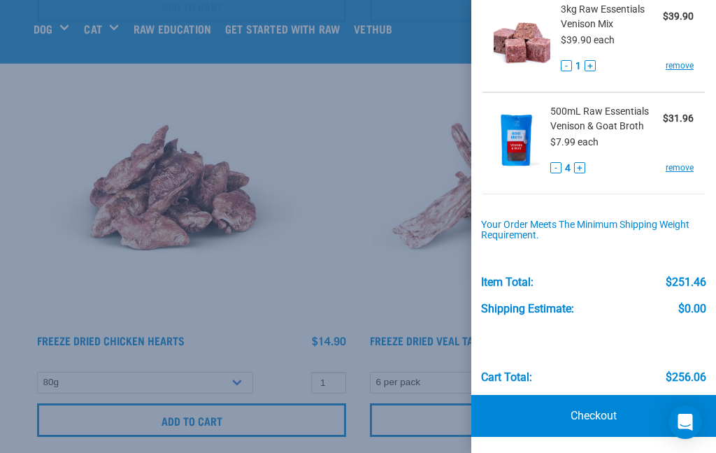
scroll to position [706, 0]
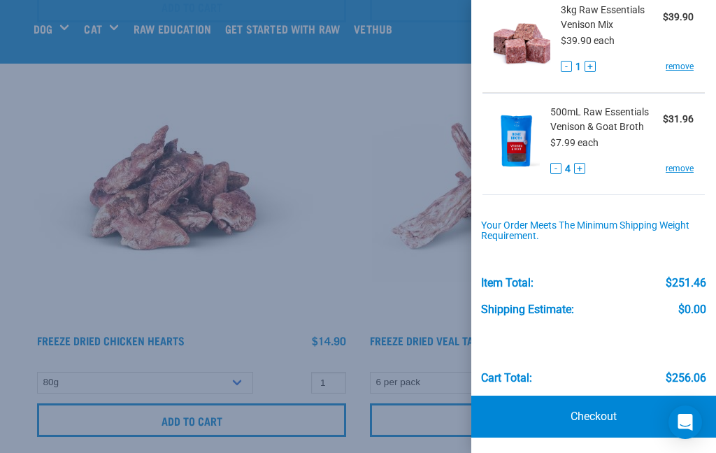
click at [614, 411] on link "Checkout" at bounding box center [594, 417] width 245 height 42
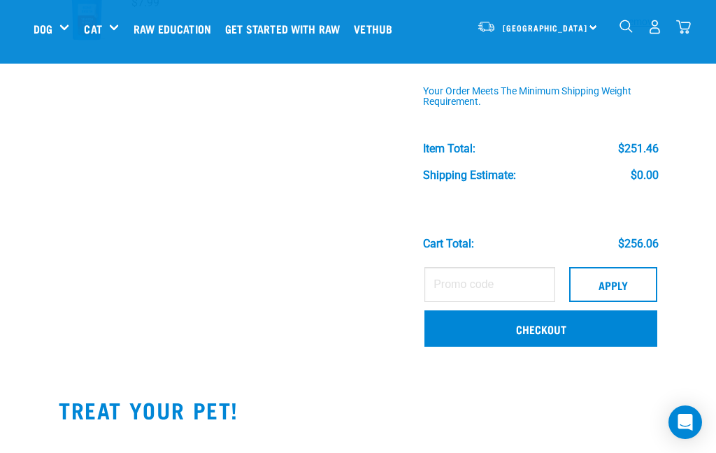
scroll to position [868, 0]
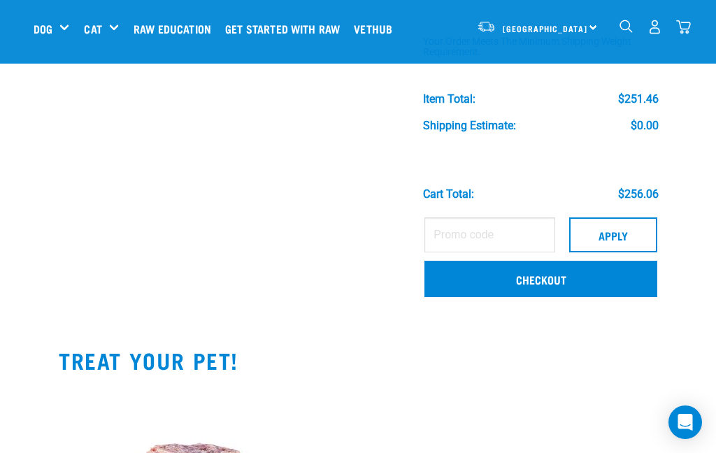
click at [546, 278] on link "Checkout" at bounding box center [541, 279] width 233 height 36
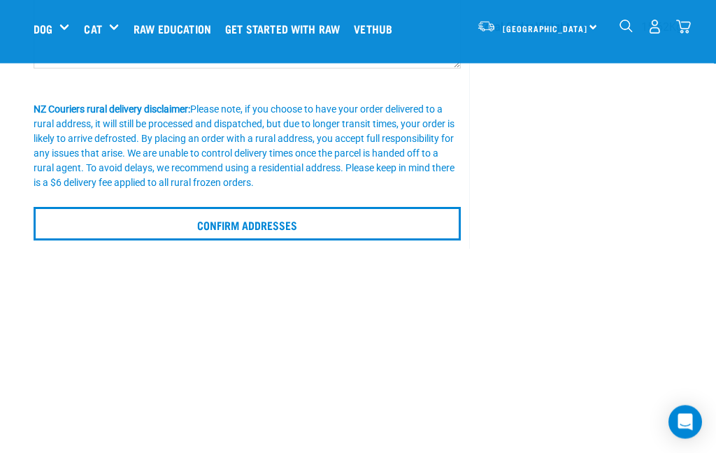
scroll to position [346, 0]
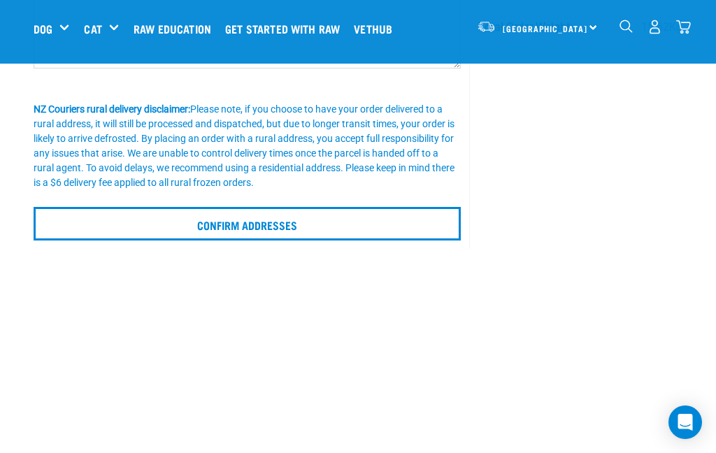
click at [338, 223] on input "Confirm addresses" at bounding box center [247, 224] width 427 height 34
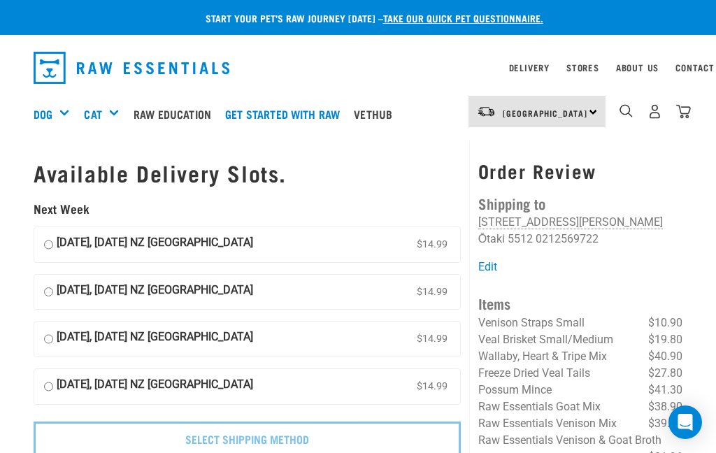
click at [52, 243] on input "[DATE], [DATE] NZ [GEOGRAPHIC_DATA] $14.99" at bounding box center [48, 244] width 9 height 21
radio input "true"
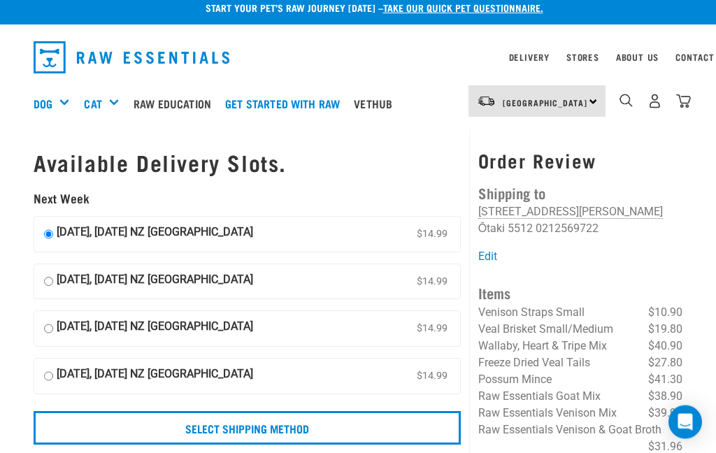
scroll to position [10, 0]
click at [250, 424] on input "Select Shipping Method" at bounding box center [247, 428] width 427 height 34
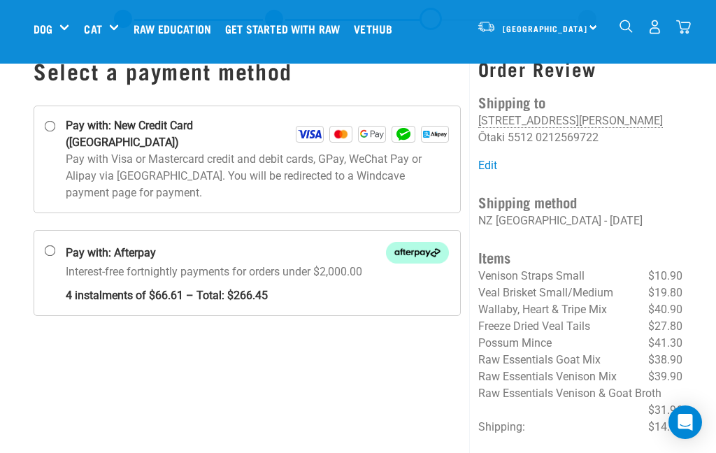
scroll to position [48, 0]
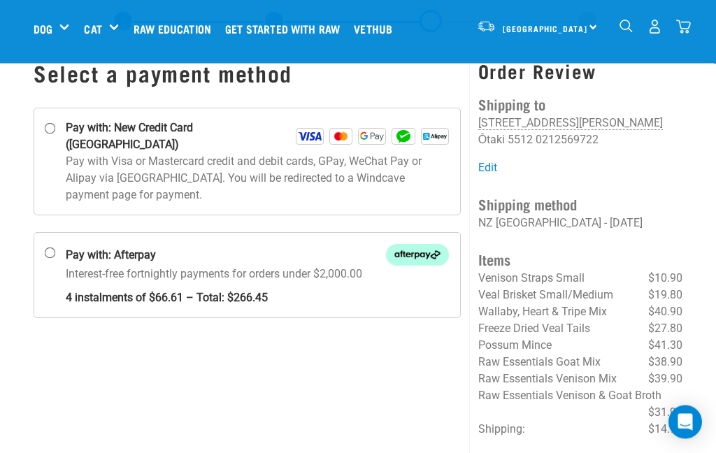
click at [52, 131] on input "Pay with: New Credit Card (Windcave)" at bounding box center [50, 129] width 11 height 11
radio input "true"
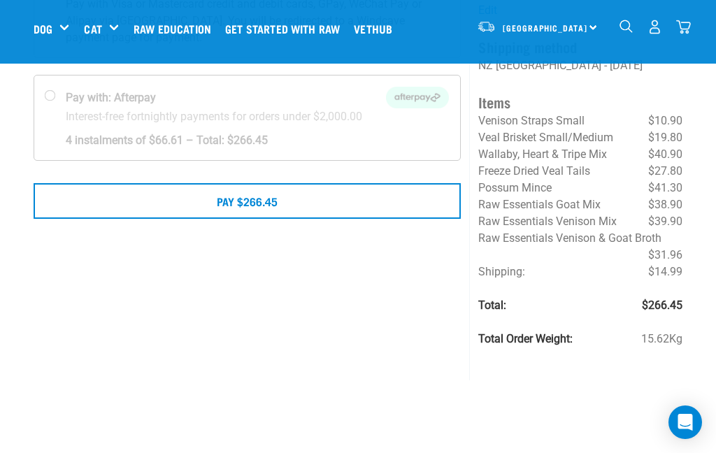
scroll to position [201, 0]
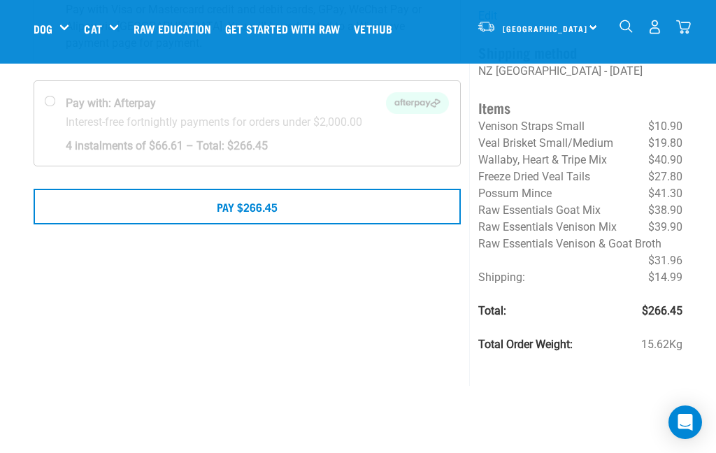
click at [313, 189] on button "Pay $266.45" at bounding box center [247, 206] width 427 height 35
